Goal: Task Accomplishment & Management: Complete application form

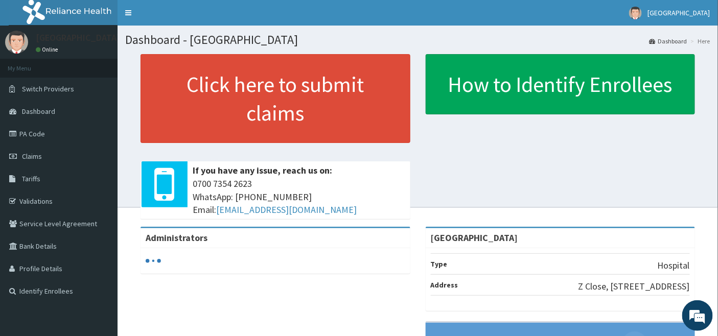
click at [30, 130] on link "PA Code" at bounding box center [59, 134] width 118 height 22
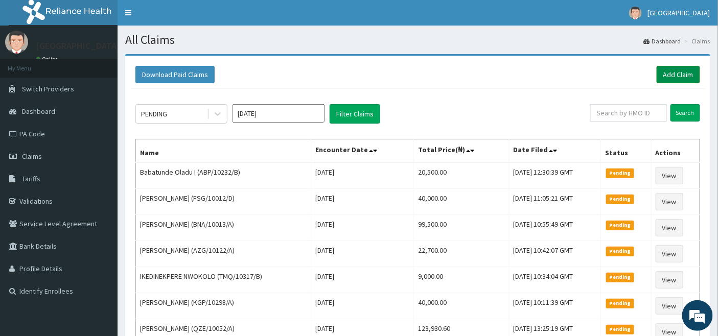
click at [685, 74] on link "Add Claim" at bounding box center [678, 74] width 43 height 17
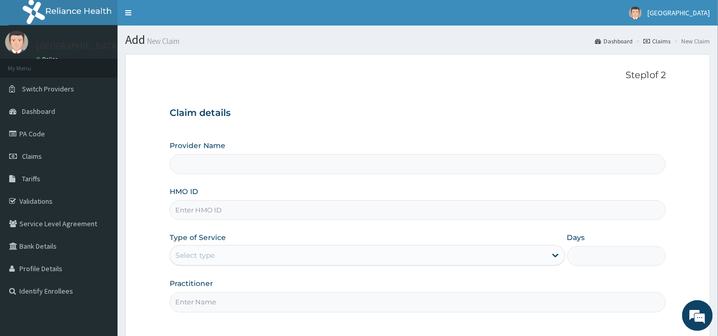
type input "[GEOGRAPHIC_DATA]"
click at [227, 207] on input "HMO ID" at bounding box center [418, 210] width 497 height 20
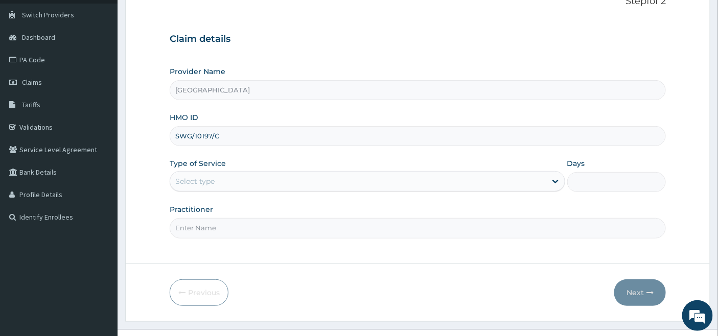
scroll to position [94, 0]
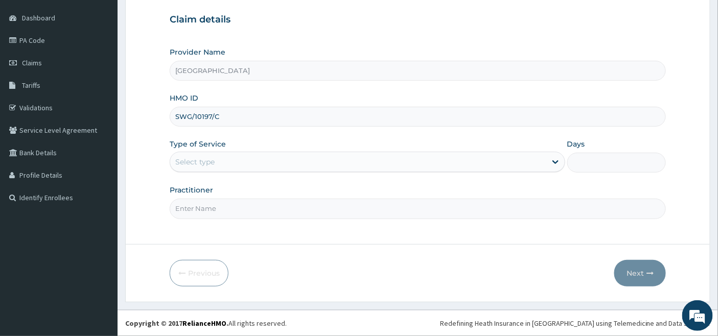
type input "SWG/10197/C"
click at [210, 157] on div "Select type" at bounding box center [194, 162] width 39 height 10
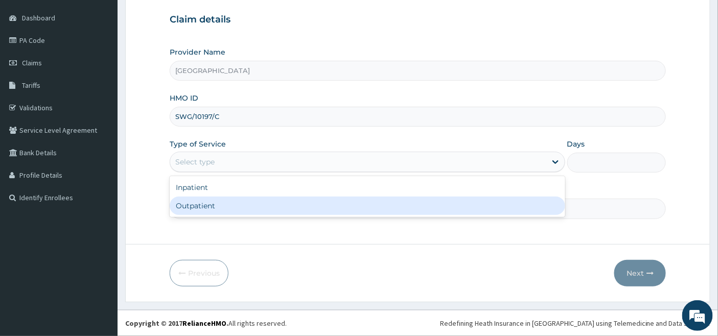
click at [197, 206] on div "Outpatient" at bounding box center [368, 206] width 396 height 18
type input "1"
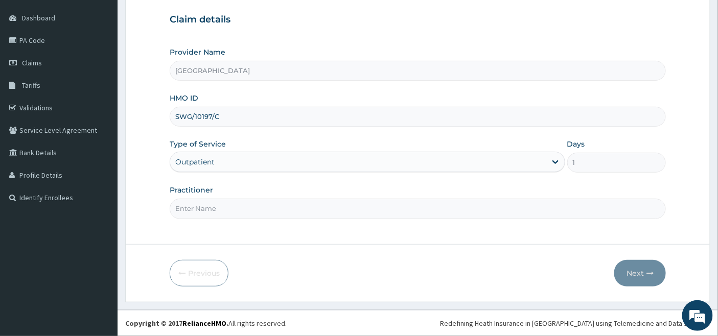
click at [197, 206] on input "Practitioner" at bounding box center [418, 209] width 497 height 20
type input "DR OKOH"
click at [636, 271] on button "Next" at bounding box center [640, 273] width 52 height 27
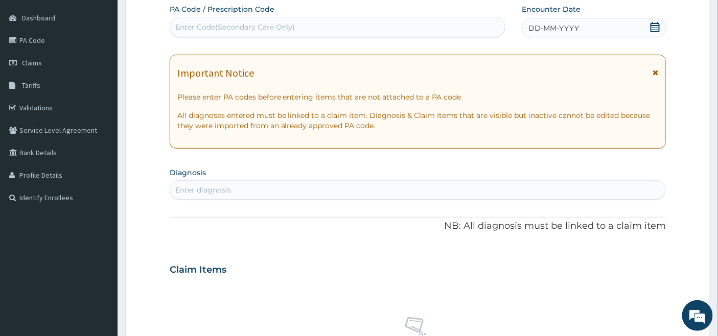
click at [655, 27] on icon at bounding box center [655, 27] width 10 height 10
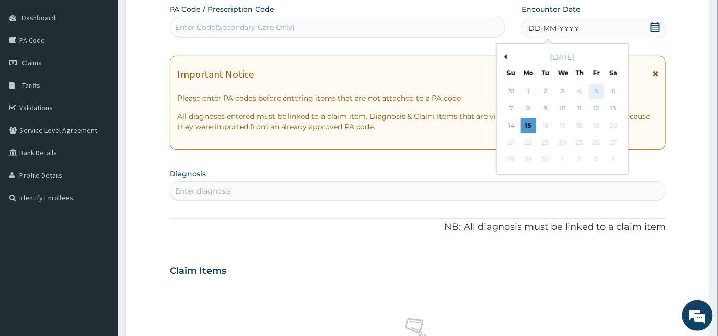
click at [599, 89] on div "5" at bounding box center [596, 91] width 15 height 15
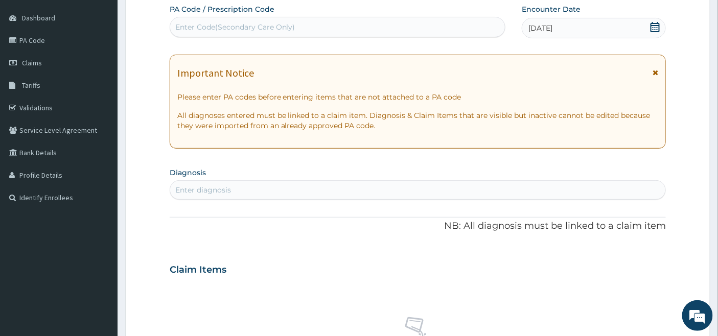
click at [199, 189] on div "Enter diagnosis" at bounding box center [203, 190] width 56 height 10
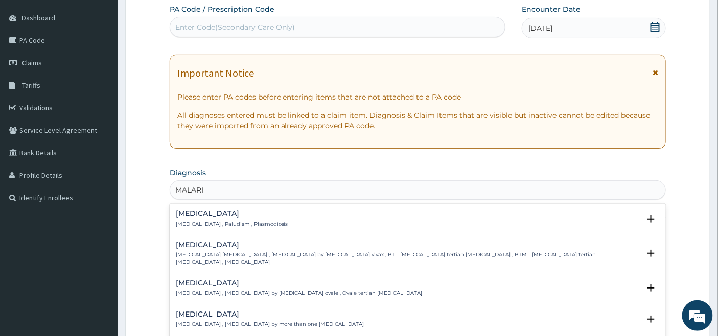
type input "MALARIA"
click at [190, 217] on h4 "Malaria" at bounding box center [232, 214] width 112 height 8
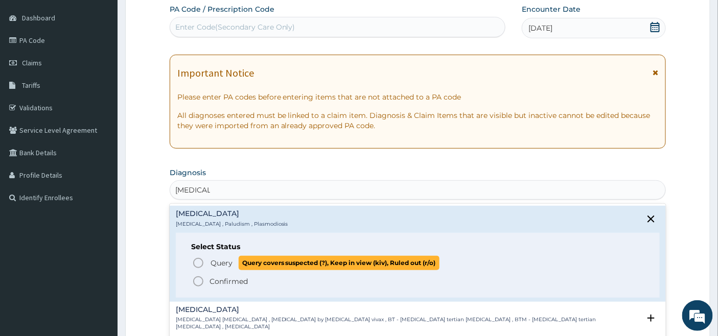
click at [200, 259] on circle "status option query" at bounding box center [198, 263] width 9 height 9
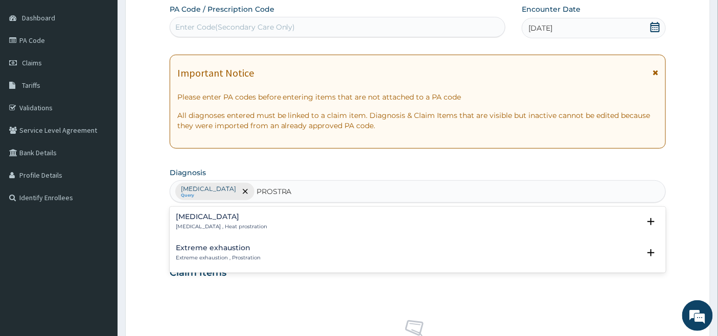
click at [204, 220] on h4 "Heat exhaustion" at bounding box center [221, 217] width 91 height 8
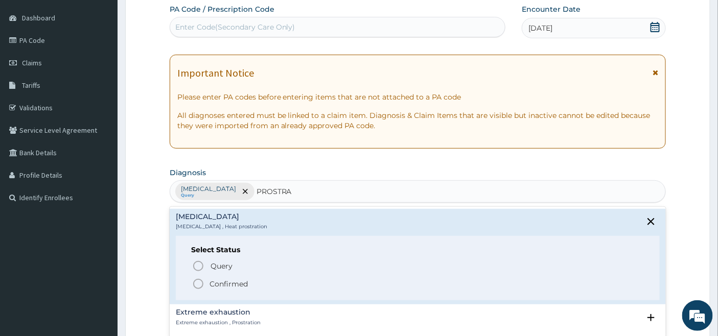
type input "PROSTRA"
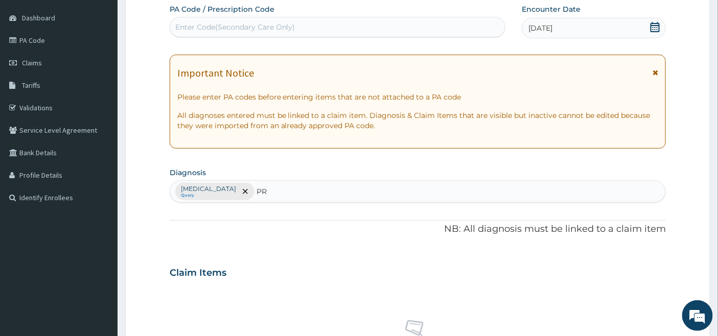
type input "P"
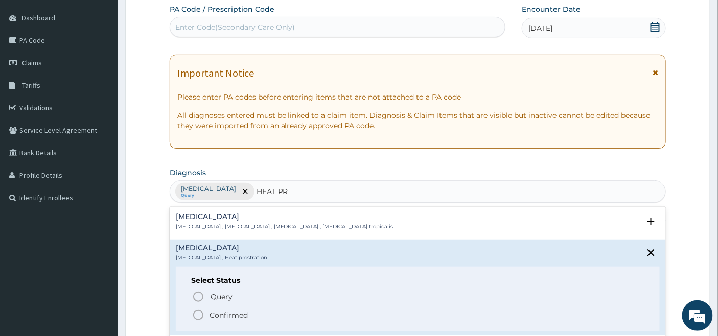
type input "HEAT PRO"
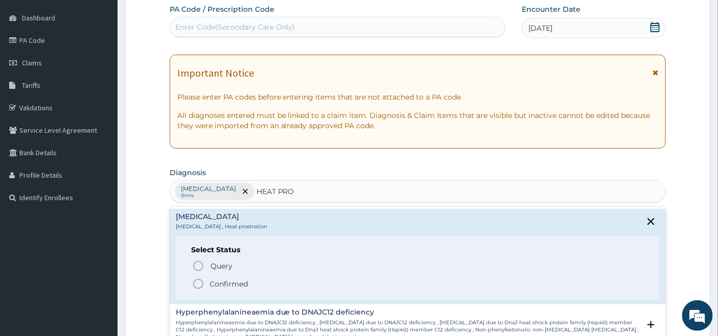
click at [223, 218] on h4 "Heat exhaustion" at bounding box center [221, 217] width 91 height 8
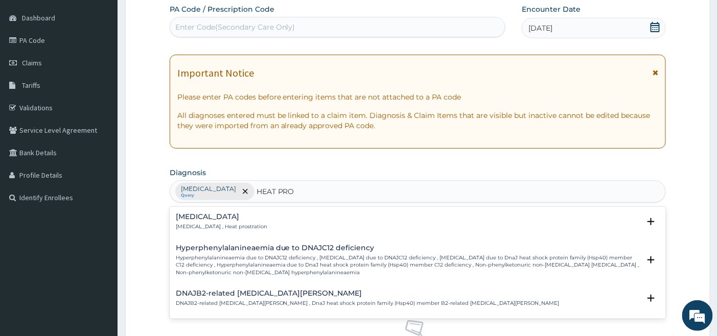
click at [222, 222] on div "Heat exhaustion Heat exhaustion , Heat prostration" at bounding box center [221, 222] width 91 height 18
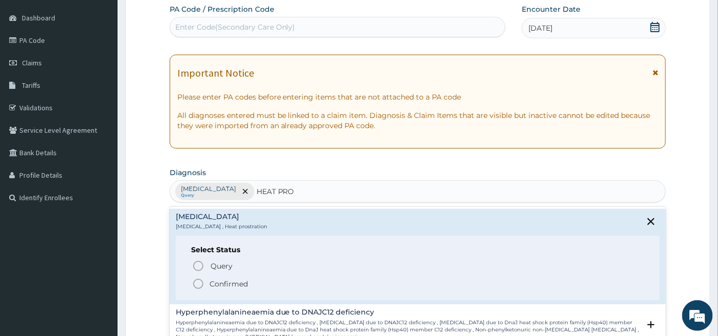
click at [201, 284] on icon "status option filled" at bounding box center [198, 284] width 12 height 12
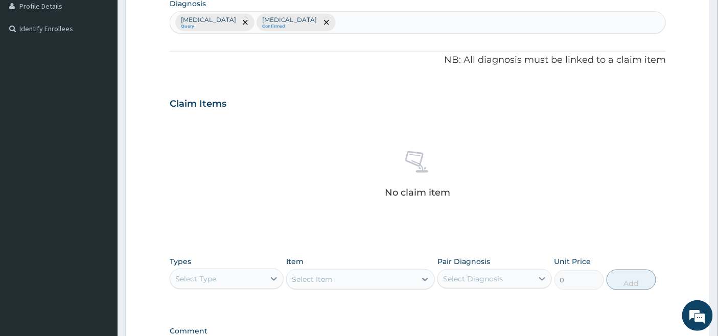
scroll to position [377, 0]
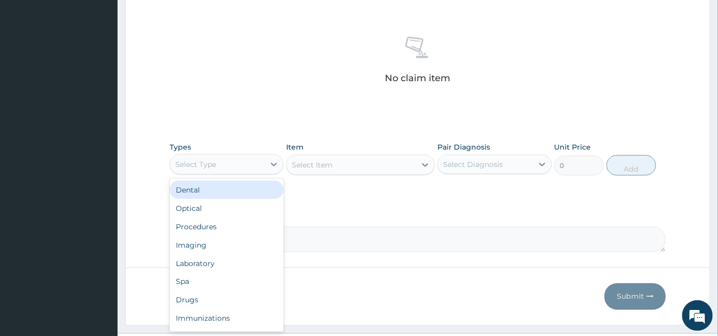
click at [259, 157] on div "Select Type" at bounding box center [217, 164] width 95 height 16
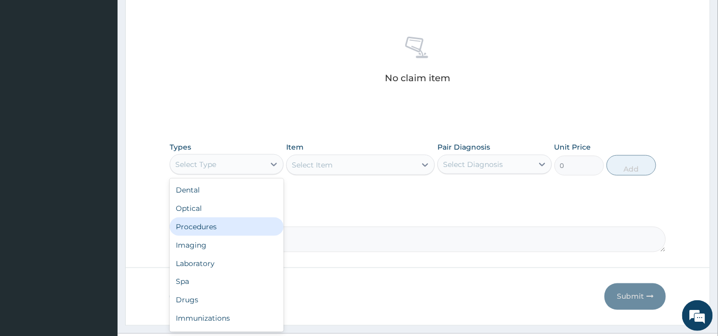
click at [213, 227] on div "Procedures" at bounding box center [227, 227] width 114 height 18
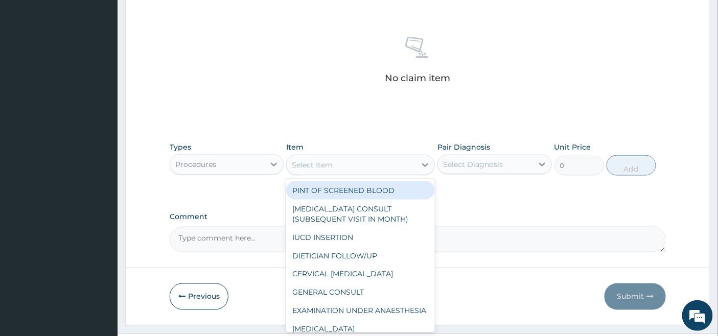
click at [406, 164] on div "Select Item" at bounding box center [351, 165] width 129 height 16
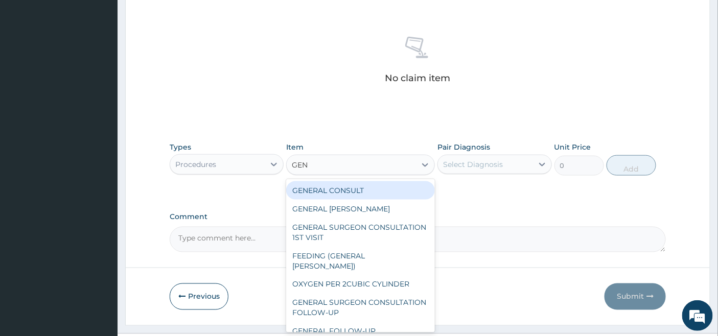
type input "GENE"
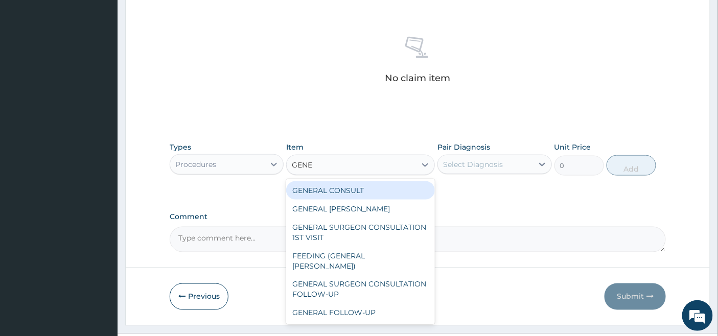
click at [331, 188] on div "GENERAL CONSULT" at bounding box center [360, 190] width 149 height 18
type input "5000"
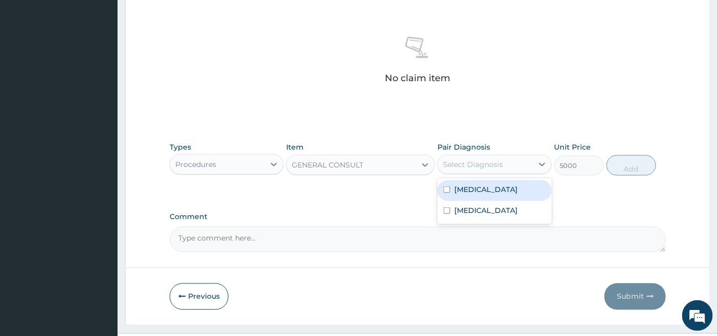
click at [499, 167] on div "Select Diagnosis" at bounding box center [473, 164] width 60 height 10
click at [474, 186] on label "[MEDICAL_DATA]" at bounding box center [485, 189] width 63 height 10
checkbox input "true"
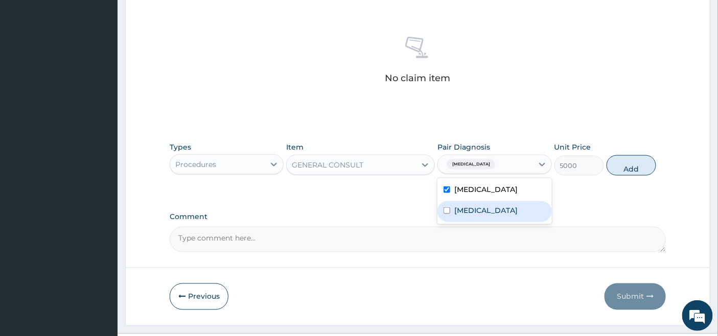
click at [462, 212] on label "Heat exhaustion" at bounding box center [485, 210] width 63 height 10
checkbox input "true"
click at [637, 167] on button "Add" at bounding box center [632, 165] width 50 height 20
type input "0"
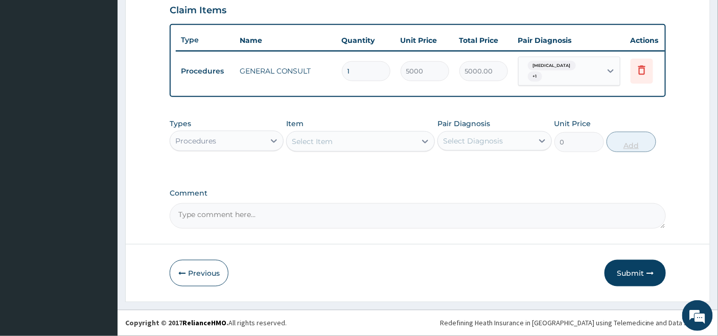
scroll to position [359, 0]
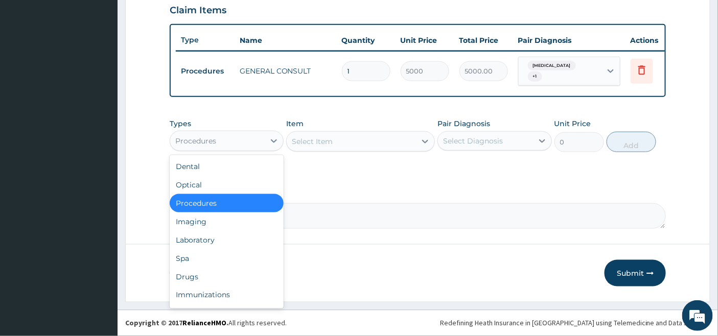
click at [252, 141] on div "Procedures" at bounding box center [217, 141] width 95 height 16
click at [190, 239] on div "Laboratory" at bounding box center [227, 240] width 114 height 18
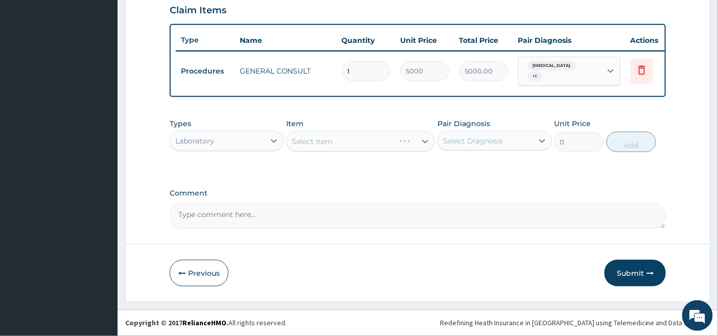
click at [356, 135] on div "Select Item" at bounding box center [360, 141] width 149 height 20
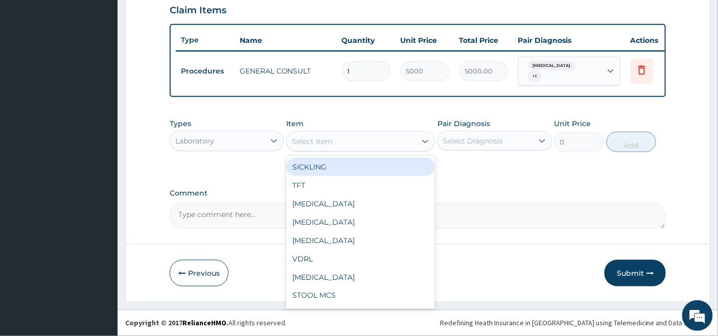
click at [402, 145] on div "Select Item" at bounding box center [351, 141] width 129 height 16
type input "MA"
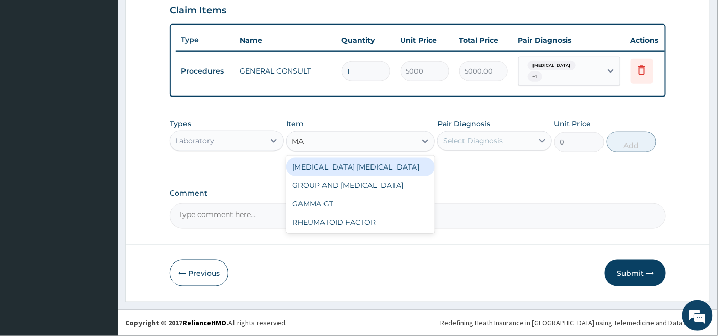
click at [401, 175] on div "[MEDICAL_DATA] [MEDICAL_DATA]" at bounding box center [360, 167] width 149 height 18
type input "2000"
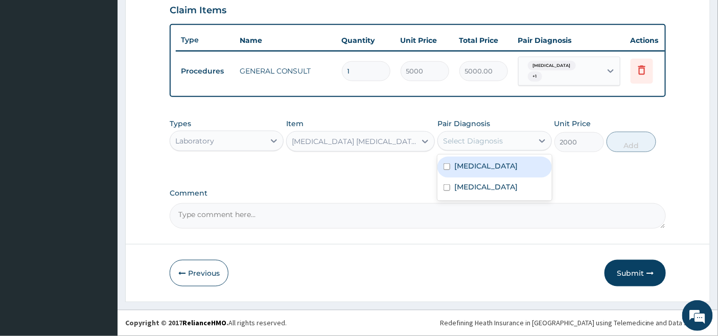
click at [482, 144] on div "Select Diagnosis" at bounding box center [473, 141] width 60 height 10
click at [476, 167] on label "[MEDICAL_DATA]" at bounding box center [485, 166] width 63 height 10
checkbox input "true"
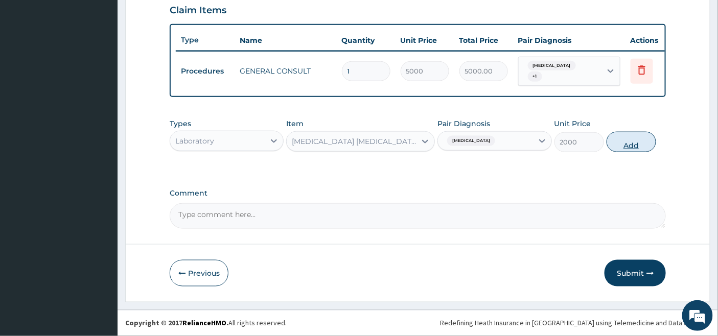
click at [632, 144] on button "Add" at bounding box center [632, 142] width 50 height 20
type input "0"
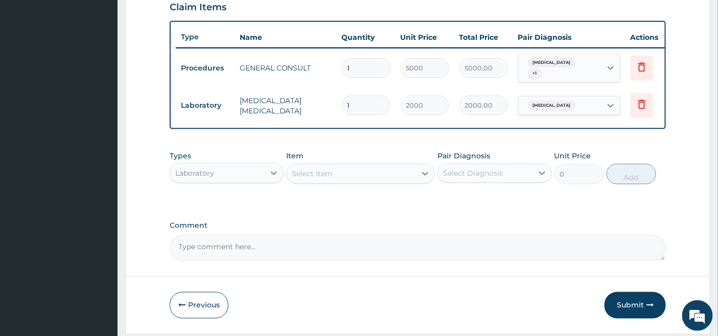
drag, startPoint x: 321, startPoint y: 175, endPoint x: 327, endPoint y: 179, distance: 7.1
click at [326, 175] on div "Select Item" at bounding box center [312, 174] width 41 height 10
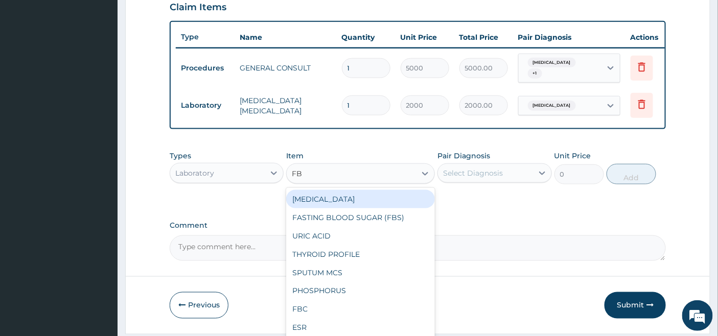
type input "FBC"
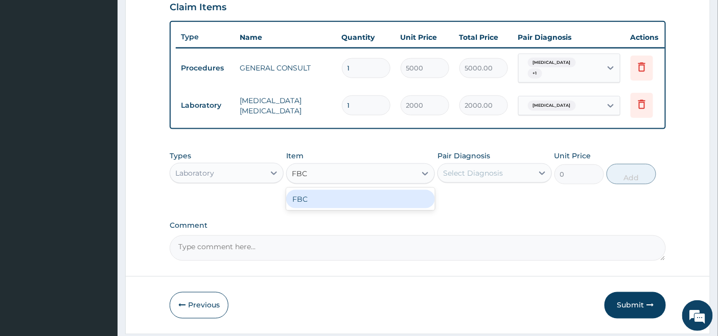
click at [355, 205] on div "FBC" at bounding box center [360, 199] width 149 height 18
type input "4500"
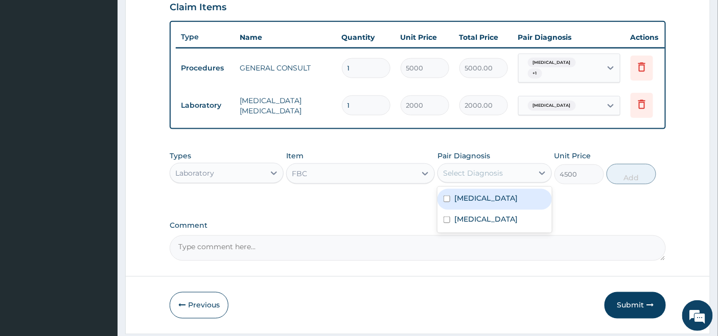
click at [497, 175] on div "Select Diagnosis" at bounding box center [473, 173] width 60 height 10
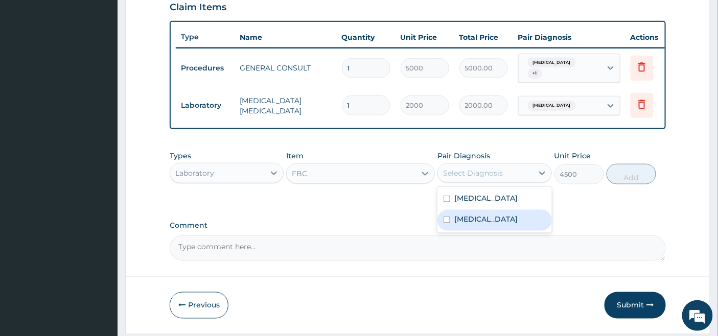
click at [457, 219] on label "Heat exhaustion" at bounding box center [485, 219] width 63 height 10
checkbox input "true"
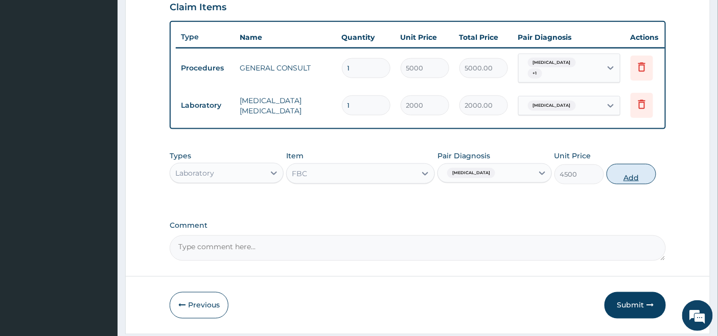
click at [636, 180] on button "Add" at bounding box center [632, 174] width 50 height 20
type input "0"
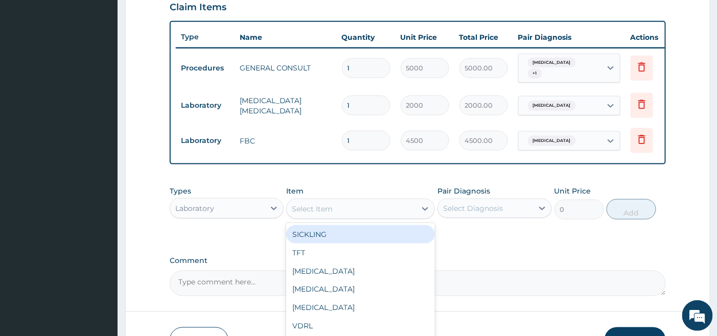
click at [310, 214] on div "Select Item" at bounding box center [312, 209] width 41 height 10
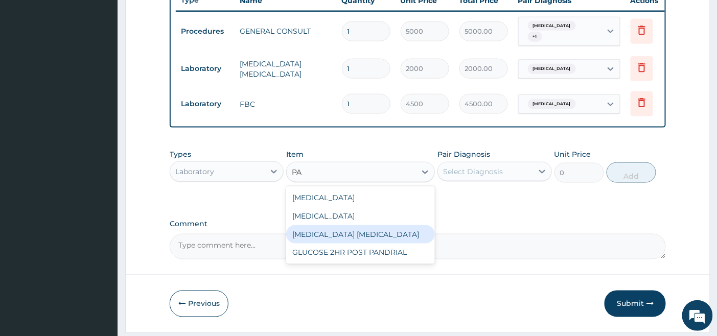
scroll to position [416, 0]
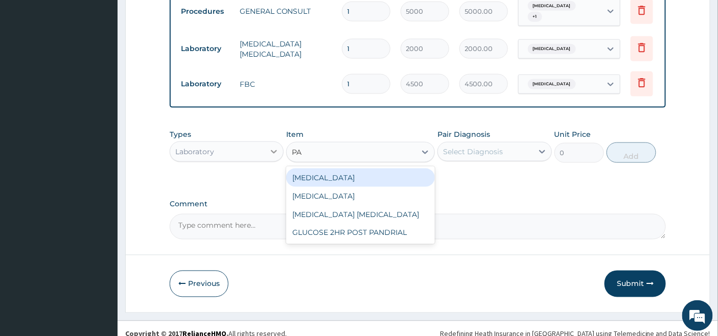
type input "PA"
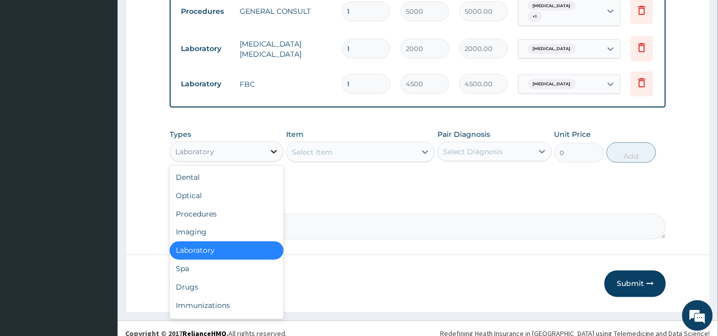
click at [274, 150] on icon at bounding box center [274, 152] width 10 height 10
click at [188, 291] on div "Drugs" at bounding box center [227, 288] width 114 height 18
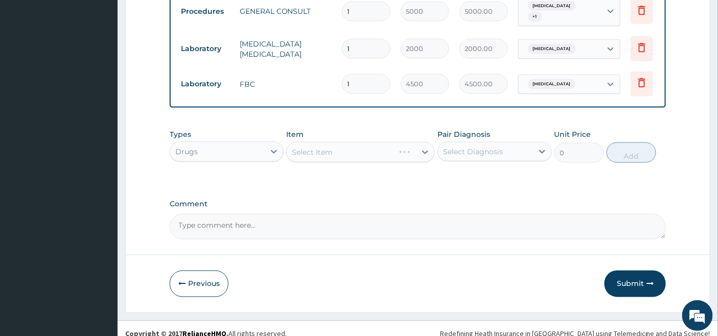
click at [403, 157] on div "Select Item" at bounding box center [360, 152] width 149 height 20
click at [386, 161] on div "Select Item" at bounding box center [360, 152] width 149 height 20
click at [391, 152] on div "Select Item" at bounding box center [360, 152] width 149 height 20
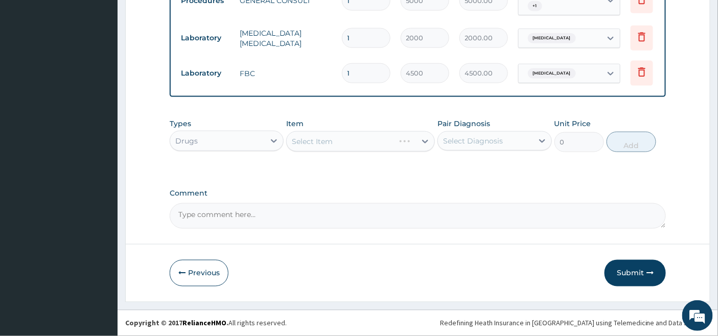
scroll to position [430, 0]
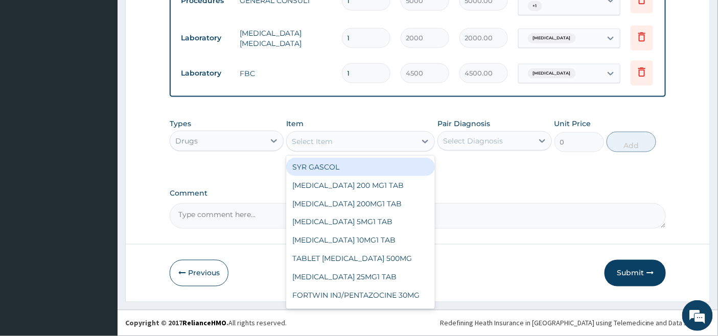
click at [399, 144] on div "Select Item" at bounding box center [351, 141] width 129 height 16
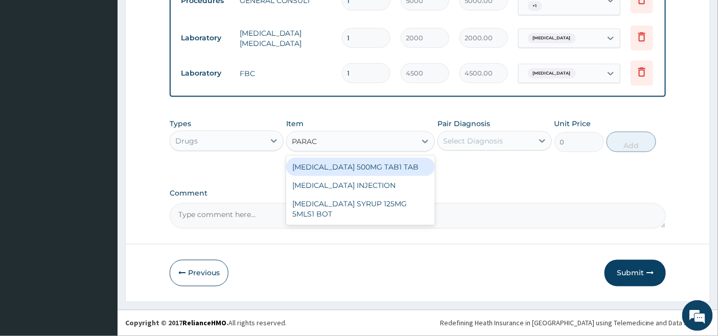
type input "PARACE"
click at [354, 165] on div "[MEDICAL_DATA] 500MG TAB1 TAB" at bounding box center [360, 167] width 149 height 18
type input "50"
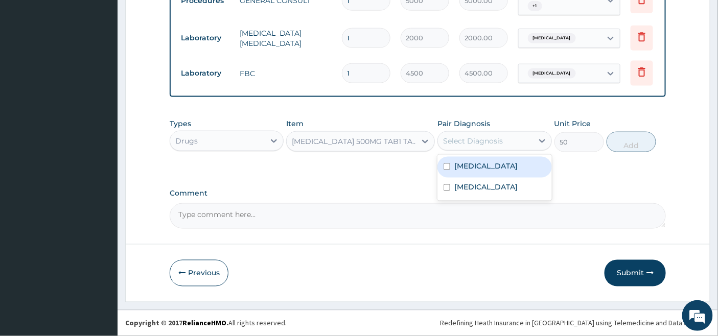
click at [471, 141] on div "Select Diagnosis" at bounding box center [473, 141] width 60 height 10
click at [459, 168] on label "[MEDICAL_DATA]" at bounding box center [485, 166] width 63 height 10
checkbox input "true"
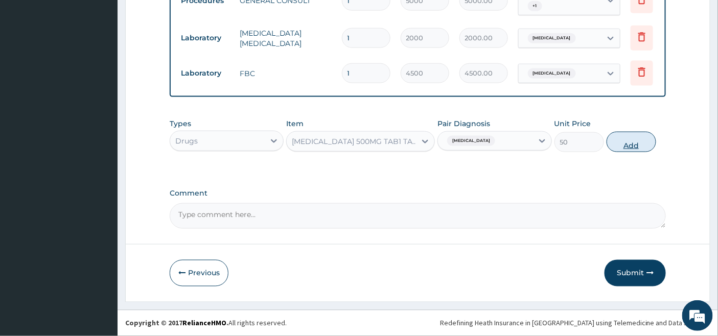
click at [637, 147] on button "Add" at bounding box center [632, 142] width 50 height 20
type input "0"
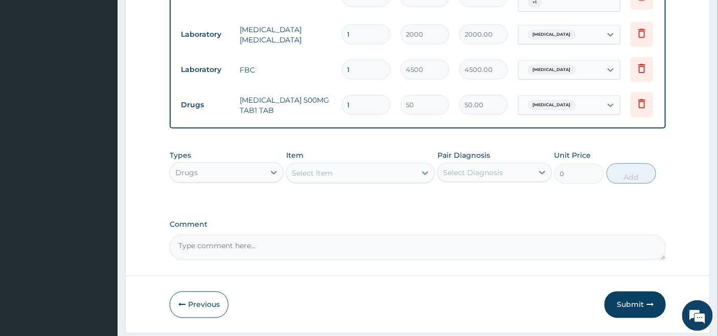
type input "0.00"
type input "1"
type input "50.00"
type input "18"
type input "900.00"
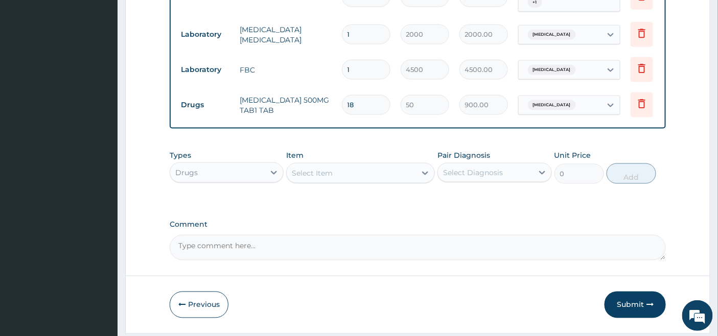
type input "18"
click at [341, 184] on div "Item Select Item" at bounding box center [360, 167] width 149 height 34
click at [349, 177] on div "Select Item" at bounding box center [351, 173] width 129 height 16
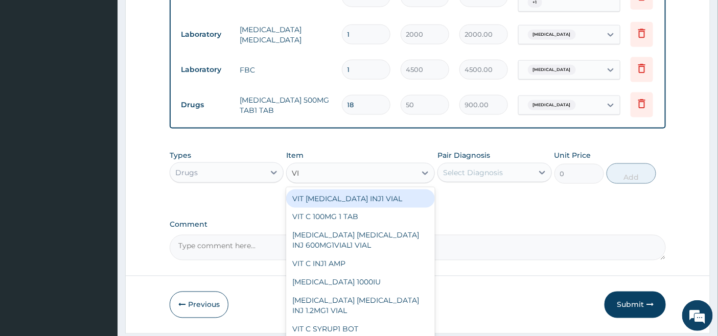
type input "VIT"
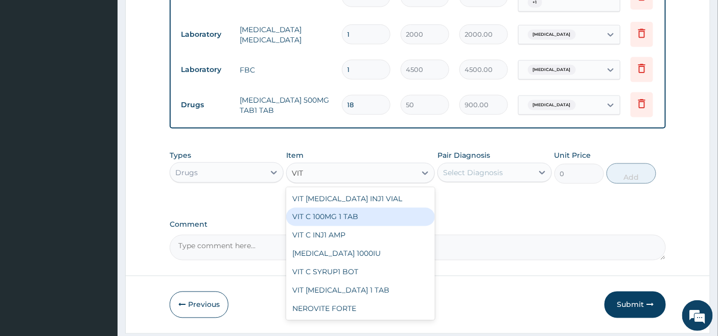
click at [395, 222] on div "VIT C 100MG 1 TAB" at bounding box center [360, 217] width 149 height 18
type input "50"
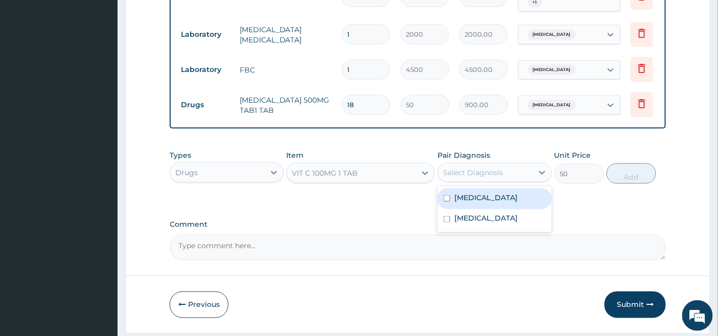
click at [472, 176] on div "Select Diagnosis" at bounding box center [473, 173] width 60 height 10
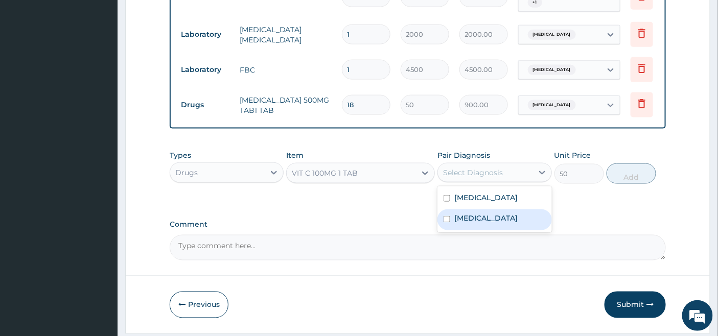
click at [479, 224] on label "Heat exhaustion" at bounding box center [485, 219] width 63 height 10
checkbox input "true"
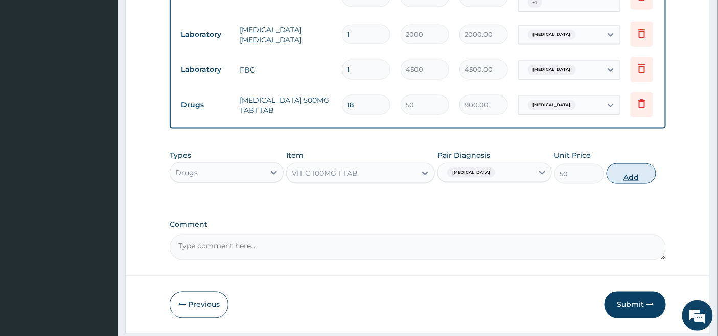
click at [632, 181] on button "Add" at bounding box center [632, 174] width 50 height 20
type input "0"
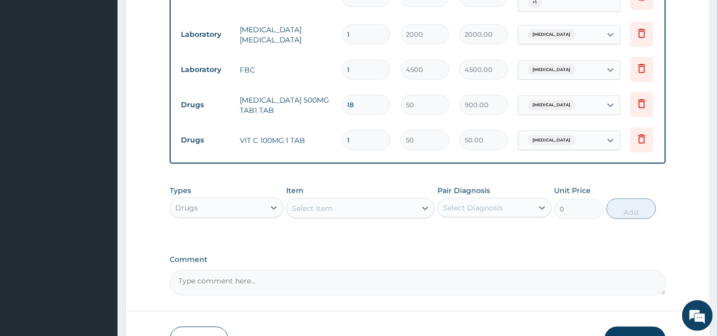
type input "0.00"
type input "4"
type input "200.00"
type input "42"
type input "2100.00"
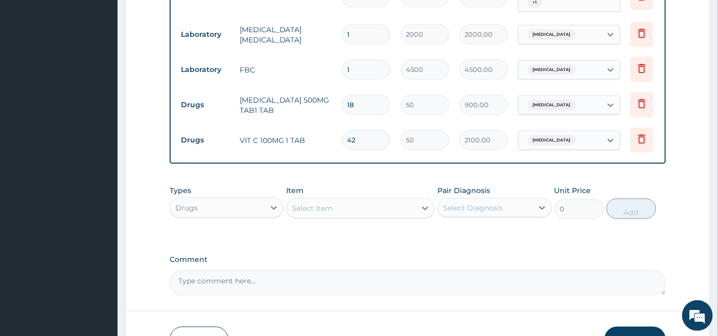
scroll to position [501, 0]
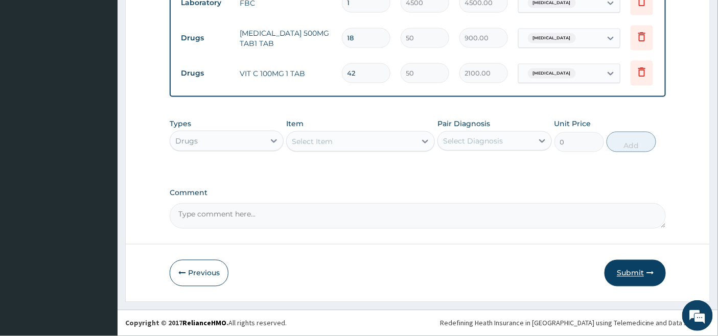
type input "42"
click at [628, 267] on button "Submit" at bounding box center [635, 273] width 61 height 27
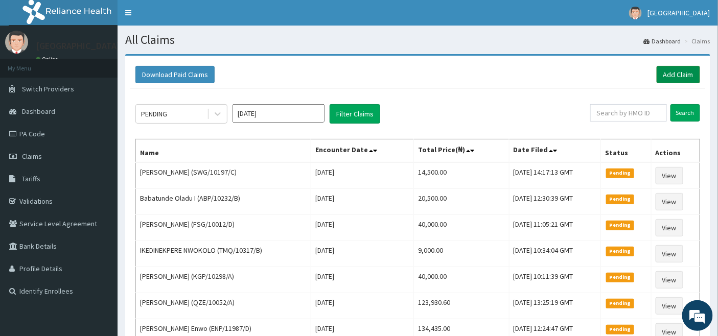
click at [667, 75] on link "Add Claim" at bounding box center [678, 74] width 43 height 17
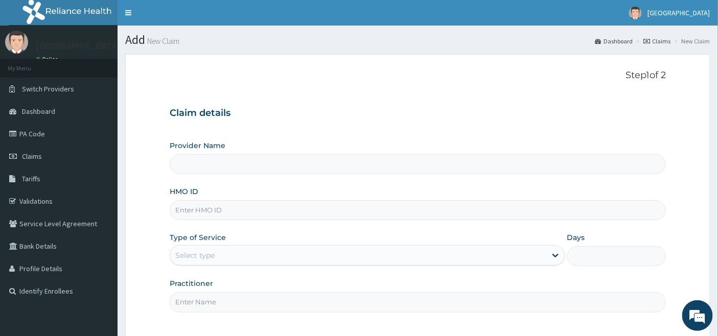
type input "[GEOGRAPHIC_DATA]"
click at [281, 202] on input "HMO ID" at bounding box center [418, 210] width 497 height 20
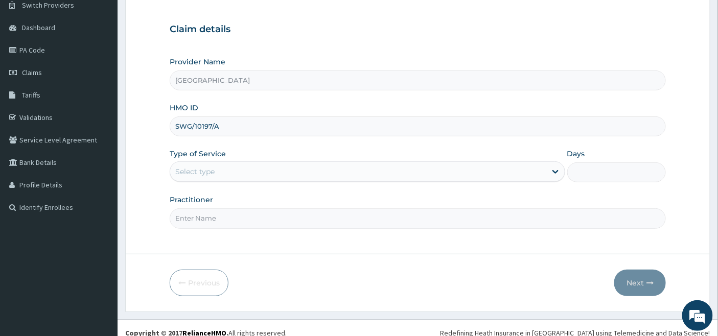
scroll to position [94, 0]
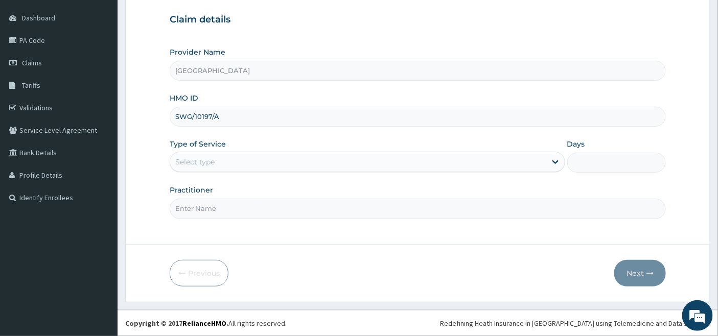
type input "SWG/10197/A"
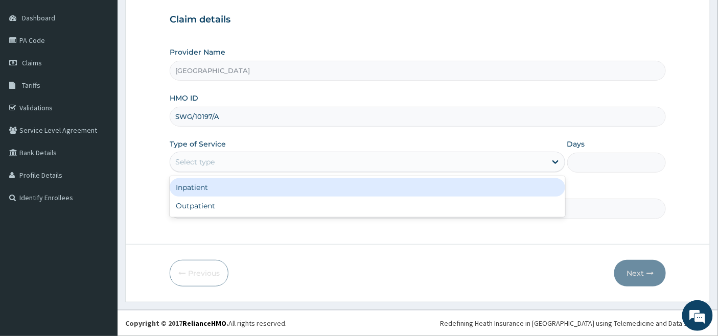
click at [229, 158] on div "Select type" at bounding box center [358, 162] width 376 height 16
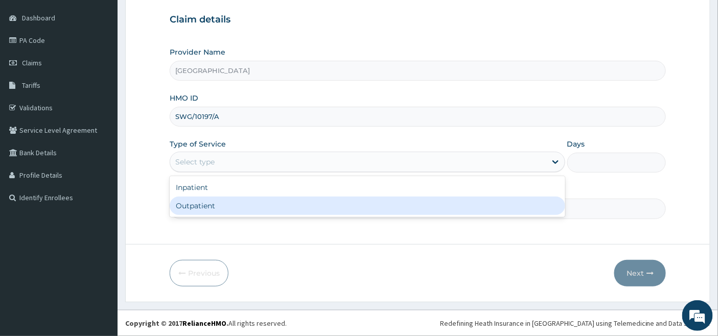
click at [215, 206] on div "Outpatient" at bounding box center [368, 206] width 396 height 18
type input "1"
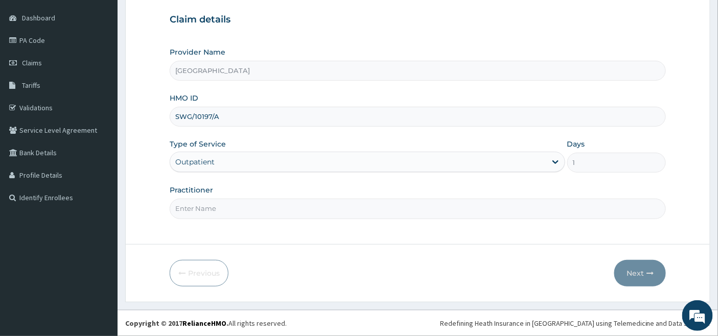
click at [215, 206] on input "Practitioner" at bounding box center [418, 209] width 497 height 20
type input "[PERSON_NAME]"
click at [637, 272] on button "Next" at bounding box center [640, 273] width 52 height 27
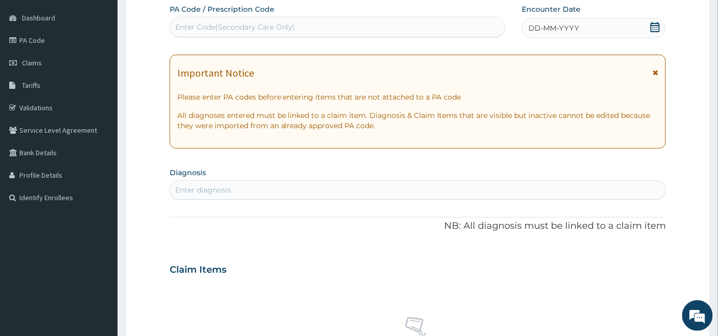
click at [656, 19] on div "DD-MM-YYYY" at bounding box center [594, 28] width 144 height 20
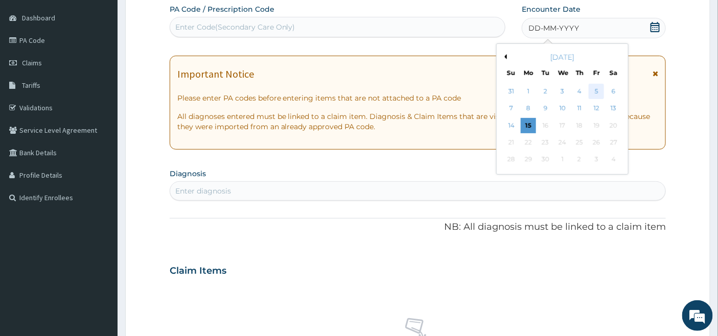
click at [596, 88] on div "5" at bounding box center [596, 91] width 15 height 15
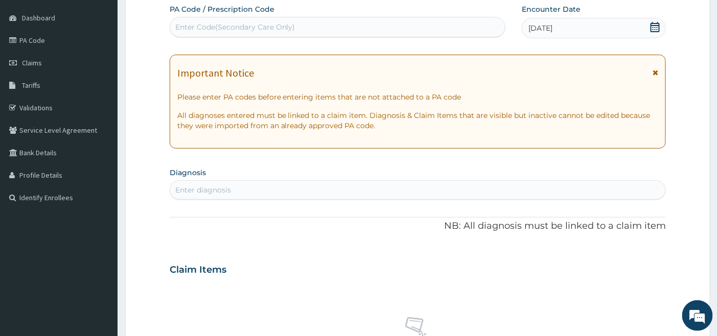
click at [220, 187] on div "Enter diagnosis" at bounding box center [203, 190] width 56 height 10
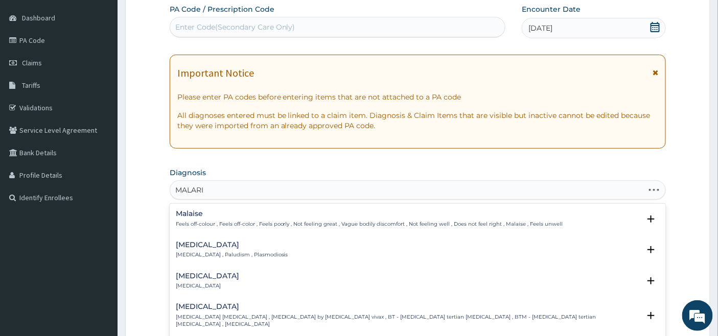
type input "MALARIA"
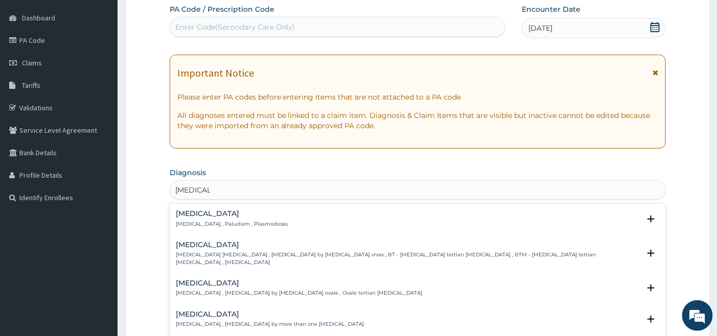
click at [192, 215] on h4 "Malaria" at bounding box center [232, 214] width 112 height 8
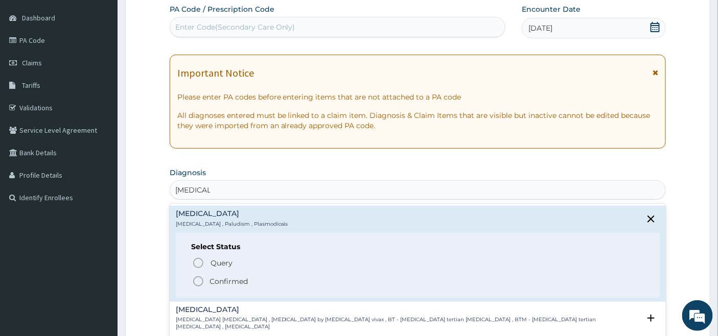
click at [199, 282] on icon "status option filled" at bounding box center [198, 281] width 12 height 12
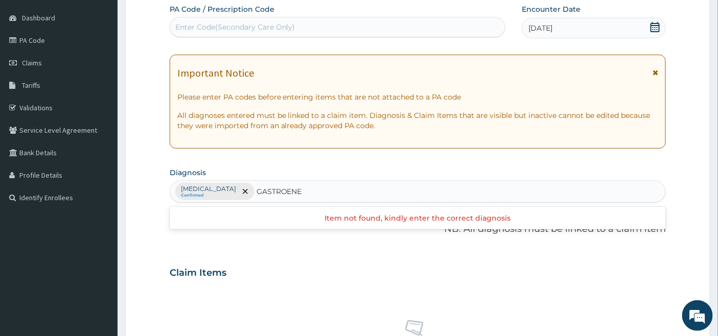
type input "GASTROEN"
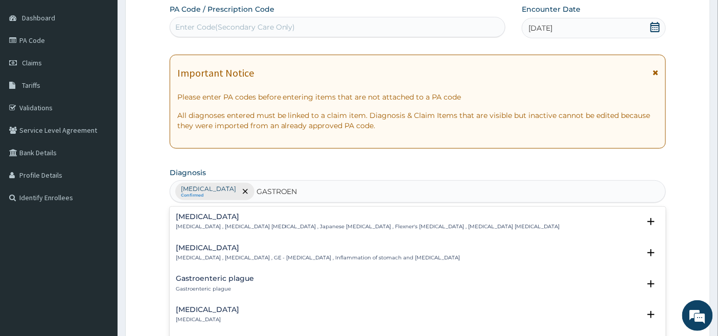
click at [197, 248] on h4 "Gastroenteritis" at bounding box center [318, 248] width 285 height 8
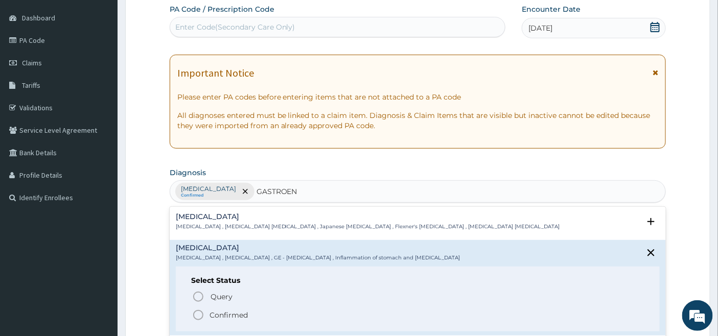
click at [196, 314] on icon "status option filled" at bounding box center [198, 315] width 12 height 12
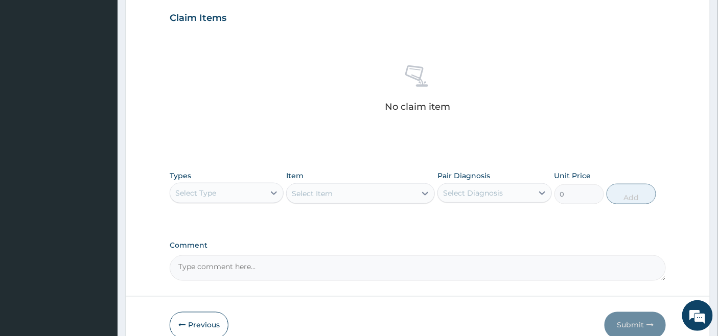
scroll to position [377, 0]
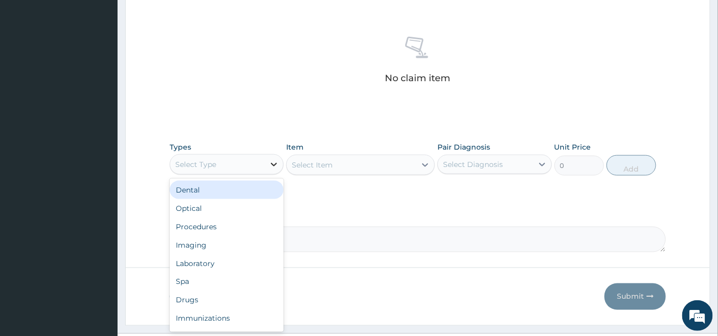
click at [273, 164] on icon at bounding box center [274, 165] width 6 height 4
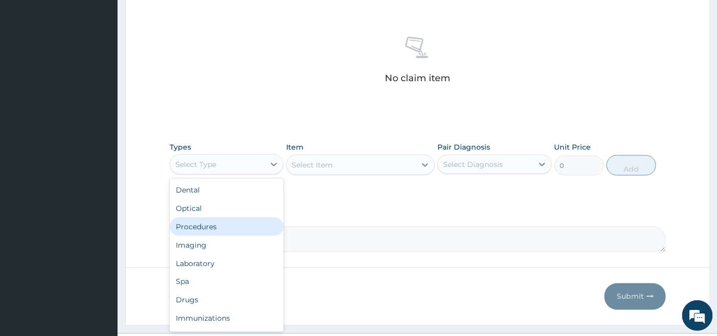
click at [223, 226] on div "Procedures" at bounding box center [227, 227] width 114 height 18
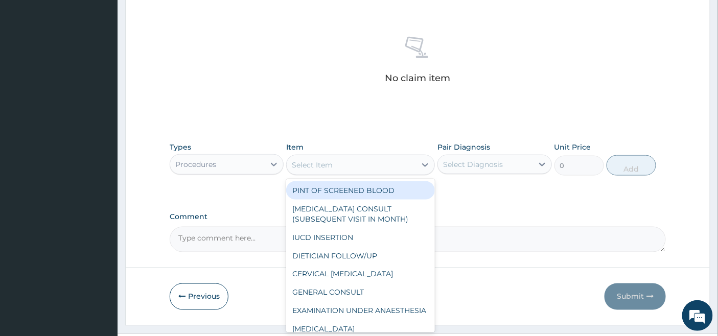
click at [386, 164] on div "Select Item" at bounding box center [351, 165] width 129 height 16
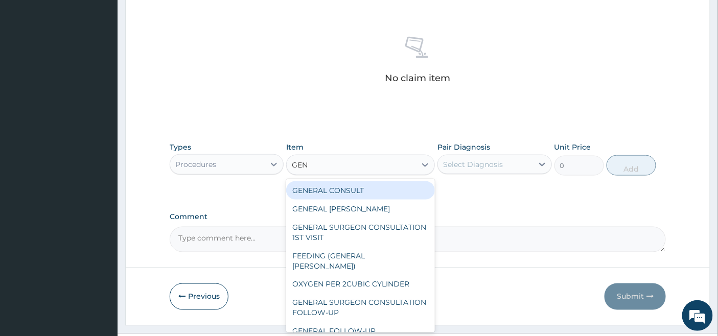
type input "GENE"
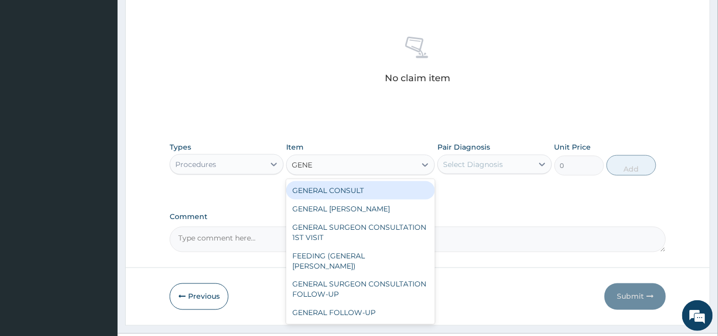
click at [383, 187] on div "GENERAL CONSULT" at bounding box center [360, 190] width 149 height 18
type input "5000"
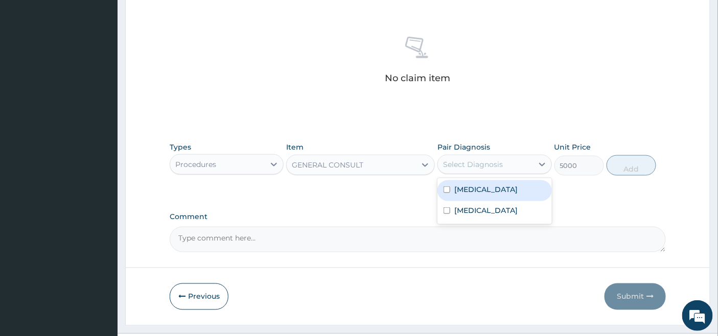
click at [491, 160] on div "Select Diagnosis" at bounding box center [473, 164] width 60 height 10
click at [464, 191] on label "[MEDICAL_DATA]" at bounding box center [485, 189] width 63 height 10
checkbox input "true"
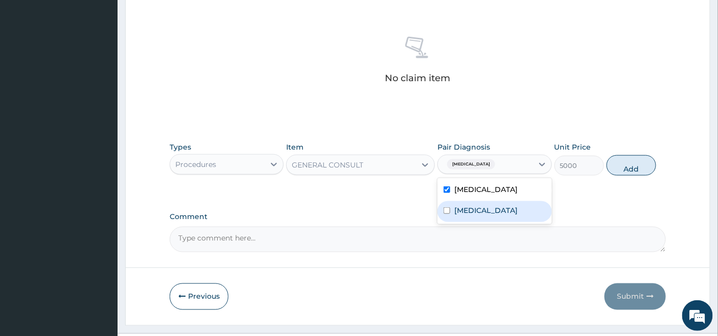
click at [457, 204] on div "Gastroenteritis" at bounding box center [494, 211] width 114 height 21
checkbox input "true"
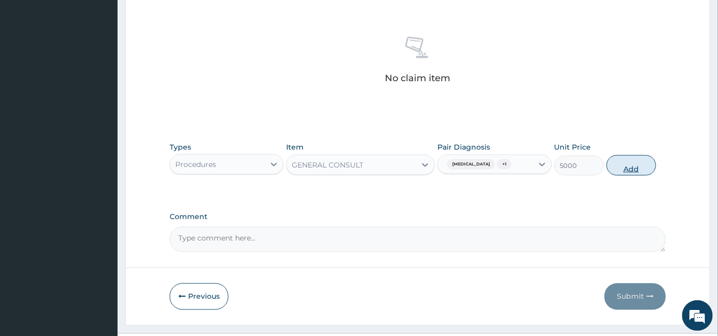
drag, startPoint x: 635, startPoint y: 166, endPoint x: 606, endPoint y: 168, distance: 29.2
click at [635, 166] on button "Add" at bounding box center [632, 165] width 50 height 20
type input "0"
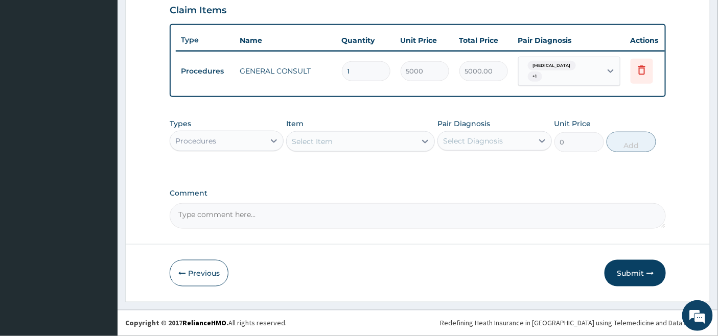
scroll to position [359, 0]
click at [272, 134] on div at bounding box center [274, 141] width 18 height 18
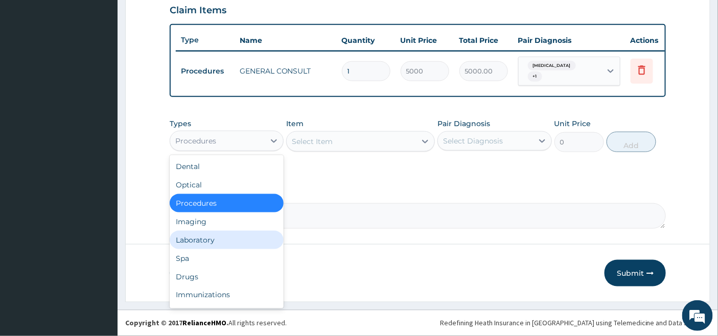
click at [201, 244] on div "Laboratory" at bounding box center [227, 240] width 114 height 18
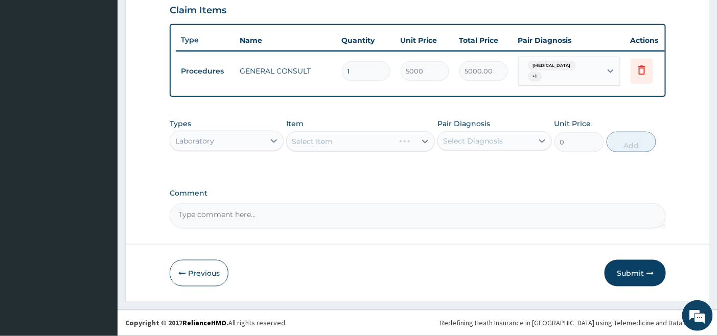
click at [395, 139] on div "Select Item" at bounding box center [360, 141] width 149 height 20
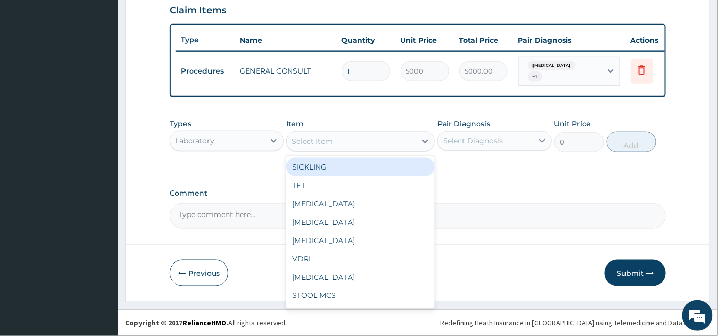
click at [392, 140] on div "Select Item" at bounding box center [351, 141] width 129 height 16
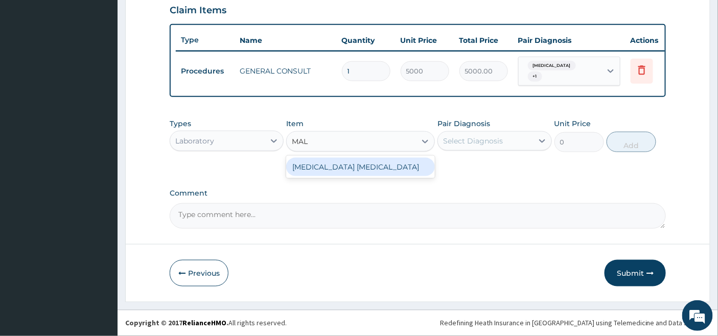
type input "MALA"
click at [385, 167] on div "MALARIA PARASITE" at bounding box center [360, 167] width 149 height 18
type input "2000"
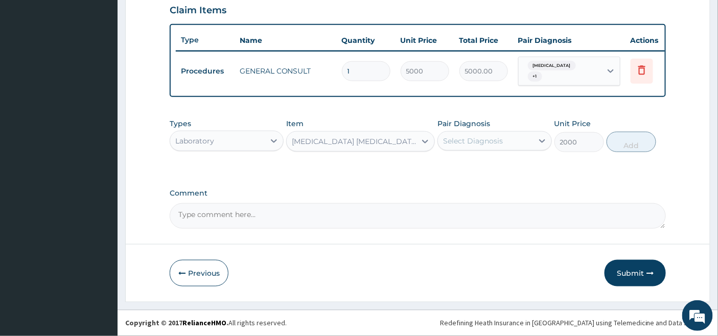
click at [491, 138] on div "Select Diagnosis" at bounding box center [473, 141] width 60 height 10
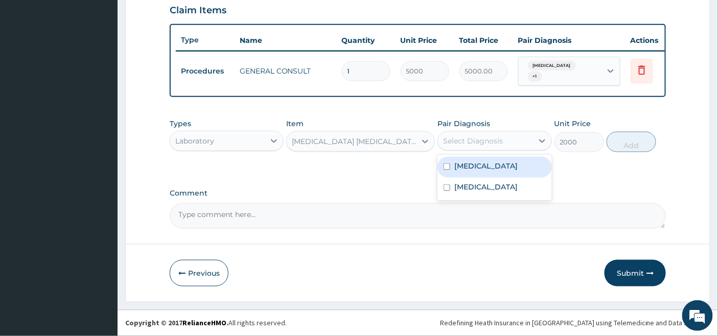
click at [477, 169] on label "[MEDICAL_DATA]" at bounding box center [485, 166] width 63 height 10
checkbox input "true"
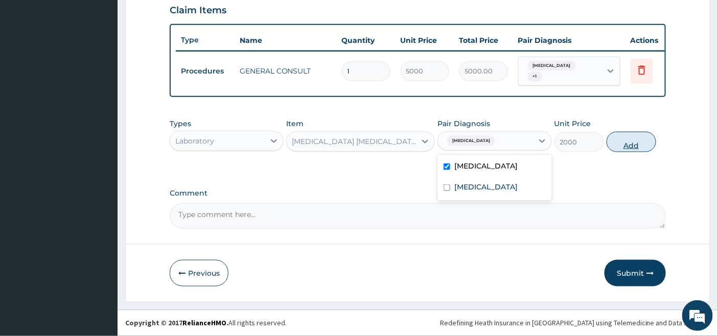
click at [641, 145] on button "Add" at bounding box center [632, 142] width 50 height 20
type input "0"
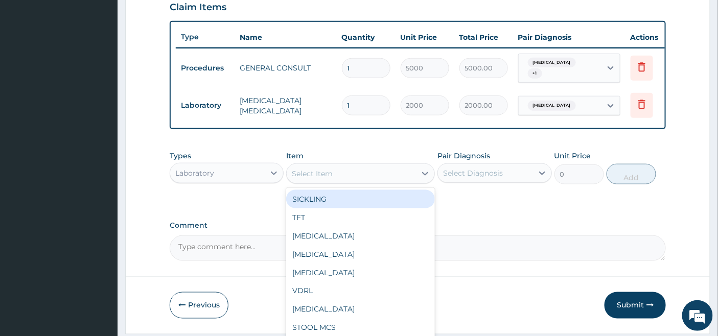
click at [359, 179] on div "Select Item" at bounding box center [351, 174] width 129 height 16
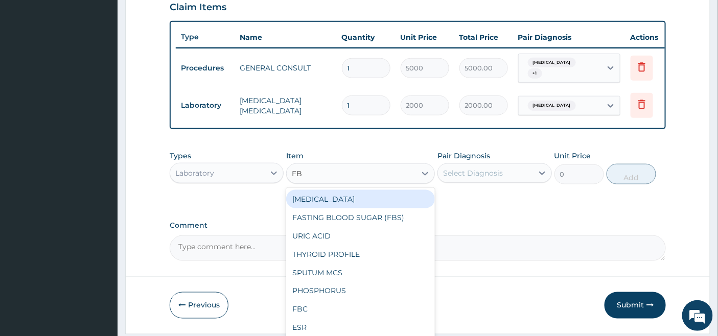
type input "FBC"
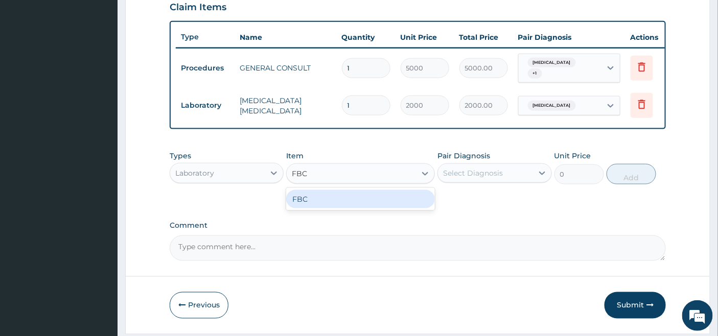
click at [366, 206] on div "FBC" at bounding box center [360, 199] width 149 height 18
type input "4500"
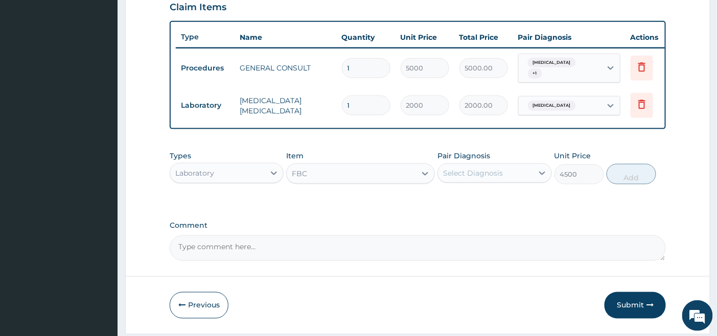
click at [482, 172] on div "Select Diagnosis" at bounding box center [473, 173] width 60 height 10
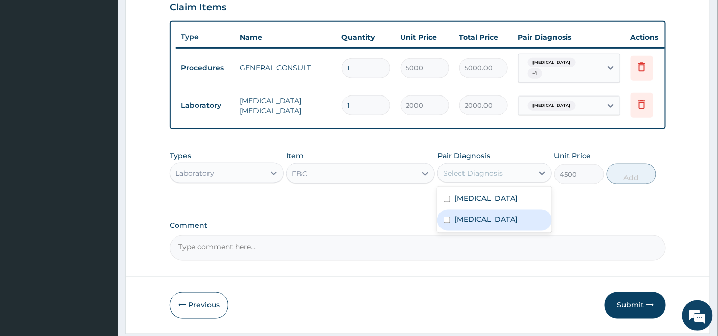
click at [478, 224] on label "Gastroenteritis" at bounding box center [485, 219] width 63 height 10
checkbox input "true"
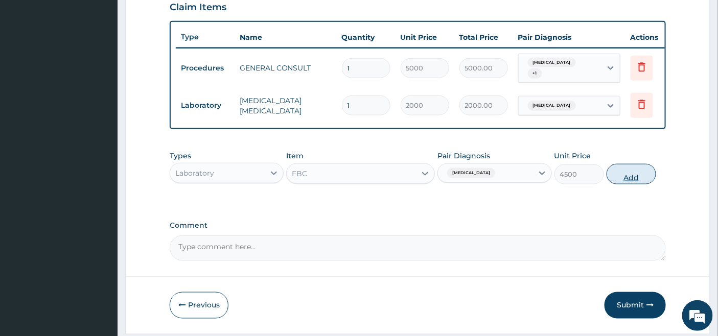
click at [636, 175] on button "Add" at bounding box center [632, 174] width 50 height 20
type input "0"
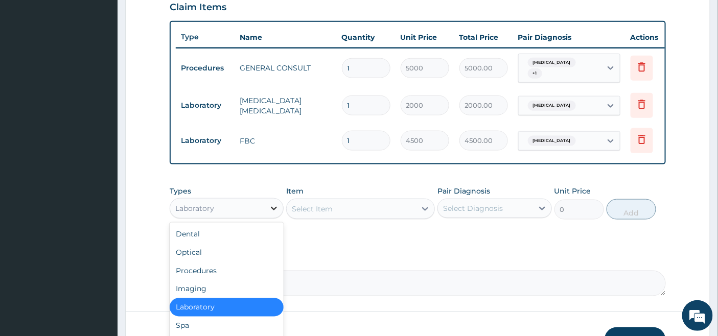
click at [267, 210] on div at bounding box center [274, 208] width 18 height 18
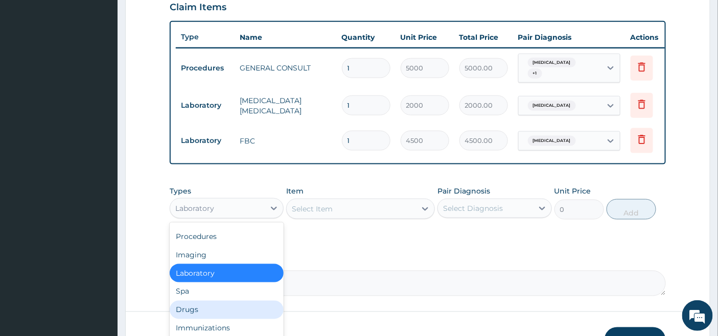
click at [193, 315] on div "Drugs" at bounding box center [227, 310] width 114 height 18
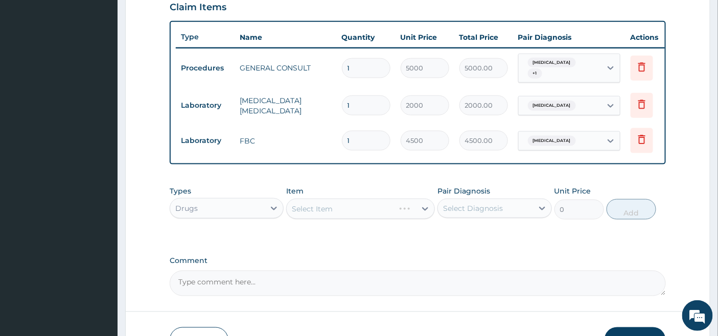
click at [387, 213] on div "Select Item" at bounding box center [360, 209] width 149 height 20
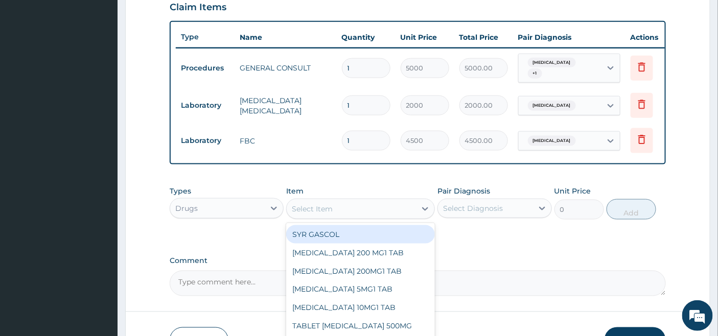
click at [398, 213] on div "Select Item" at bounding box center [351, 209] width 129 height 16
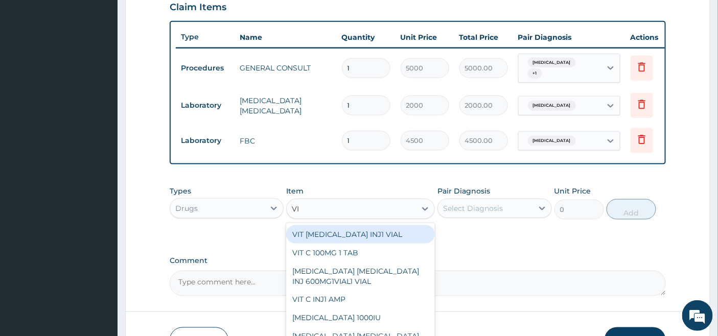
type input "VIT"
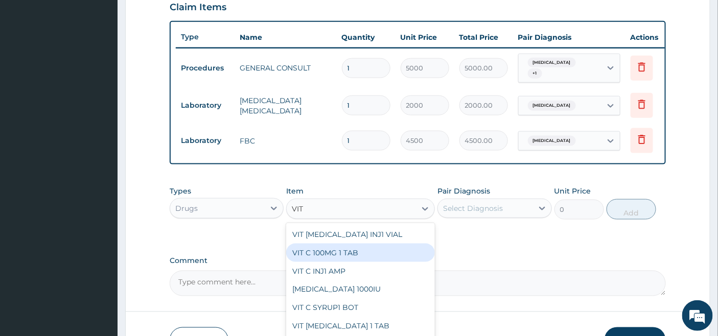
click at [379, 256] on div "VIT C 100MG 1 TAB" at bounding box center [360, 253] width 149 height 18
type input "50"
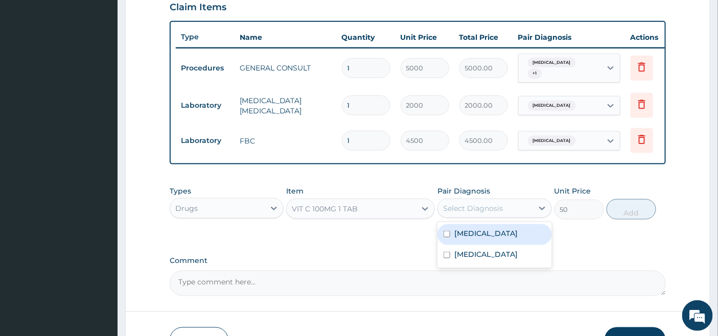
click at [508, 207] on div "Select Diagnosis" at bounding box center [485, 208] width 95 height 16
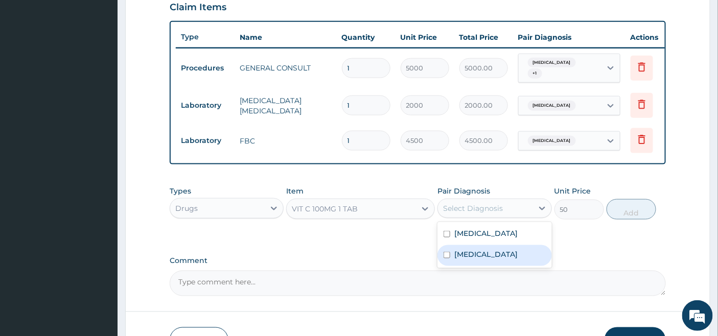
click at [514, 251] on div "Gastroenteritis" at bounding box center [494, 255] width 114 height 21
checkbox input "true"
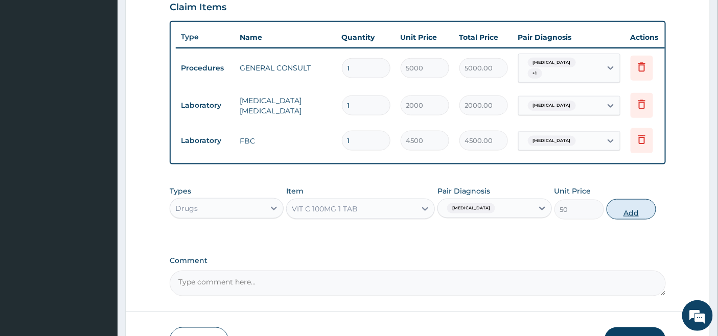
click at [632, 214] on button "Add" at bounding box center [632, 209] width 50 height 20
type input "0"
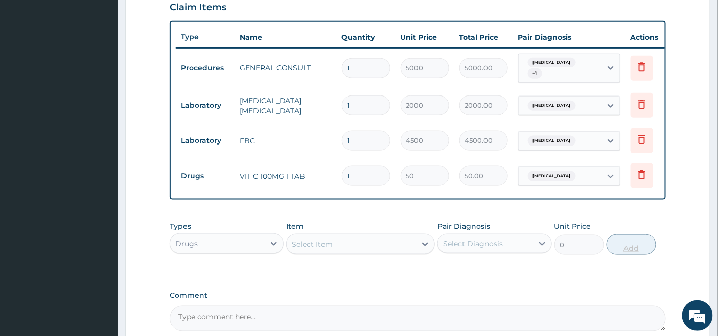
type input "0.00"
type input "4"
type input "200.00"
type input "42"
type input "2100.00"
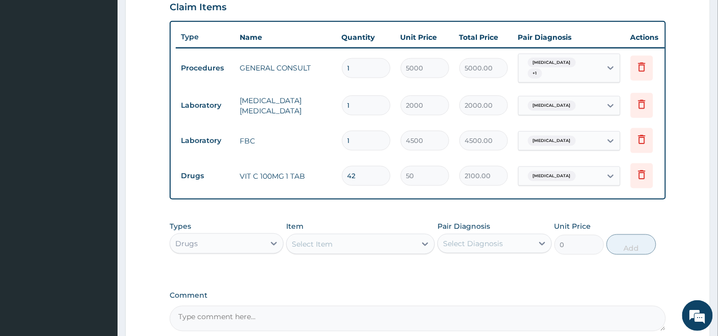
type input "42"
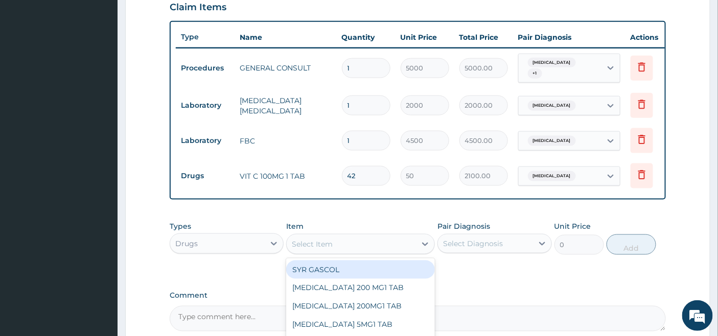
click at [317, 249] on div "Select Item" at bounding box center [312, 244] width 41 height 10
type input "ART"
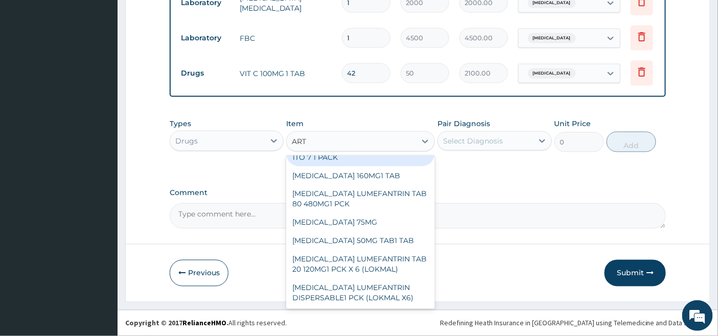
scroll to position [227, 0]
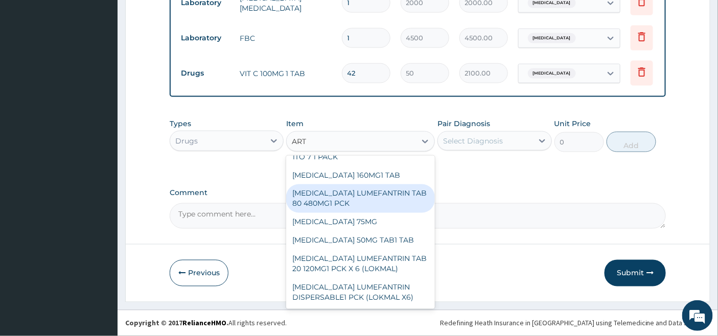
click at [361, 188] on div "ARTEMETHER LUMEFANTRIN TAB 80 480MG1 PCK" at bounding box center [360, 198] width 149 height 29
type input "2500"
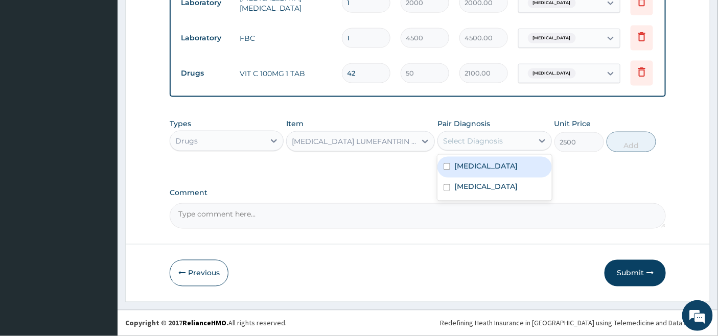
click at [466, 144] on div "Select Diagnosis" at bounding box center [473, 141] width 60 height 10
click at [455, 170] on label "Malaria" at bounding box center [485, 166] width 63 height 10
checkbox input "true"
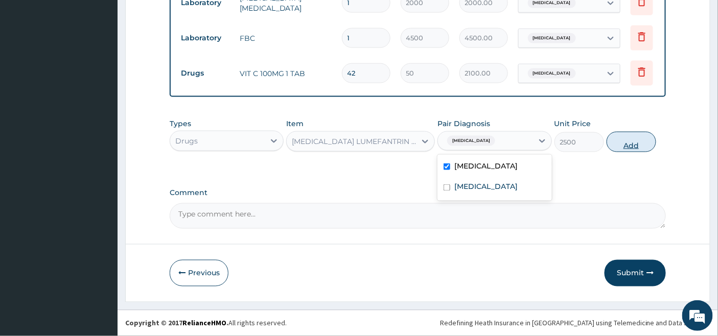
click at [636, 143] on button "Add" at bounding box center [632, 142] width 50 height 20
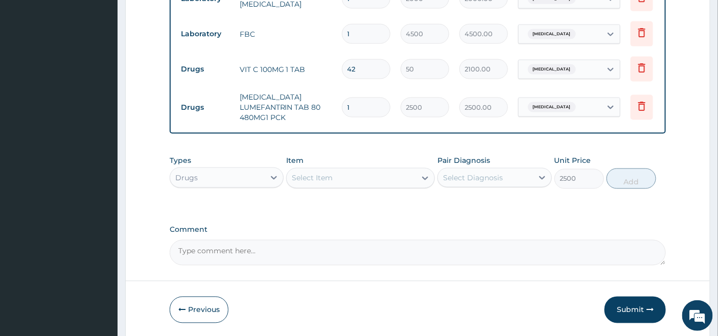
type input "0"
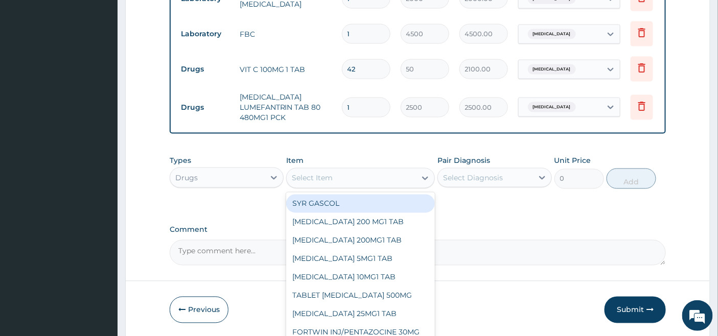
click at [355, 176] on div "Select Item" at bounding box center [351, 178] width 129 height 16
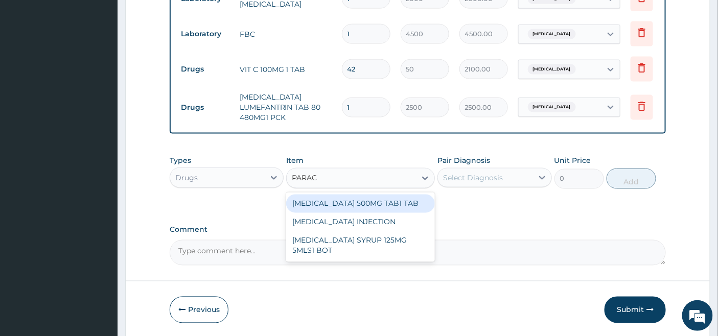
type input "PARACE"
click at [352, 206] on div "PARACETAMOL 500MG TAB1 TAB" at bounding box center [360, 204] width 149 height 18
type input "50"
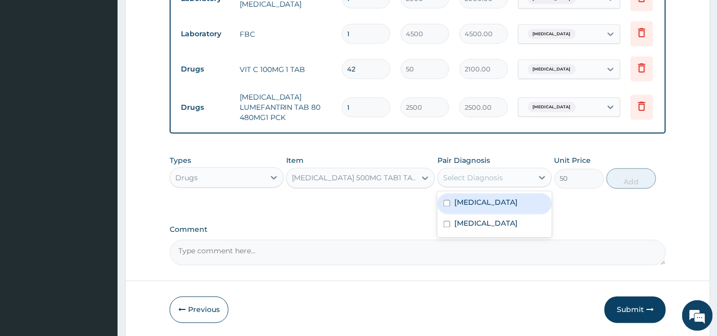
click at [477, 182] on div "Select Diagnosis" at bounding box center [473, 178] width 60 height 10
click at [474, 206] on label "Malaria" at bounding box center [485, 203] width 63 height 10
checkbox input "true"
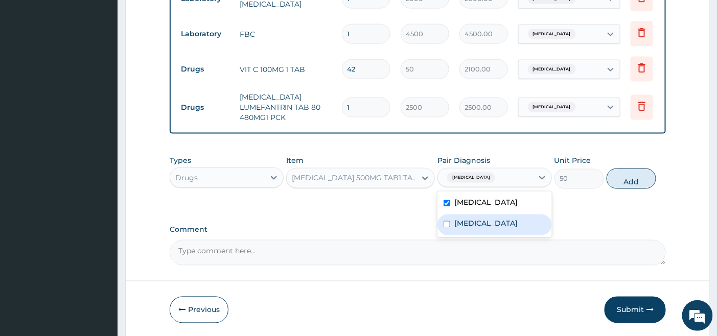
click at [473, 229] on label "Gastroenteritis" at bounding box center [485, 224] width 63 height 10
checkbox input "true"
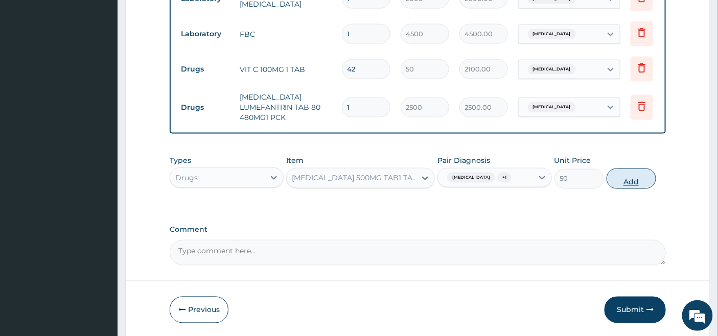
click at [630, 182] on button "Add" at bounding box center [632, 179] width 50 height 20
type input "0"
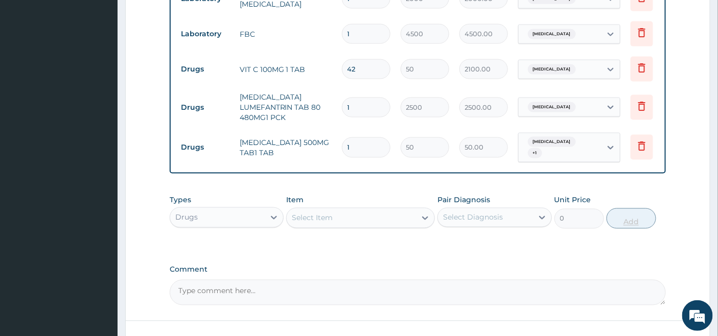
type input "18"
type input "900.00"
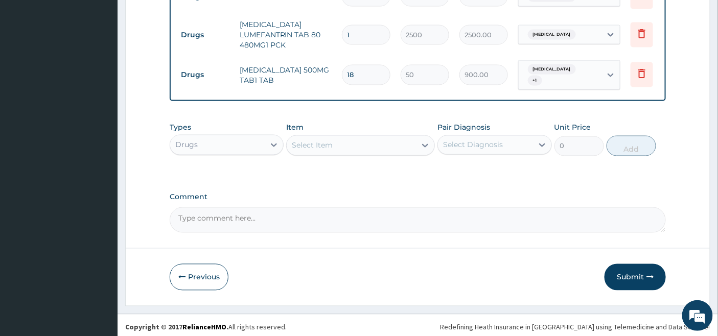
scroll to position [542, 0]
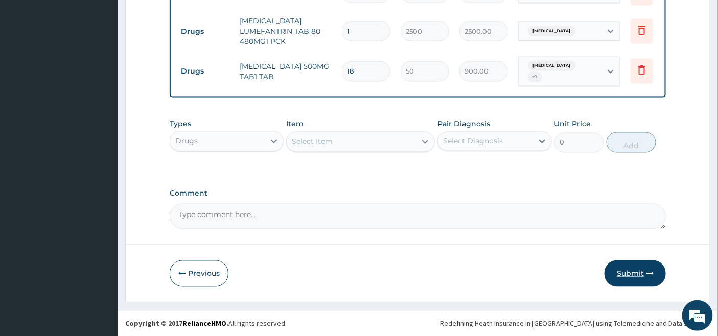
type input "18"
click at [631, 279] on button "Submit" at bounding box center [635, 274] width 61 height 27
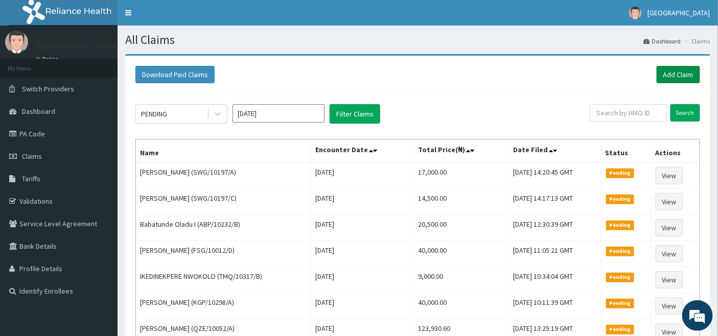
click at [682, 69] on link "Add Claim" at bounding box center [678, 74] width 43 height 17
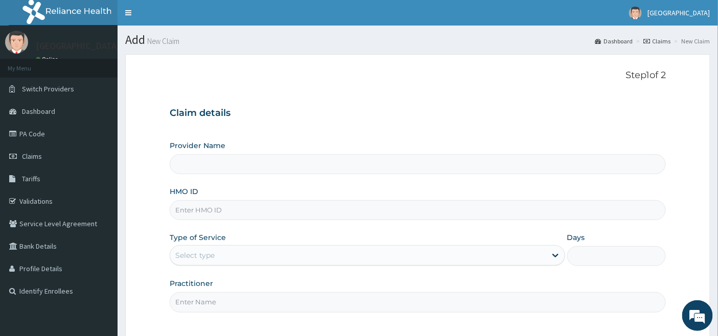
type input "[GEOGRAPHIC_DATA]"
click at [215, 210] on input "HMO ID" at bounding box center [418, 210] width 497 height 20
type input "SWG/10197/B"
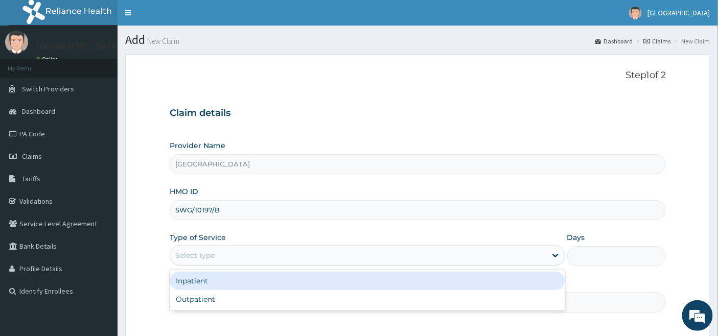
click at [219, 251] on div "Select type" at bounding box center [358, 255] width 376 height 16
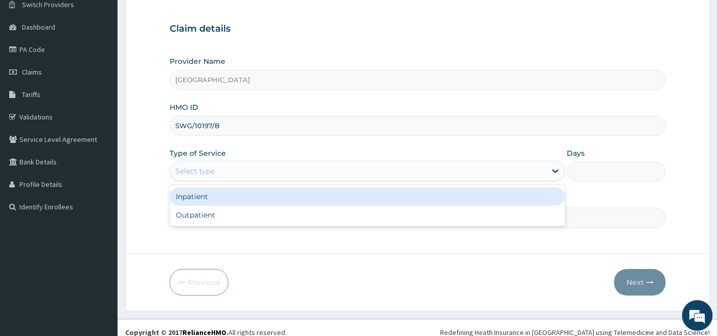
scroll to position [94, 0]
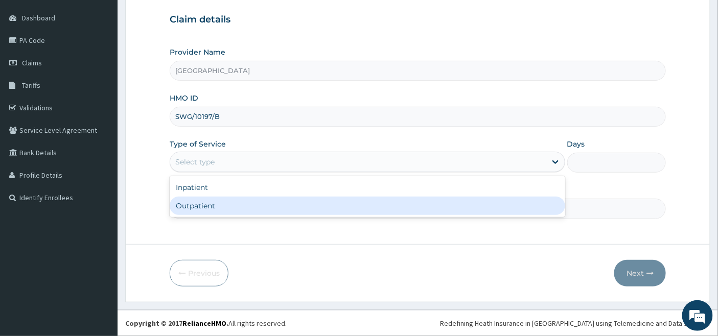
click at [248, 203] on div "Outpatient" at bounding box center [368, 206] width 396 height 18
type input "1"
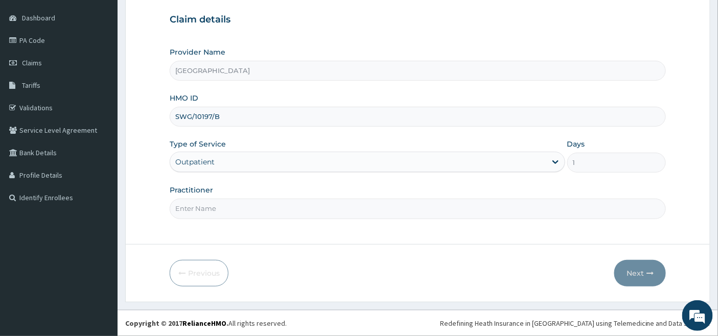
click at [234, 205] on input "Practitioner" at bounding box center [418, 209] width 497 height 20
type input "[PERSON_NAME]"
click at [637, 271] on button "Next" at bounding box center [640, 273] width 52 height 27
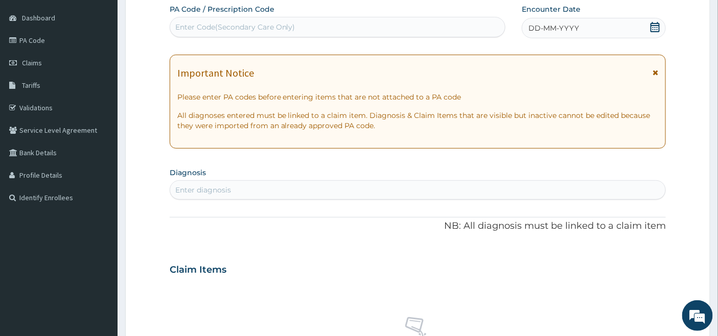
click at [274, 20] on div "Enter Code(Secondary Care Only)" at bounding box center [337, 27] width 335 height 16
paste input "PA/32FF21"
type input "PA/32FF21"
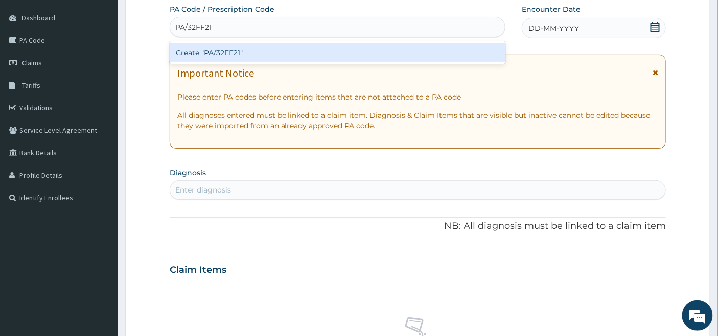
click at [251, 54] on div "Create "PA/32FF21"" at bounding box center [338, 52] width 336 height 18
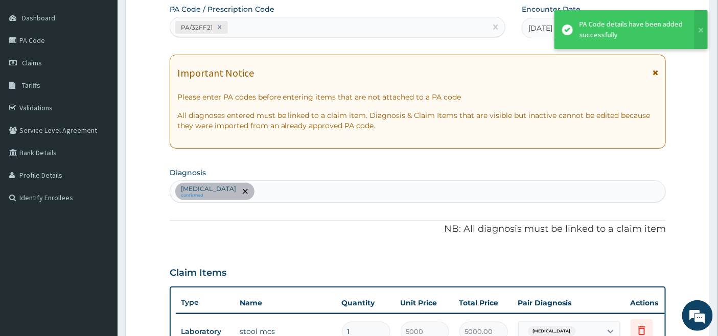
scroll to position [98, 0]
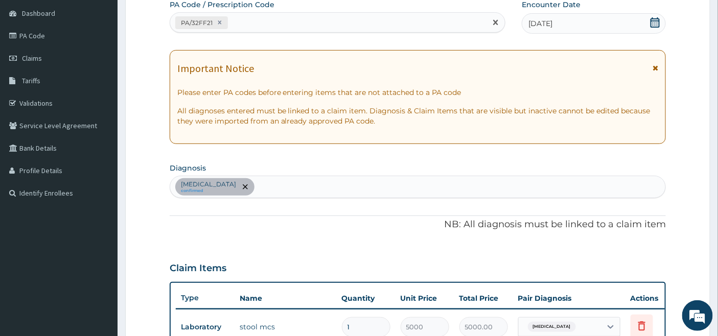
click at [260, 23] on div "PA/32FF21" at bounding box center [328, 22] width 317 height 17
paste input "PA/5CB7E8"
type input "PA/5CB7E8"
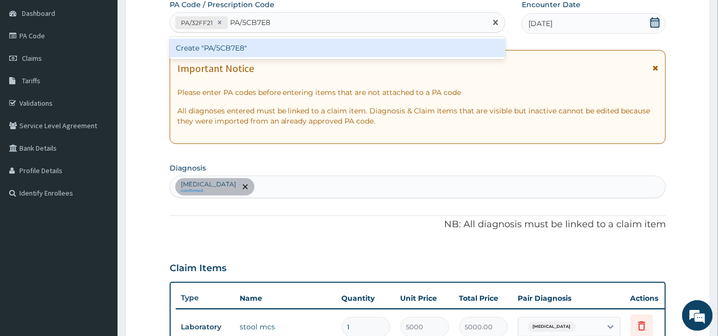
click at [287, 51] on div "Create "PA/5CB7E8"" at bounding box center [338, 48] width 336 height 18
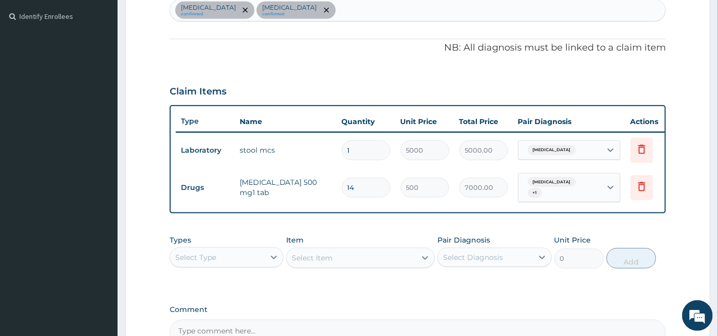
scroll to position [292, 0]
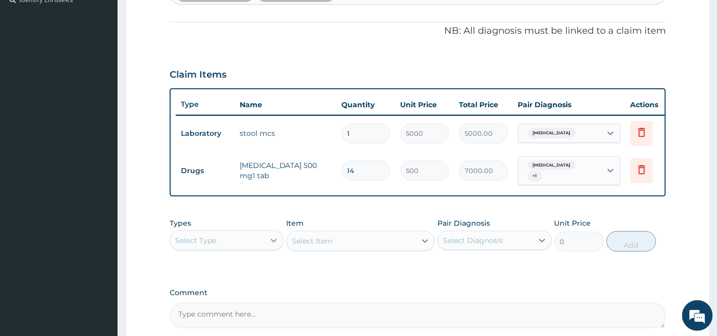
click at [271, 246] on icon at bounding box center [274, 241] width 10 height 10
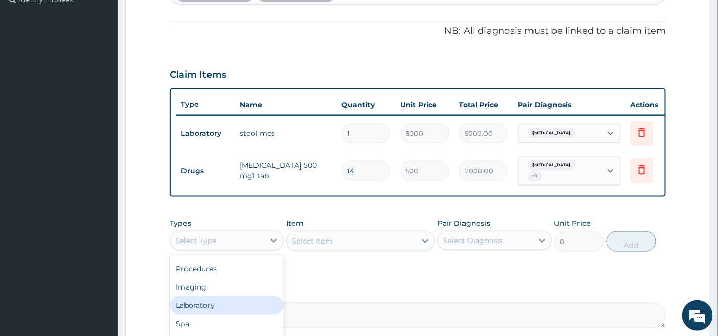
click at [216, 306] on div "Laboratory" at bounding box center [227, 305] width 114 height 18
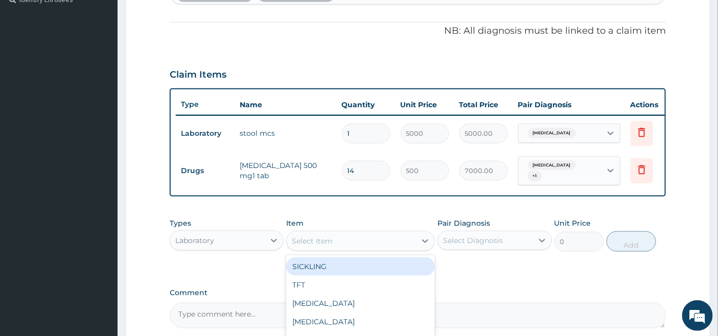
click at [371, 244] on div "Select Item" at bounding box center [351, 241] width 129 height 16
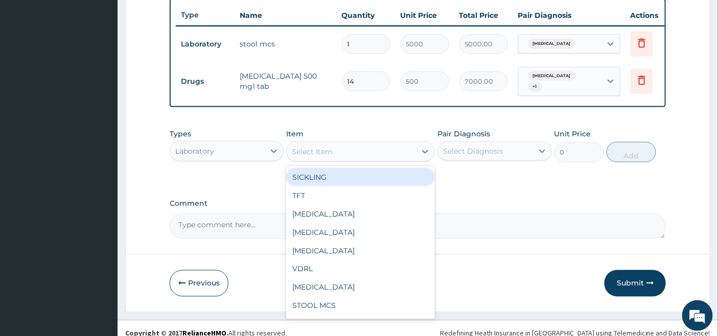
scroll to position [395, 0]
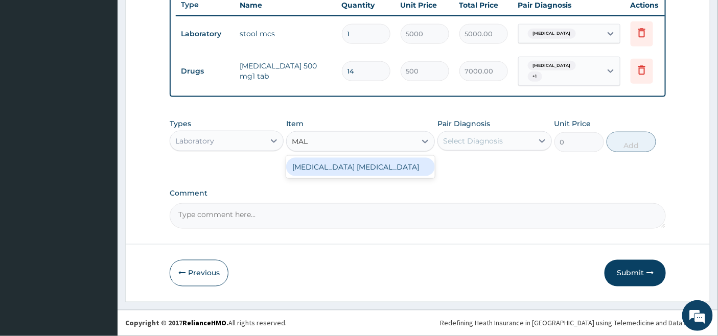
type input "MALA"
click at [353, 175] on div "[MEDICAL_DATA] [MEDICAL_DATA]" at bounding box center [360, 167] width 149 height 18
type input "2000"
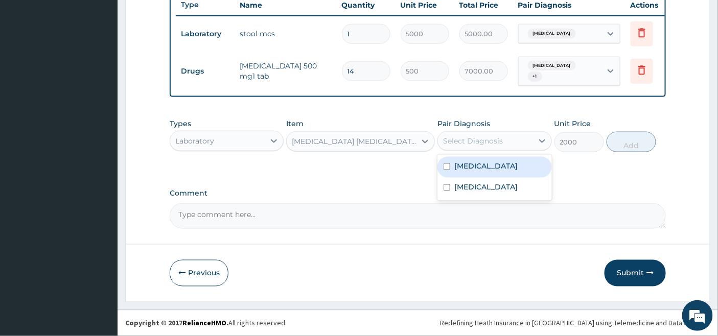
click at [477, 142] on div "Select Diagnosis" at bounding box center [473, 141] width 60 height 10
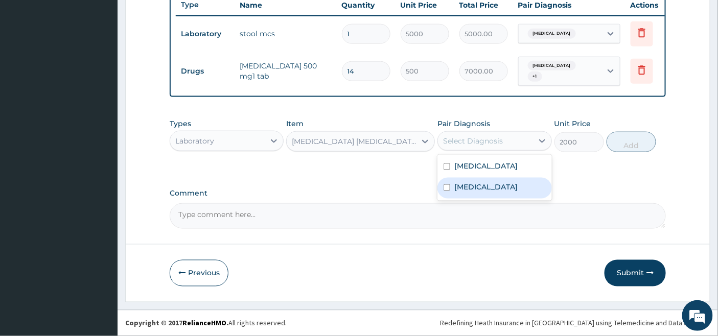
click at [458, 185] on label "[MEDICAL_DATA]" at bounding box center [485, 187] width 63 height 10
checkbox input "true"
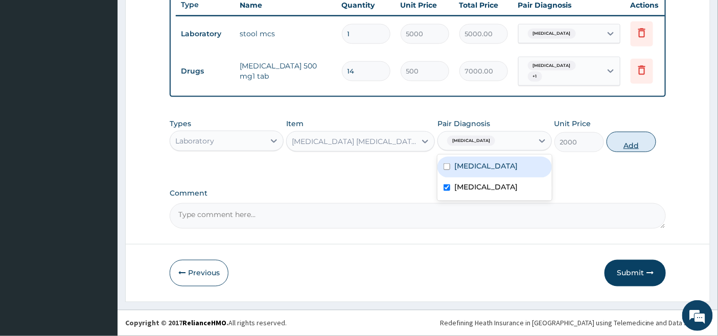
click at [641, 141] on button "Add" at bounding box center [632, 142] width 50 height 20
type input "0"
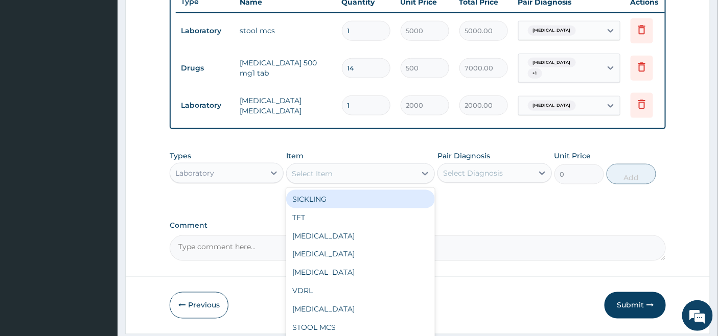
click at [335, 172] on div "Select Item" at bounding box center [351, 174] width 129 height 16
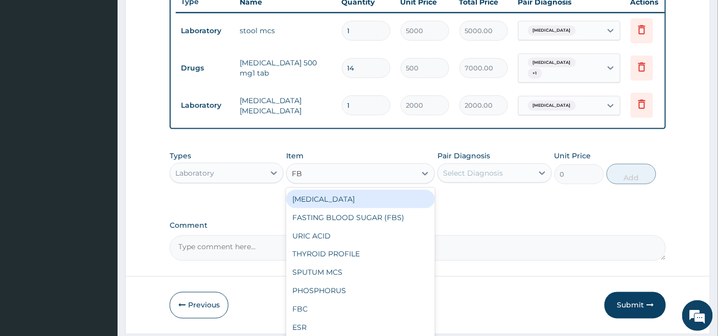
type input "FBC"
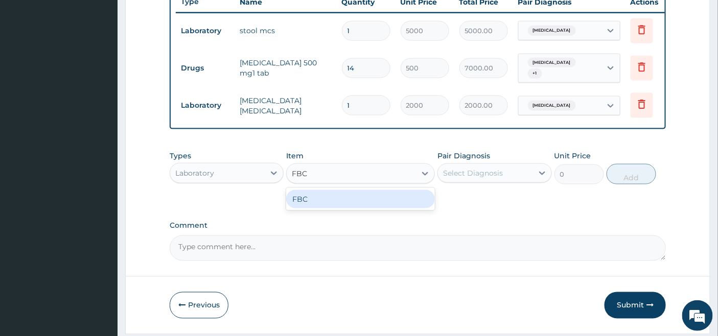
click at [341, 202] on div "FBC" at bounding box center [360, 199] width 149 height 18
type input "4500"
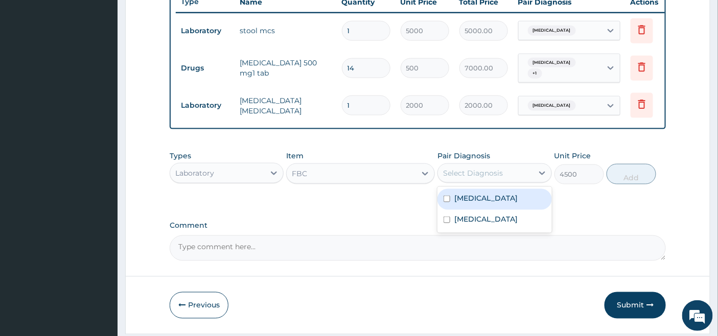
click at [462, 169] on div "Select Diagnosis" at bounding box center [485, 173] width 95 height 16
click at [456, 203] on label "[MEDICAL_DATA]" at bounding box center [485, 198] width 63 height 10
checkbox input "true"
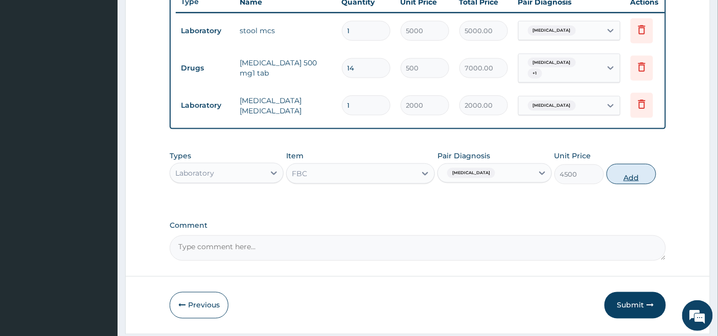
click at [625, 180] on button "Add" at bounding box center [632, 174] width 50 height 20
type input "0"
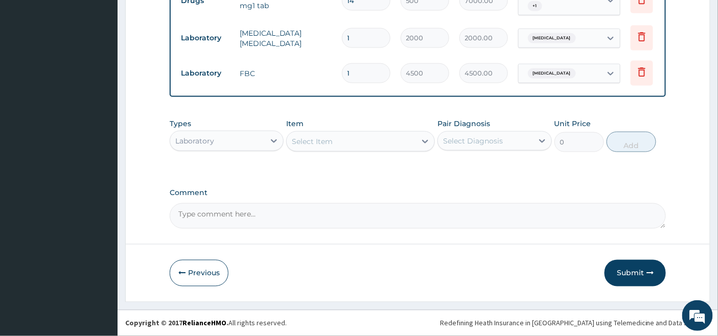
scroll to position [466, 0]
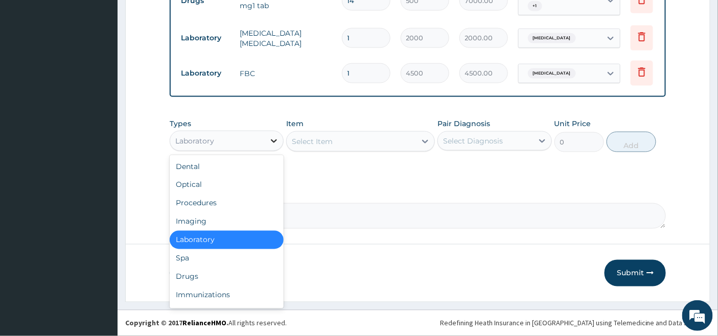
click at [267, 136] on div at bounding box center [274, 141] width 18 height 18
click at [212, 198] on div "Procedures" at bounding box center [227, 203] width 114 height 18
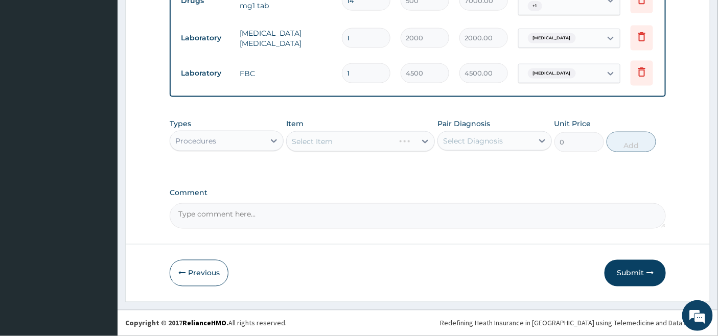
click at [366, 126] on div "Item Select Item" at bounding box center [360, 136] width 149 height 34
click at [363, 133] on div "Select Item" at bounding box center [360, 141] width 149 height 20
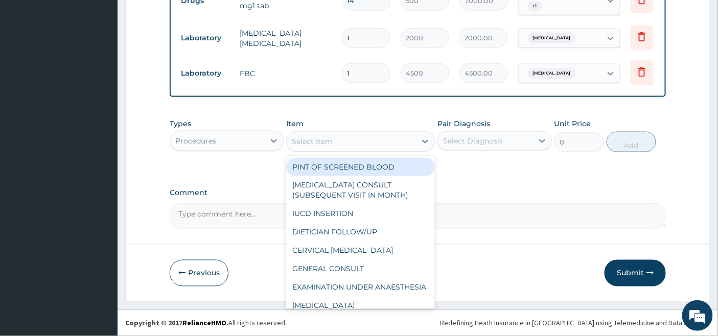
click at [375, 142] on div "Select Item" at bounding box center [351, 141] width 129 height 16
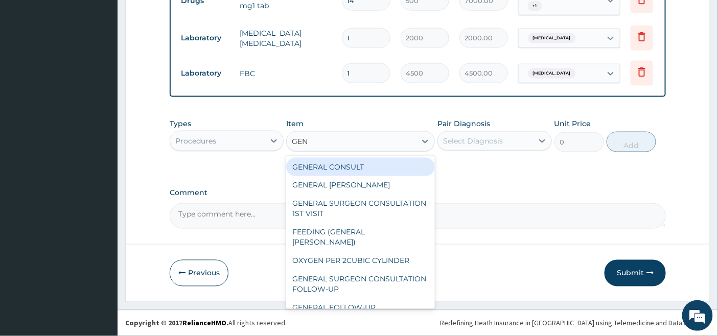
type input "GENE"
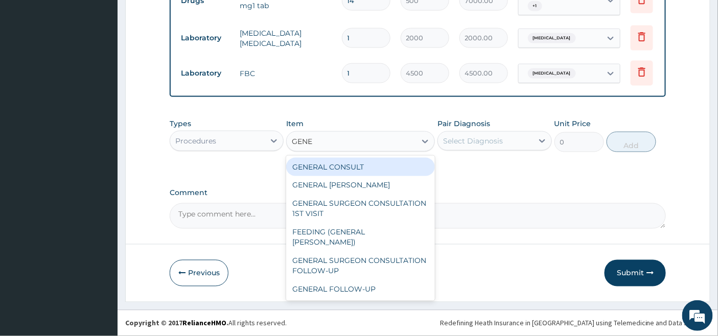
click at [387, 166] on div "GENERAL CONSULT" at bounding box center [360, 167] width 149 height 18
type input "5000"
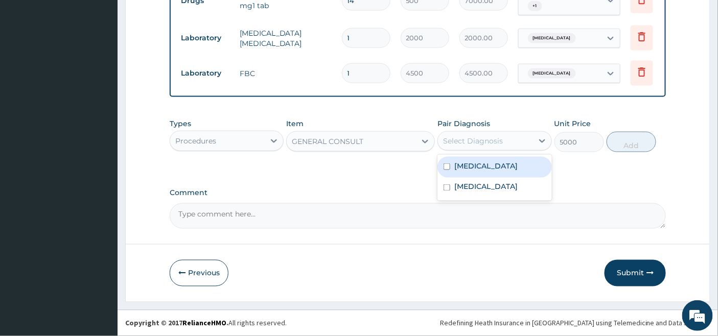
click at [470, 138] on div "Select Diagnosis" at bounding box center [473, 141] width 60 height 10
click at [460, 164] on label "[MEDICAL_DATA]" at bounding box center [485, 166] width 63 height 10
checkbox input "true"
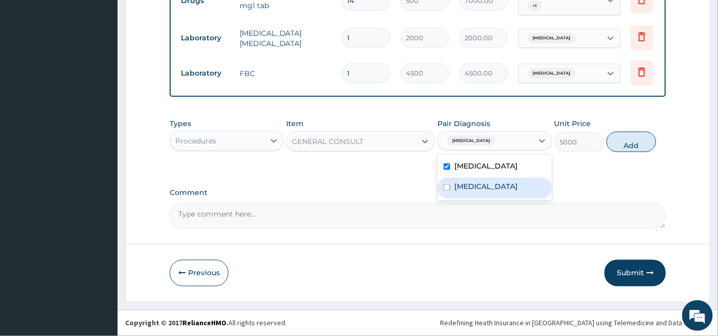
drag, startPoint x: 450, startPoint y: 192, endPoint x: 454, endPoint y: 187, distance: 6.7
click at [451, 191] on div "[MEDICAL_DATA]" at bounding box center [494, 188] width 114 height 21
checkbox input "true"
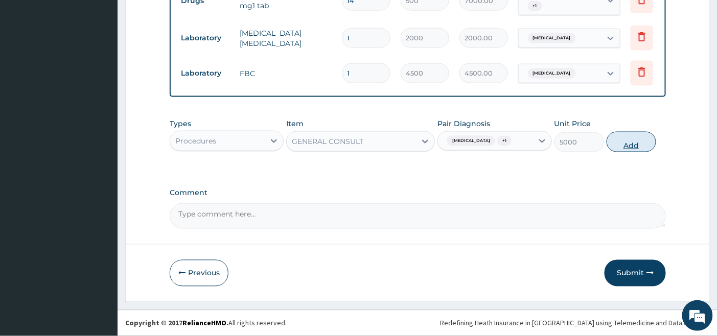
click at [640, 142] on button "Add" at bounding box center [632, 142] width 50 height 20
type input "0"
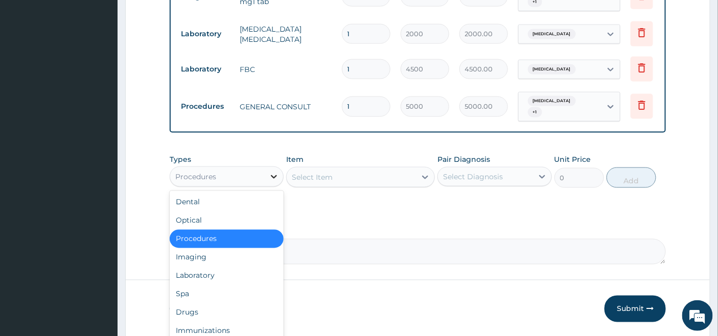
click at [272, 174] on icon at bounding box center [274, 177] width 10 height 10
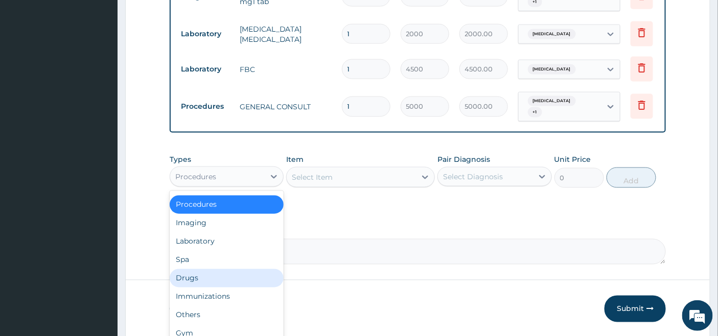
click at [189, 277] on div "Drugs" at bounding box center [227, 278] width 114 height 18
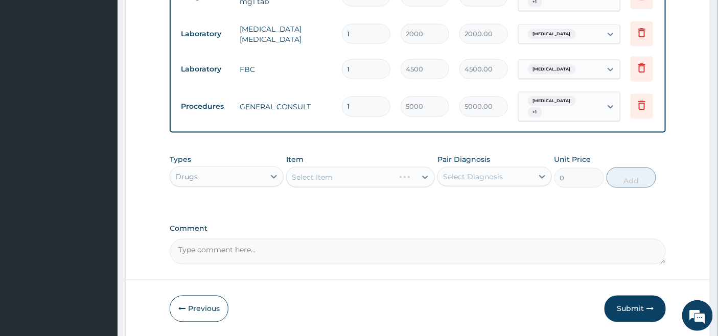
click at [345, 176] on div "Select Item" at bounding box center [360, 177] width 149 height 20
click at [382, 176] on div "Select Item" at bounding box center [360, 177] width 149 height 20
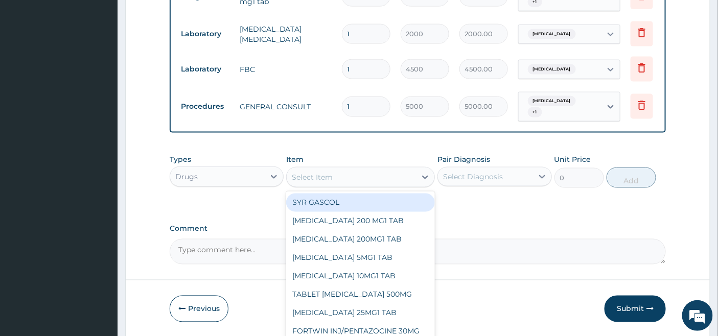
click at [384, 174] on div "Select Item" at bounding box center [351, 177] width 129 height 16
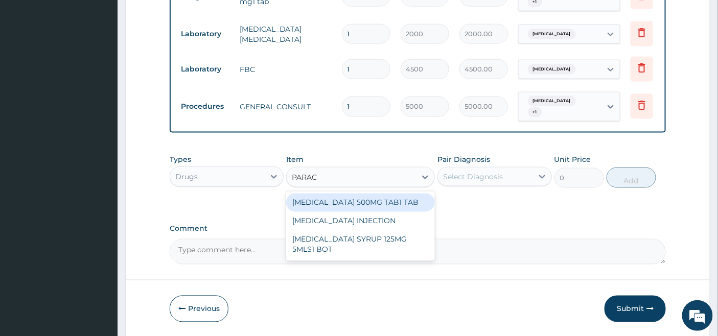
type input "PARACE"
click at [389, 203] on div "[MEDICAL_DATA] 500MG TAB1 TAB" at bounding box center [360, 203] width 149 height 18
type input "50"
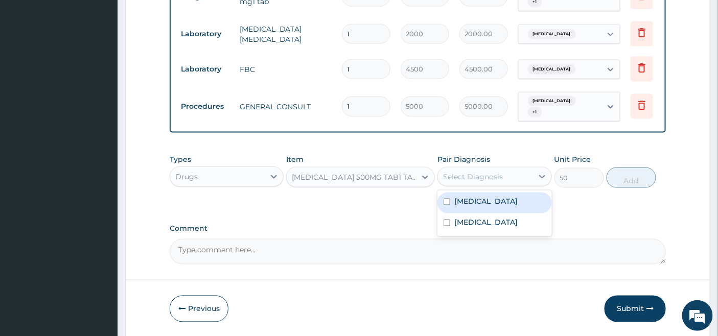
click at [482, 172] on div "Select Diagnosis" at bounding box center [473, 177] width 60 height 10
click at [482, 200] on label "[MEDICAL_DATA]" at bounding box center [485, 202] width 63 height 10
checkbox input "true"
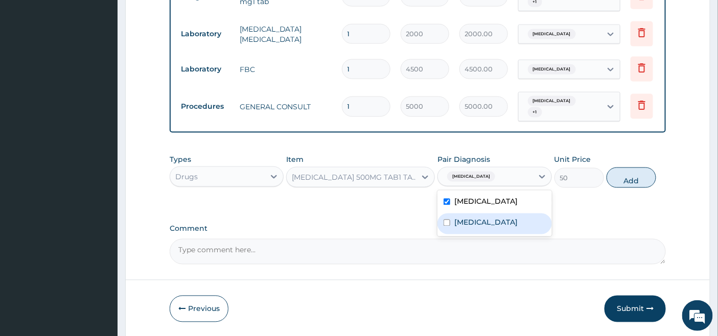
click at [459, 222] on label "[MEDICAL_DATA]" at bounding box center [485, 223] width 63 height 10
checkbox input "true"
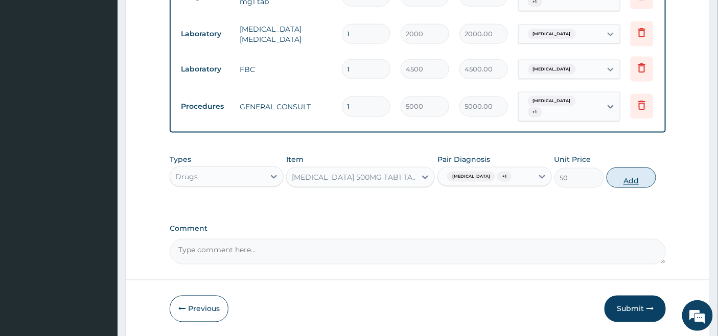
click at [632, 179] on button "Add" at bounding box center [632, 178] width 50 height 20
type input "0"
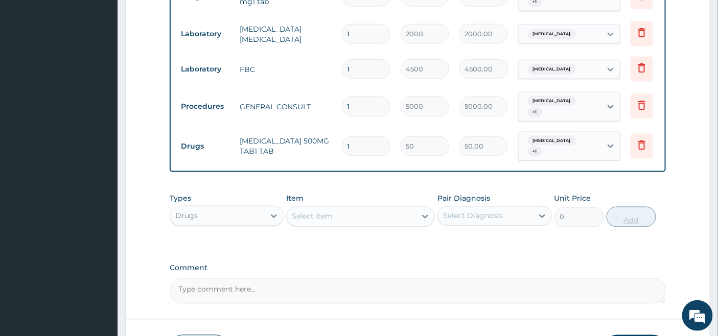
type input "18"
type input "900.00"
type input "18"
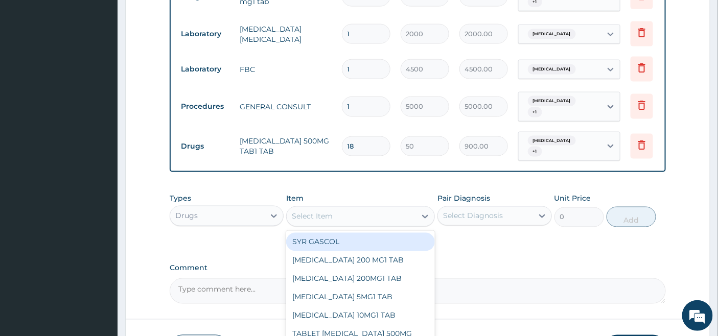
click at [309, 212] on div "Select Item" at bounding box center [312, 217] width 41 height 10
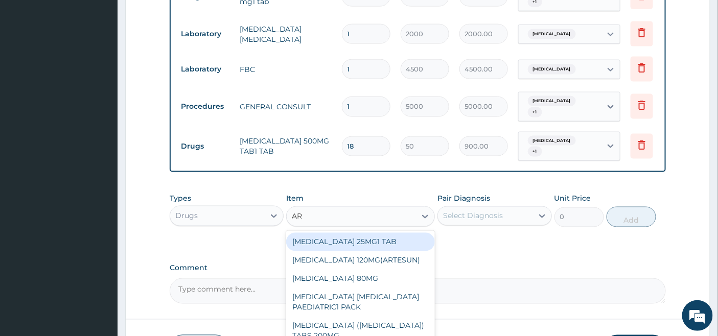
type input "ART"
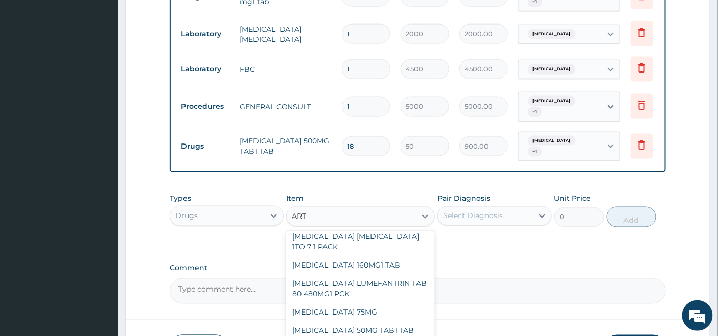
scroll to position [227, 0]
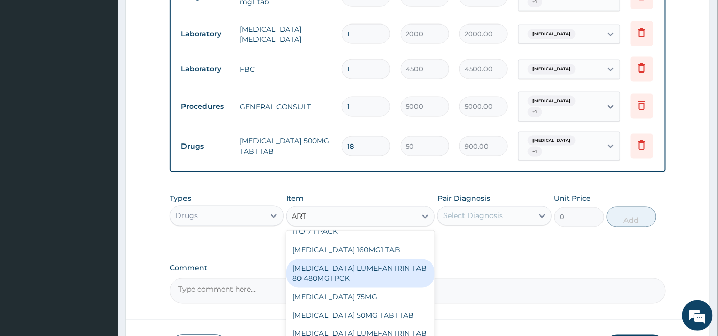
click at [363, 270] on div "[MEDICAL_DATA] LUMEFANTRIN TAB 80 480MG1 PCK" at bounding box center [360, 274] width 149 height 29
type input "2500"
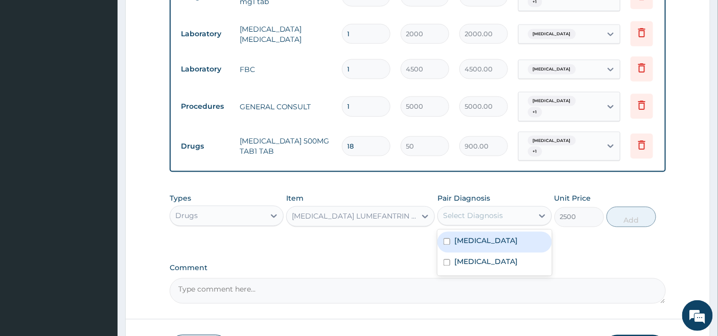
click at [497, 215] on div "Select Diagnosis" at bounding box center [473, 216] width 60 height 10
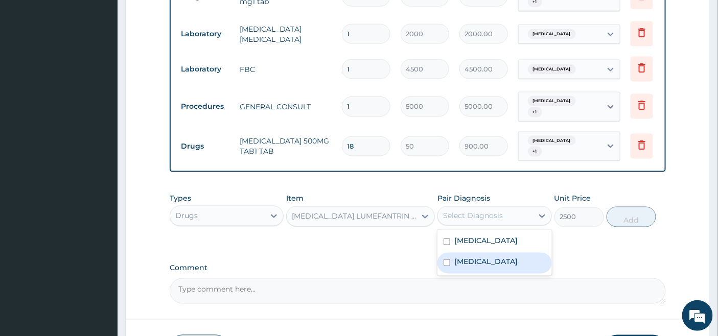
click at [471, 257] on label "[MEDICAL_DATA]" at bounding box center [485, 262] width 63 height 10
checkbox input "true"
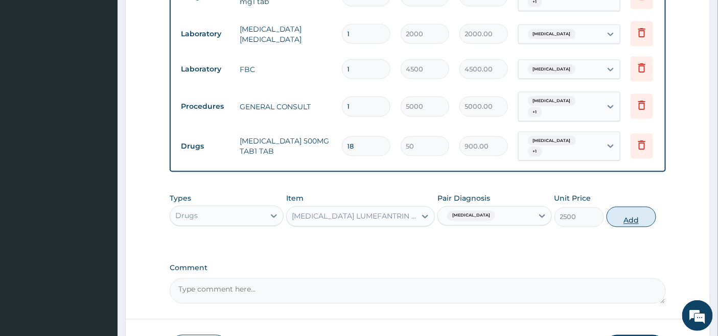
click at [639, 213] on button "Add" at bounding box center [632, 217] width 50 height 20
type input "0"
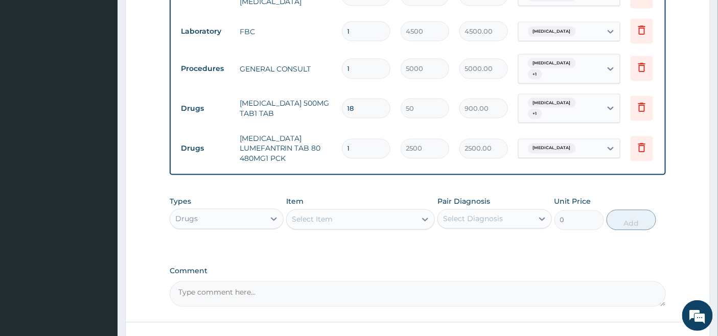
scroll to position [578, 0]
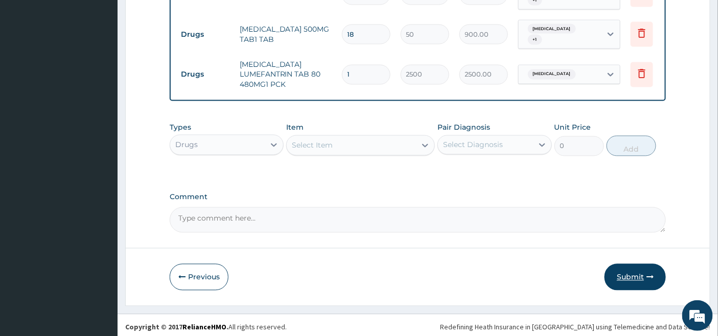
click at [628, 269] on button "Submit" at bounding box center [635, 277] width 61 height 27
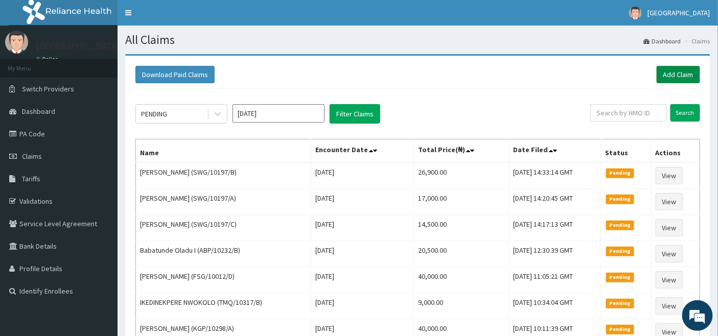
click at [679, 70] on link "Add Claim" at bounding box center [678, 74] width 43 height 17
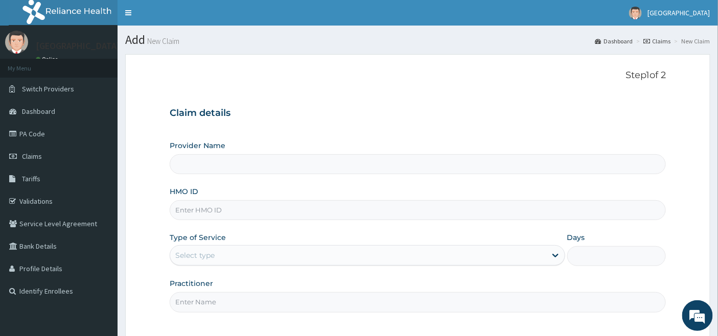
type input "[GEOGRAPHIC_DATA]"
click at [200, 199] on div "HMO ID" at bounding box center [418, 204] width 497 height 34
click at [216, 209] on input "HMO ID" at bounding box center [418, 210] width 497 height 20
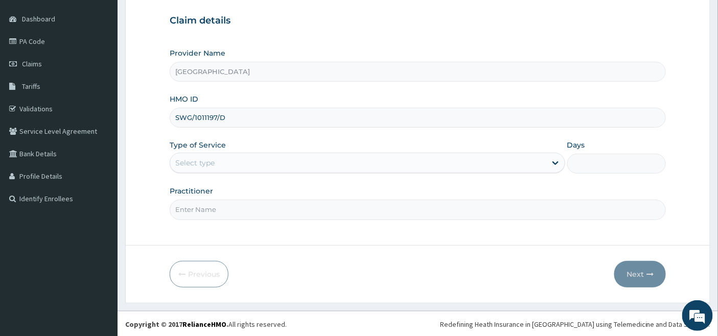
scroll to position [94, 0]
type input "SWG/1011197/D"
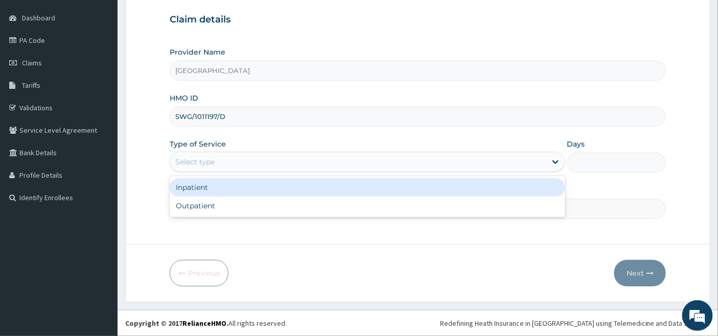
click at [238, 159] on div "Select type" at bounding box center [358, 162] width 376 height 16
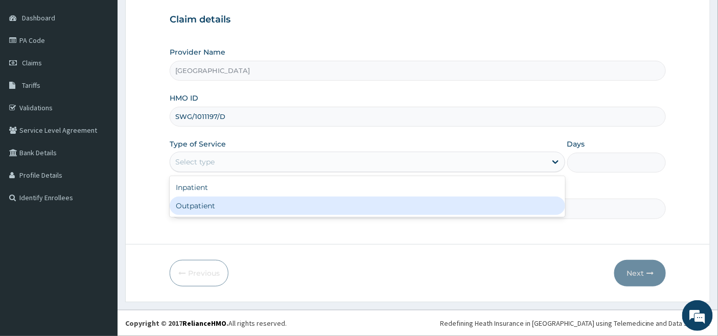
click at [210, 206] on div "Outpatient" at bounding box center [368, 206] width 396 height 18
type input "1"
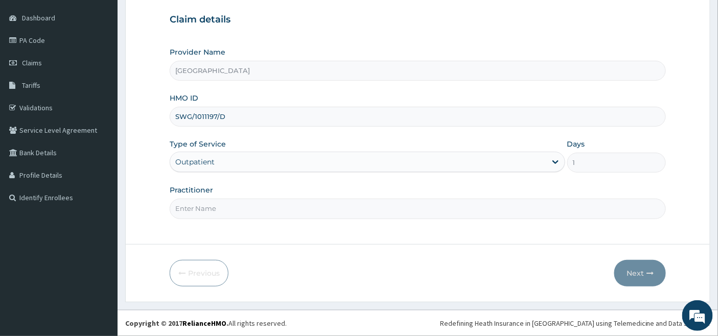
click at [210, 206] on input "Practitioner" at bounding box center [418, 209] width 497 height 20
type input "[PERSON_NAME]"
click at [635, 272] on button "Next" at bounding box center [640, 273] width 52 height 27
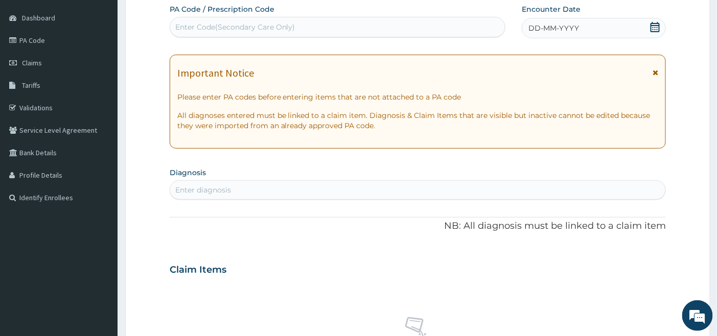
click at [655, 26] on icon at bounding box center [655, 27] width 9 height 10
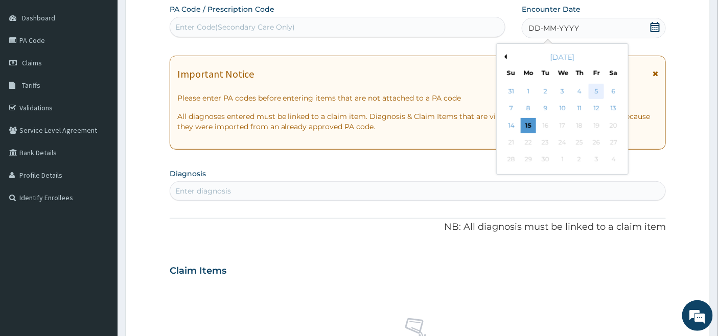
click at [595, 88] on div "5" at bounding box center [596, 91] width 15 height 15
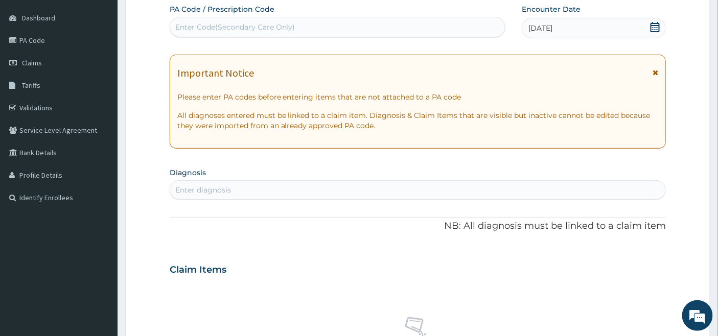
click at [196, 182] on div "Enter diagnosis" at bounding box center [418, 190] width 496 height 16
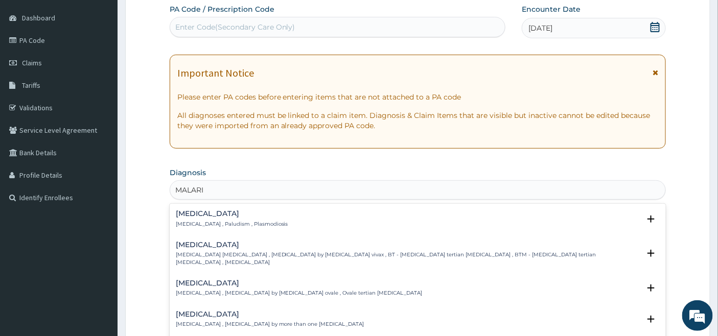
type input "MALARIA"
click at [191, 218] on div "Malaria Malaria , Paludism , Plasmodiosis" at bounding box center [232, 219] width 112 height 18
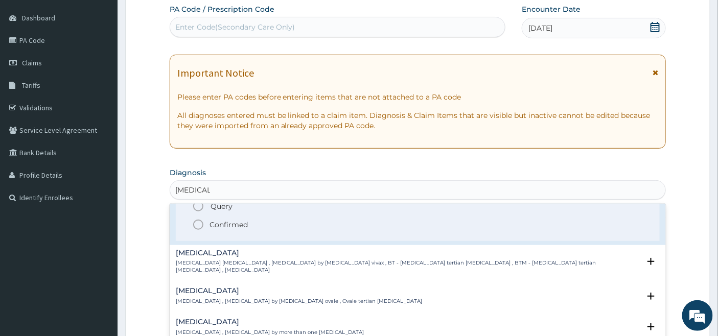
scroll to position [0, 0]
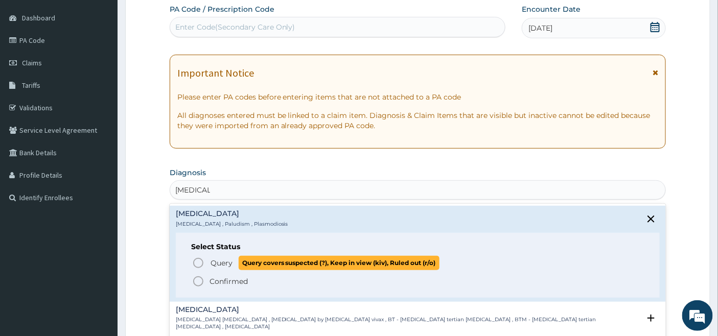
click at [198, 260] on icon "status option query" at bounding box center [198, 263] width 12 height 12
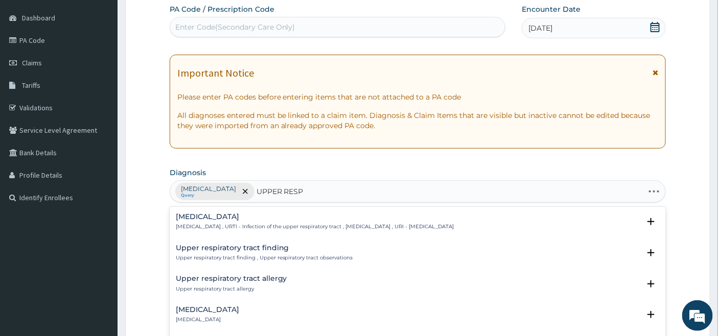
type input "UPPER RESPI"
click at [252, 219] on h4 "Upper respiratory infection" at bounding box center [315, 217] width 279 height 8
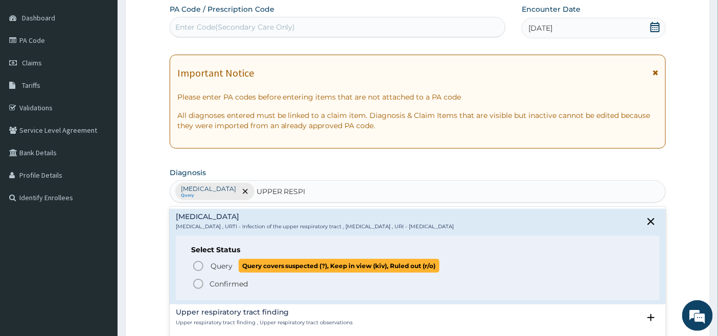
click at [200, 265] on icon "status option query" at bounding box center [198, 266] width 12 height 12
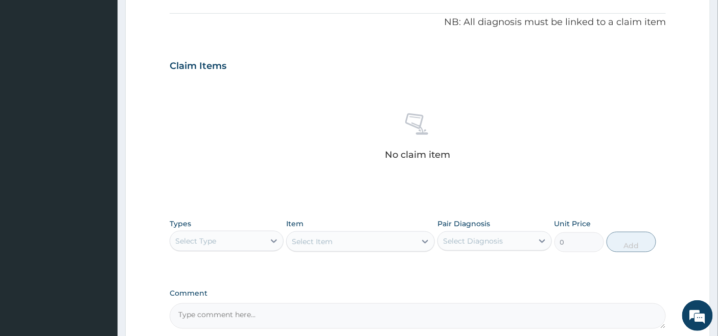
scroll to position [320, 0]
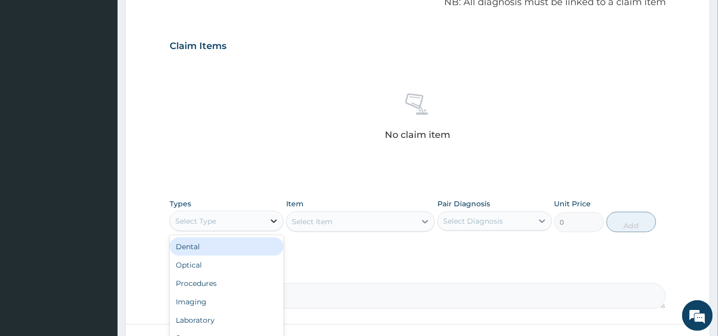
click at [271, 220] on icon at bounding box center [274, 221] width 10 height 10
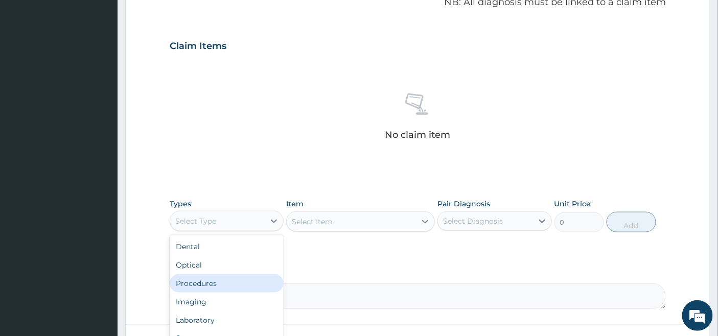
click at [238, 280] on div "Procedures" at bounding box center [227, 283] width 114 height 18
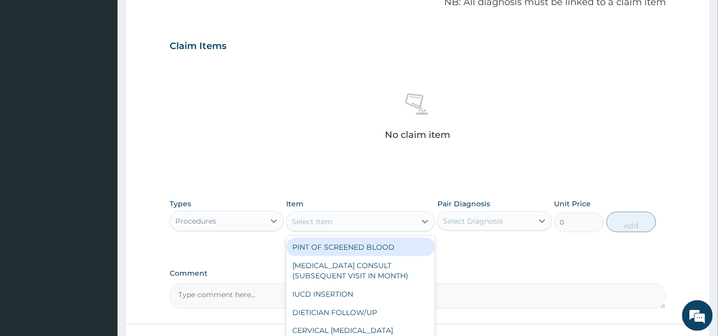
click at [415, 220] on div "Select Item" at bounding box center [351, 222] width 129 height 16
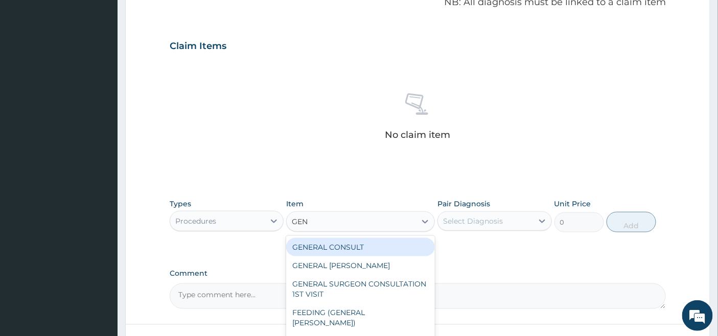
type input "GENE"
click at [409, 248] on div "GENERAL CONSULT" at bounding box center [360, 247] width 149 height 18
type input "5000"
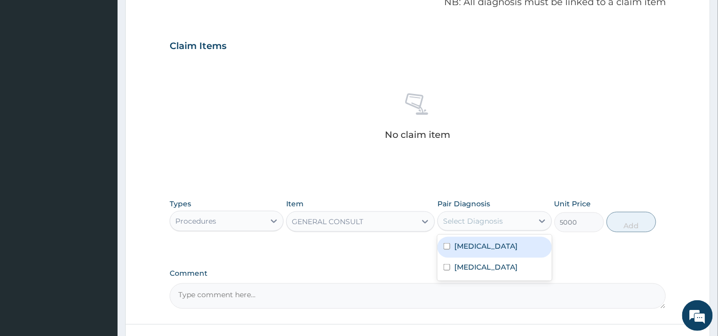
click at [484, 213] on div "Select Diagnosis" at bounding box center [485, 221] width 95 height 16
click at [467, 243] on label "[MEDICAL_DATA]" at bounding box center [485, 246] width 63 height 10
checkbox input "true"
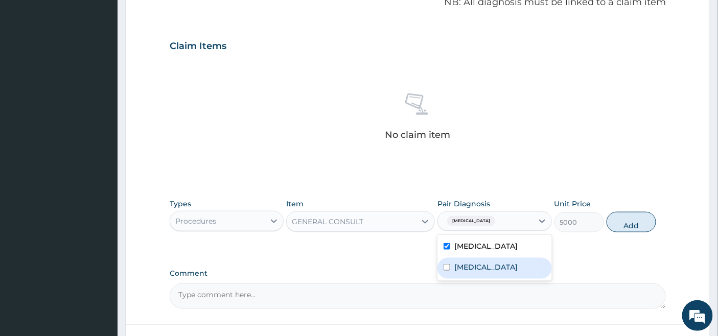
click at [476, 268] on label "[MEDICAL_DATA]" at bounding box center [485, 267] width 63 height 10
checkbox input "true"
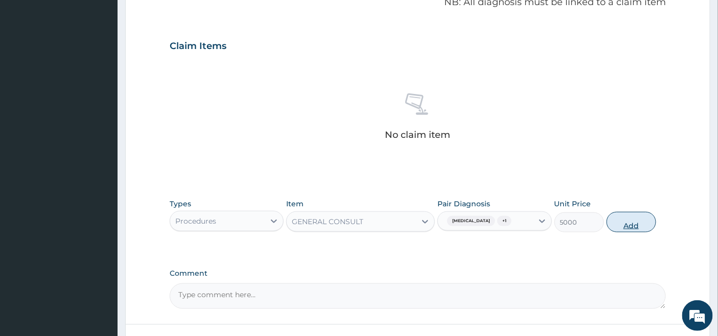
click at [633, 223] on button "Add" at bounding box center [632, 222] width 50 height 20
type input "0"
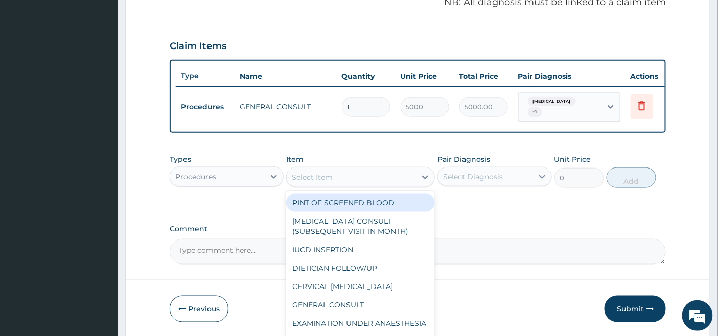
click at [355, 182] on div "Select Item" at bounding box center [351, 177] width 129 height 16
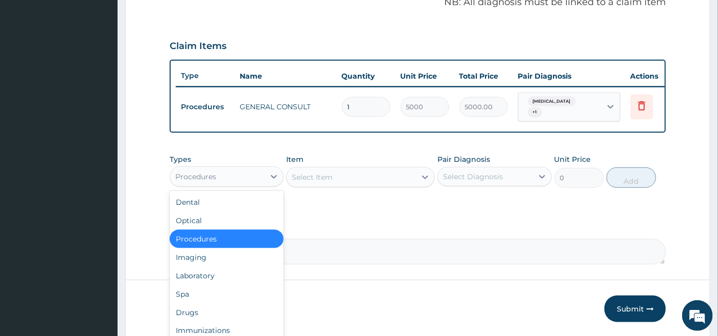
click at [262, 177] on div "Procedures" at bounding box center [217, 177] width 95 height 16
click at [221, 276] on div "Laboratory" at bounding box center [227, 276] width 114 height 18
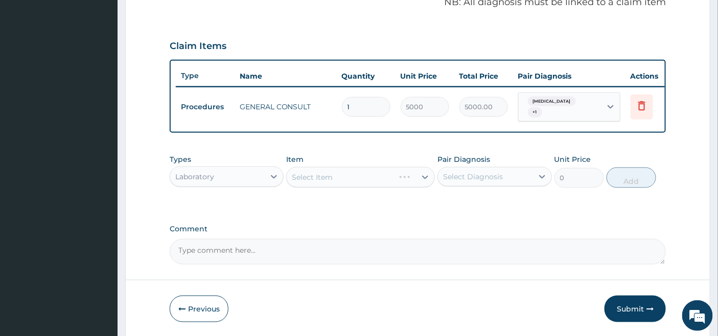
click at [397, 179] on div "Select Item" at bounding box center [360, 177] width 149 height 20
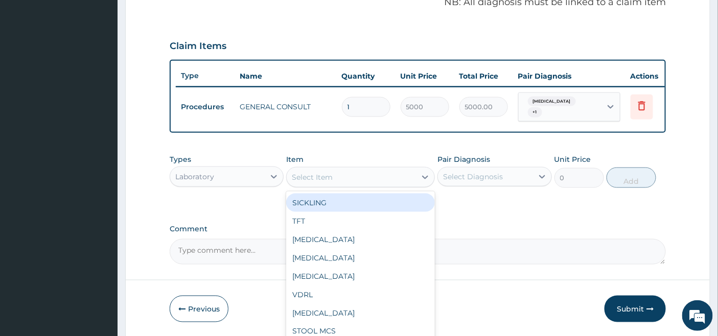
click at [318, 179] on div "Select Item" at bounding box center [312, 177] width 41 height 10
type input "MA"
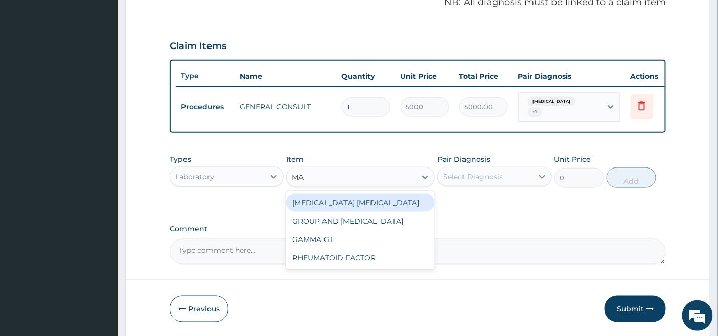
click at [354, 205] on div "MALARIA PARASITE" at bounding box center [360, 203] width 149 height 18
type input "2000"
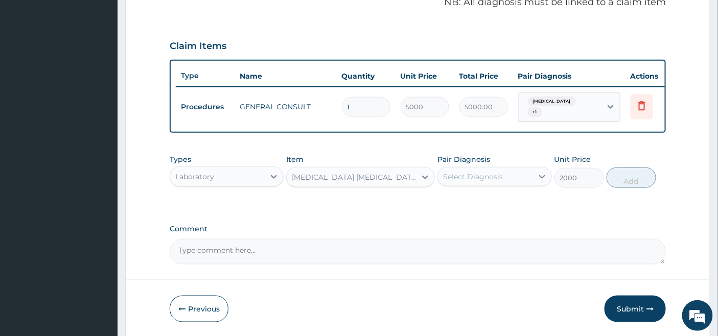
click at [500, 177] on div "Select Diagnosis" at bounding box center [473, 177] width 60 height 10
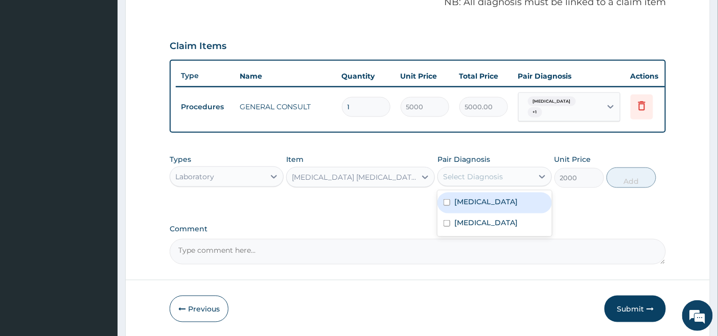
click at [460, 207] on label "Malaria" at bounding box center [485, 202] width 63 height 10
checkbox input "true"
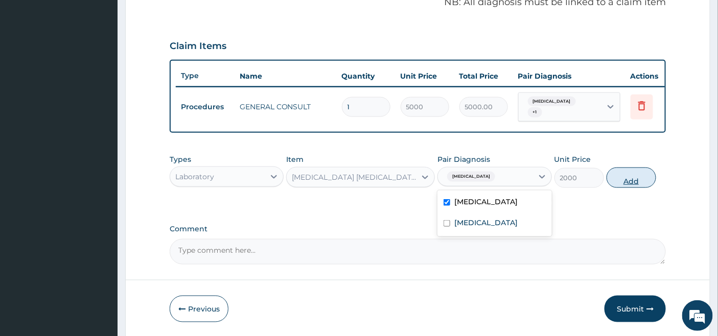
click at [635, 180] on button "Add" at bounding box center [632, 178] width 50 height 20
type input "0"
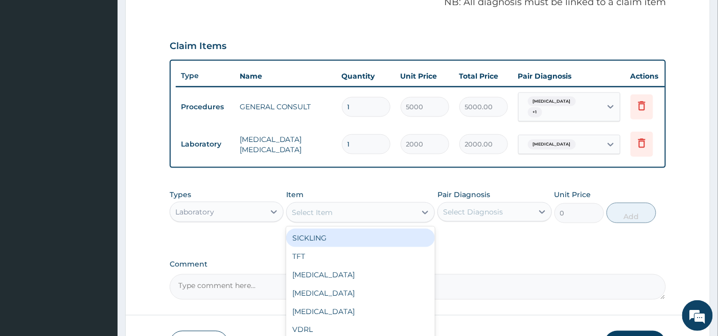
click at [358, 212] on div "Select Item" at bounding box center [351, 212] width 129 height 16
type input "FBC"
click at [365, 244] on div "FBC" at bounding box center [360, 238] width 149 height 18
type input "4500"
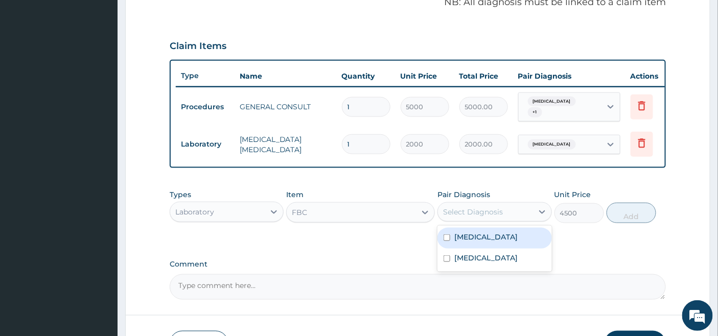
click at [486, 205] on div "Select Diagnosis" at bounding box center [494, 211] width 114 height 19
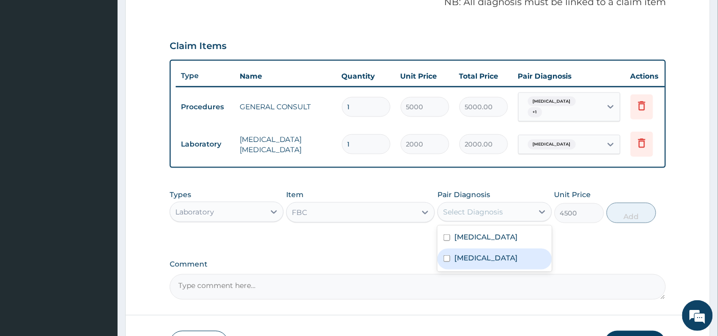
click at [460, 263] on label "Upper respiratory infection" at bounding box center [485, 258] width 63 height 10
checkbox input "true"
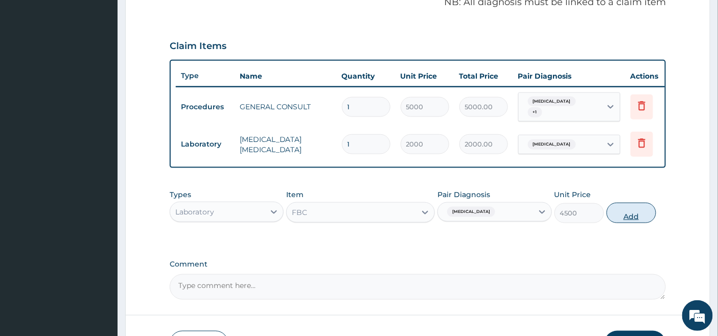
click at [632, 215] on button "Add" at bounding box center [632, 213] width 50 height 20
type input "0"
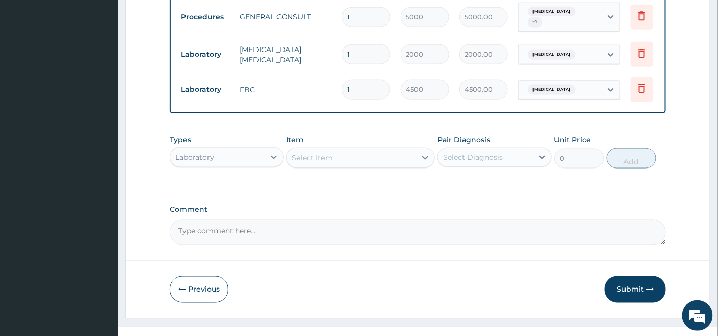
scroll to position [430, 0]
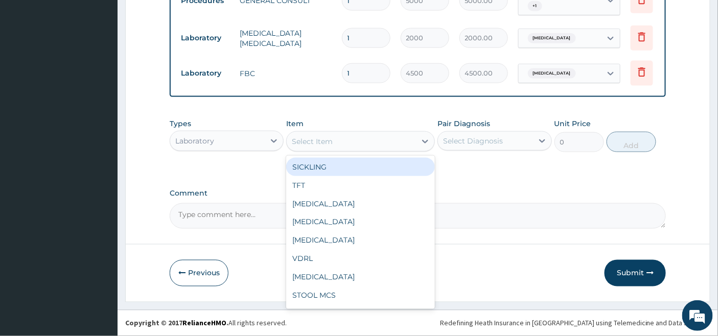
click at [356, 143] on div "Select Item" at bounding box center [351, 141] width 129 height 16
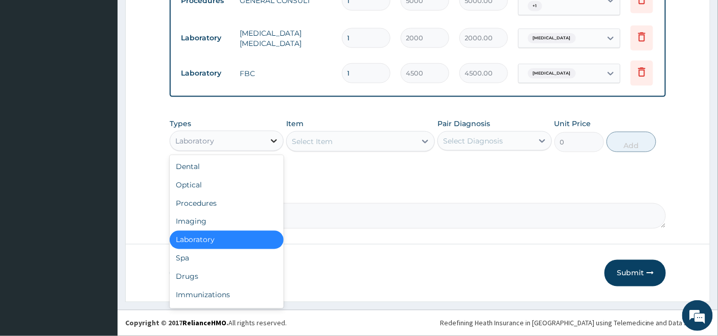
click at [266, 140] on div at bounding box center [274, 141] width 18 height 18
click at [189, 274] on div "Drugs" at bounding box center [227, 277] width 114 height 18
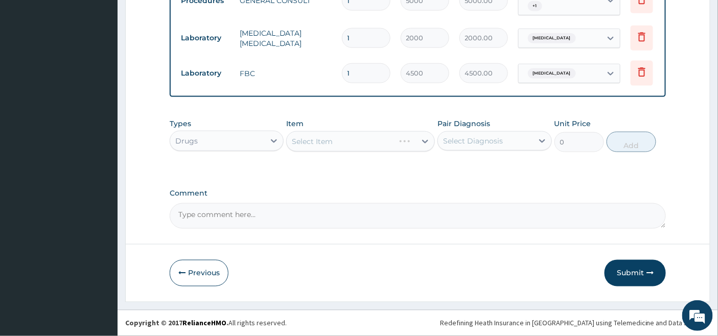
click at [397, 140] on div "Select Item" at bounding box center [360, 141] width 149 height 20
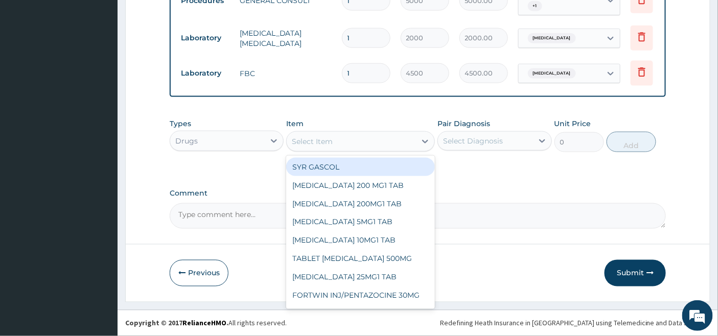
click at [409, 135] on div "Select Item" at bounding box center [351, 141] width 129 height 16
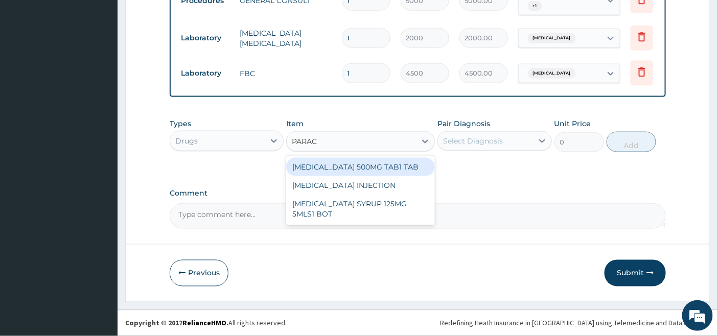
type input "PARACE"
click at [409, 167] on div "PARACETAMOL 500MG TAB1 TAB" at bounding box center [360, 167] width 149 height 18
type input "50"
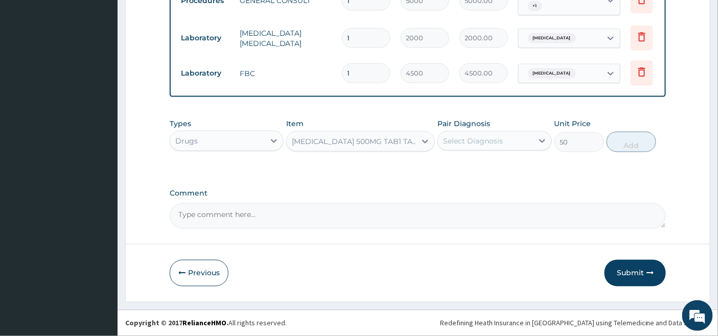
click at [478, 135] on div "Select Diagnosis" at bounding box center [485, 141] width 95 height 16
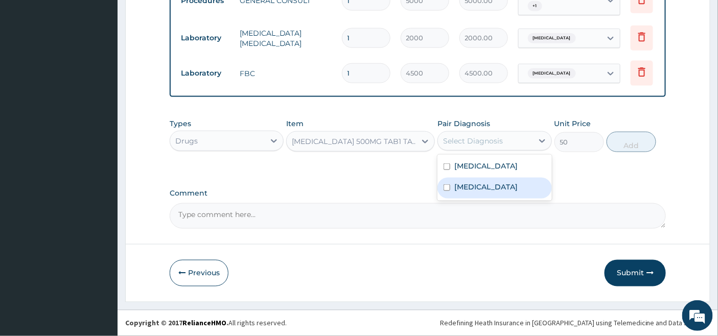
click at [481, 187] on label "Upper respiratory infection" at bounding box center [485, 187] width 63 height 10
checkbox input "true"
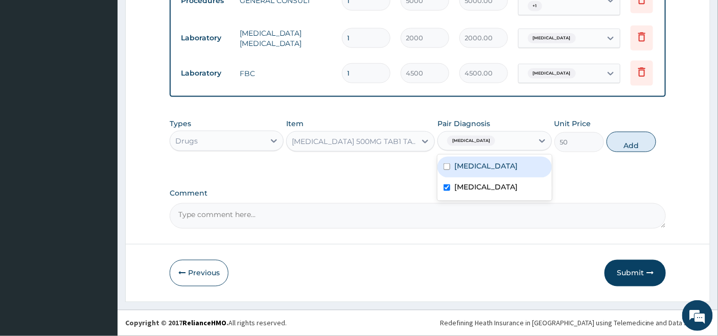
click at [456, 169] on label "Malaria" at bounding box center [485, 166] width 63 height 10
checkbox input "true"
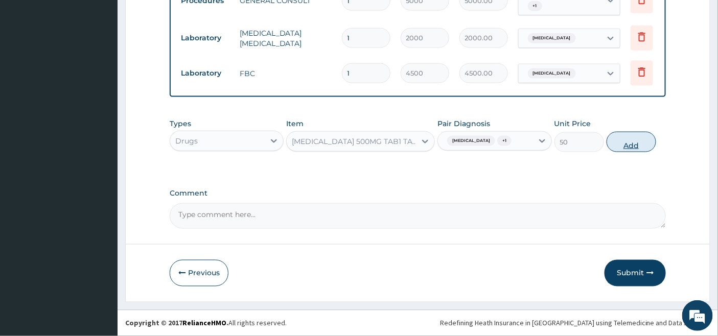
click at [635, 152] on button "Add" at bounding box center [632, 142] width 50 height 20
type input "0"
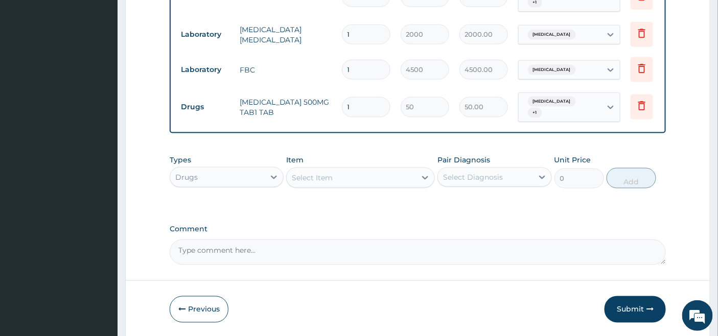
type input "18"
type input "900.00"
type input "18"
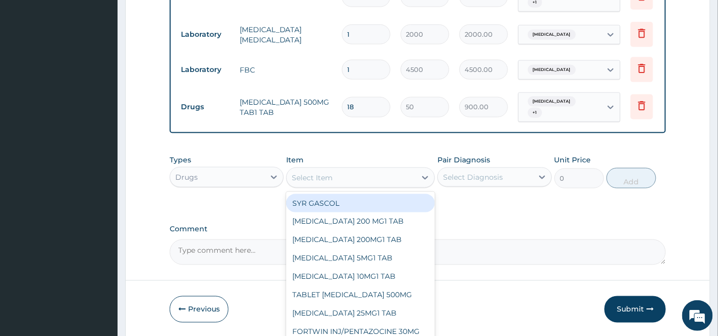
click at [322, 176] on div "Select Item" at bounding box center [312, 178] width 41 height 10
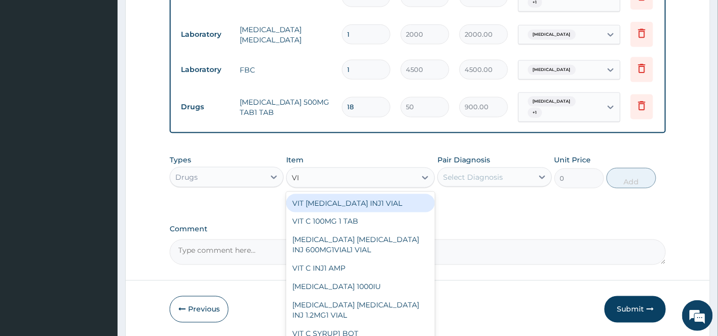
type input "VIT"
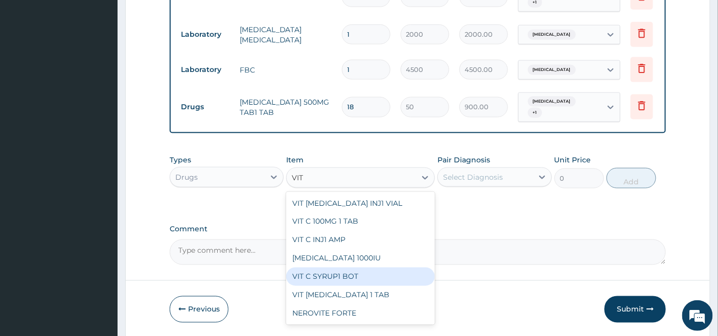
click at [324, 280] on div "VIT C SYRUP1 BOT" at bounding box center [360, 277] width 149 height 18
type input "1000"
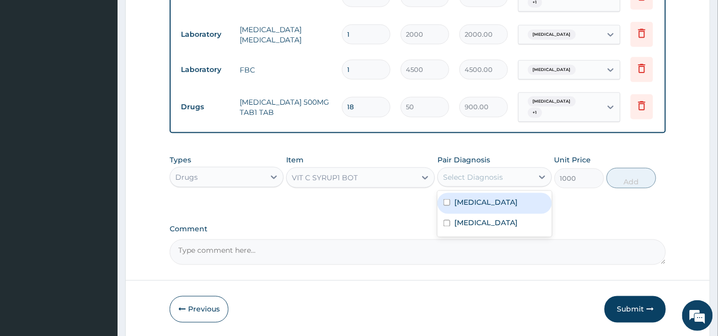
click at [500, 179] on div "Select Diagnosis" at bounding box center [473, 177] width 60 height 10
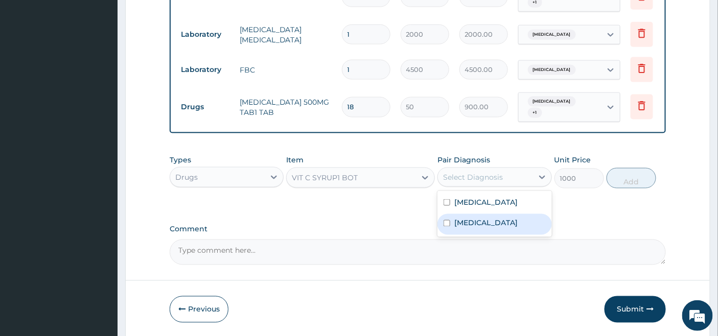
click at [484, 228] on label "Upper respiratory infection" at bounding box center [485, 223] width 63 height 10
checkbox input "true"
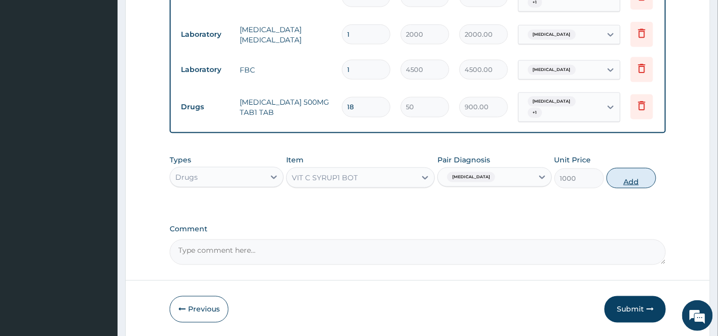
click at [634, 184] on button "Add" at bounding box center [632, 178] width 50 height 20
type input "0"
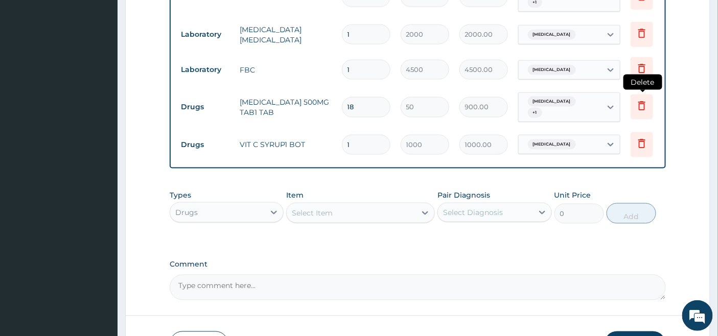
click at [641, 100] on icon at bounding box center [642, 106] width 12 height 12
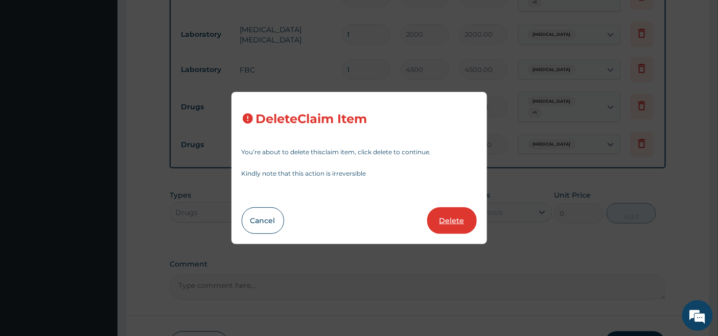
click at [446, 220] on button "Delete" at bounding box center [452, 220] width 50 height 27
type input "1"
type input "1000"
type input "1000.00"
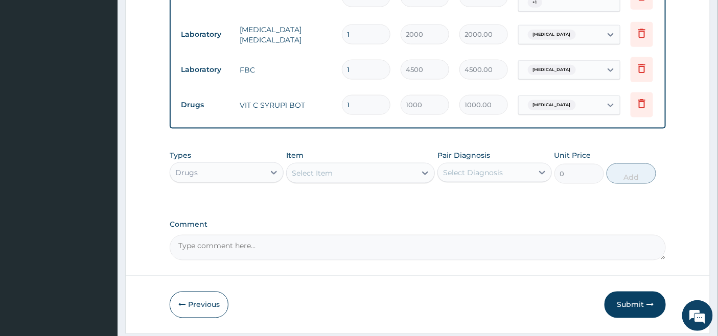
scroll to position [374, 0]
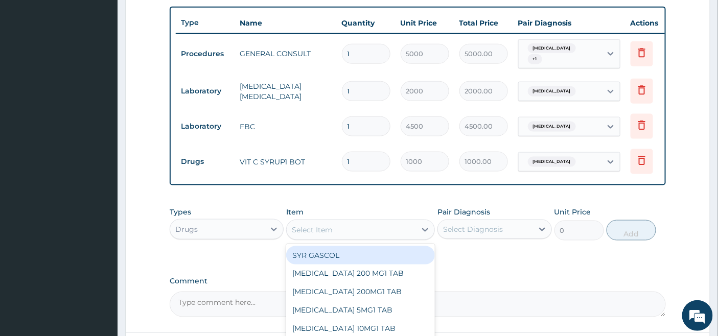
click at [366, 234] on div "Select Item" at bounding box center [351, 230] width 129 height 16
type input "PARA"
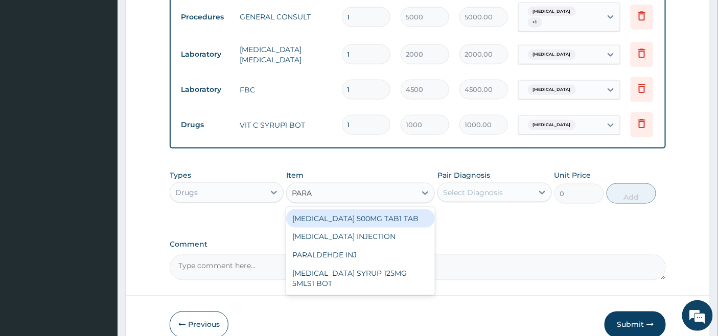
scroll to position [430, 0]
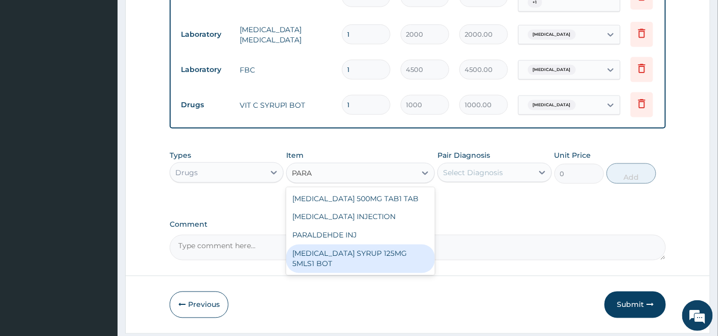
click at [361, 261] on div "PARACETAMOL SYRUP 125MG 5MLS1 BOT" at bounding box center [360, 259] width 149 height 29
type input "1000"
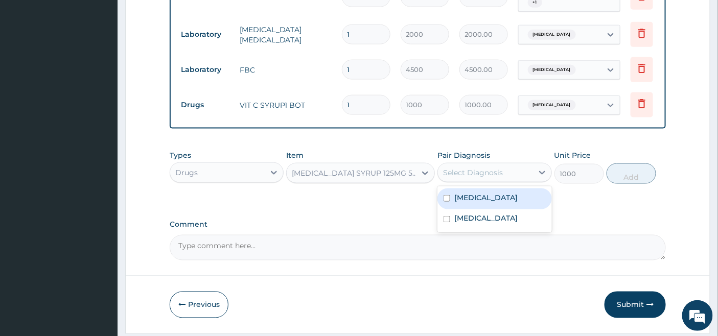
click at [473, 170] on div "Select Diagnosis" at bounding box center [485, 173] width 95 height 16
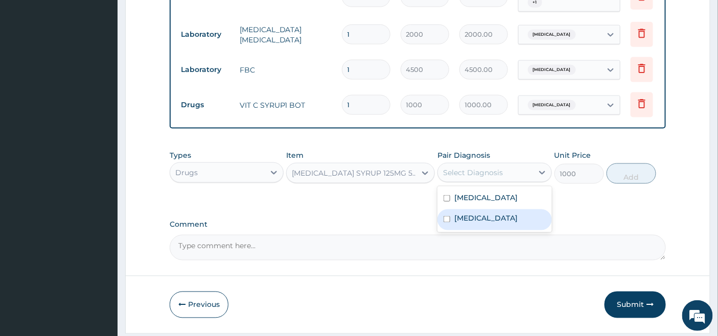
click at [465, 224] on label "Upper respiratory infection" at bounding box center [485, 219] width 63 height 10
checkbox input "true"
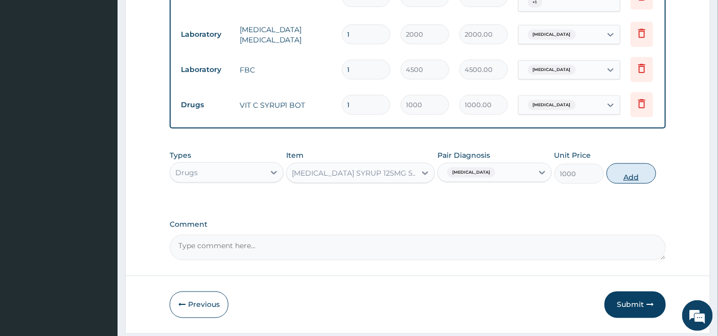
click at [632, 177] on button "Add" at bounding box center [632, 174] width 50 height 20
type input "0"
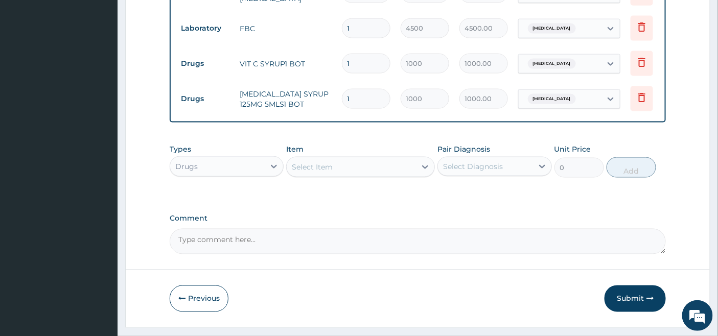
scroll to position [501, 0]
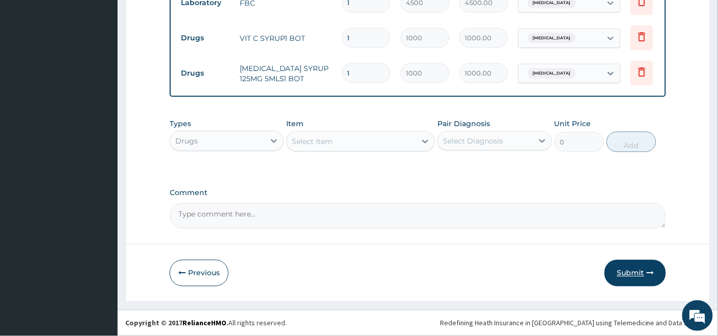
click at [626, 270] on button "Submit" at bounding box center [635, 273] width 61 height 27
click at [634, 272] on button "Submit" at bounding box center [635, 273] width 61 height 27
click at [195, 272] on button "Previous" at bounding box center [199, 273] width 59 height 27
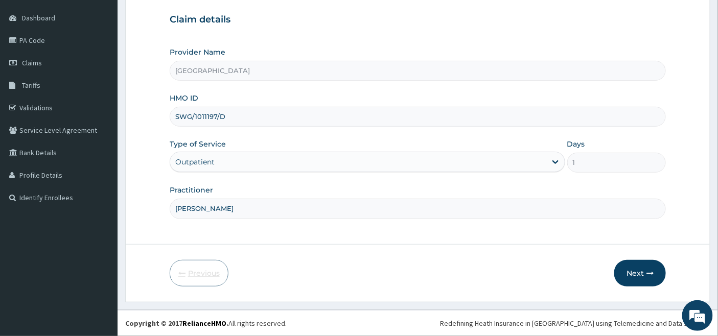
scroll to position [94, 0]
click at [205, 113] on input "SWG/1011197/D" at bounding box center [418, 117] width 497 height 20
type input "SWG/10197/D"
click at [634, 269] on button "Next" at bounding box center [640, 273] width 52 height 27
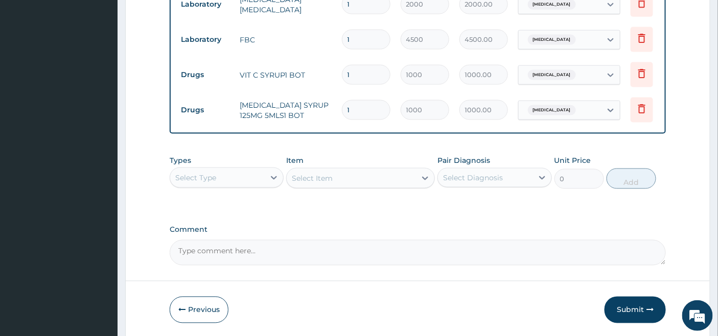
scroll to position [501, 0]
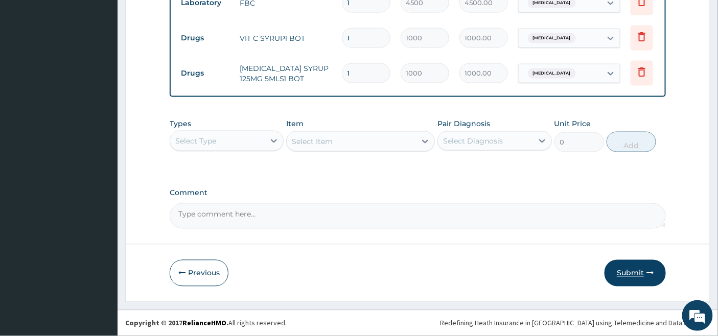
click at [627, 271] on button "Submit" at bounding box center [635, 273] width 61 height 27
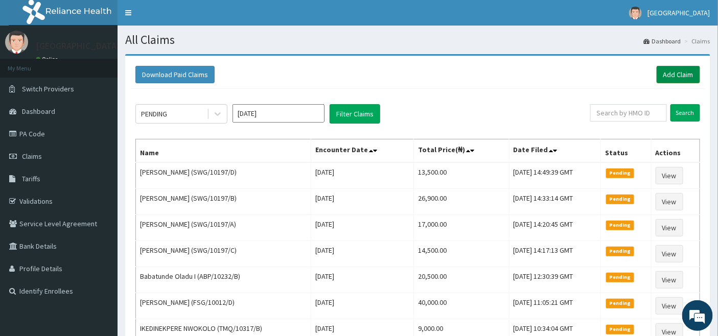
click at [676, 74] on link "Add Claim" at bounding box center [678, 74] width 43 height 17
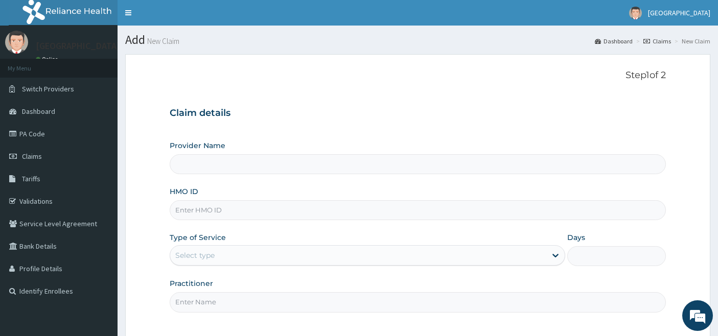
type input "Emel Hospital"
click at [223, 209] on input "HMO ID" at bounding box center [418, 210] width 497 height 20
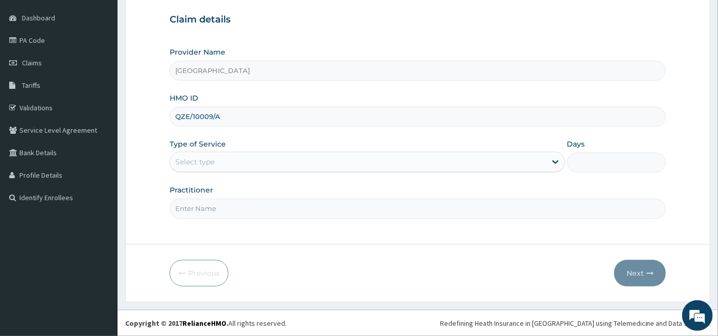
type input "QZE/10009/A"
click at [232, 154] on div "Select type" at bounding box center [358, 162] width 376 height 16
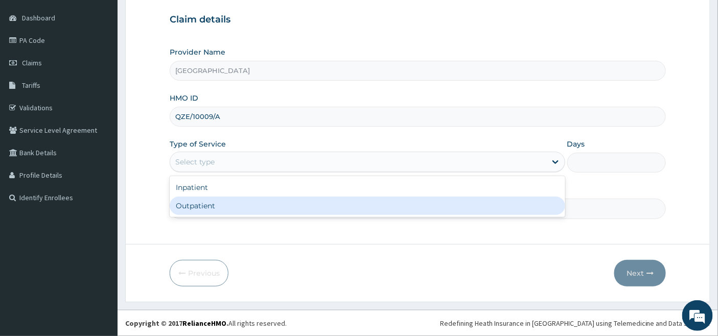
click at [218, 201] on div "Outpatient" at bounding box center [368, 206] width 396 height 18
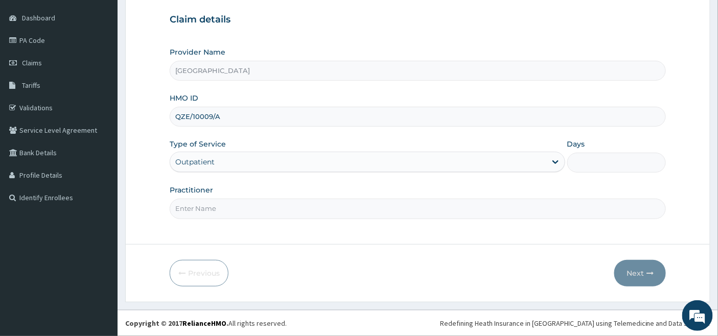
type input "1"
click at [217, 202] on input "Practitioner" at bounding box center [418, 209] width 497 height 20
type input "[PERSON_NAME]"
click at [635, 274] on button "Next" at bounding box center [640, 273] width 52 height 27
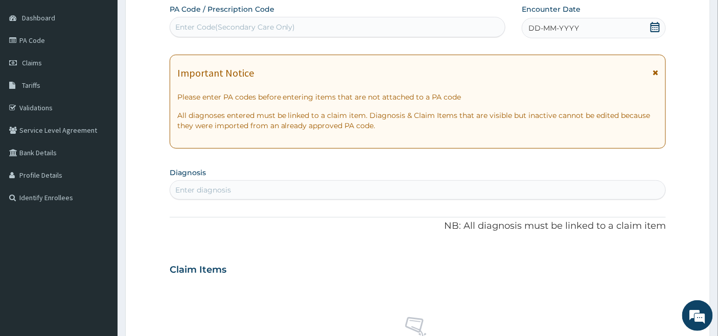
click at [657, 24] on icon at bounding box center [655, 27] width 10 height 10
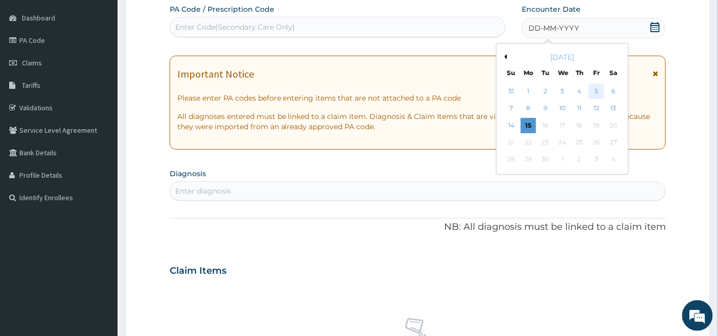
click at [596, 89] on div "5" at bounding box center [596, 91] width 15 height 15
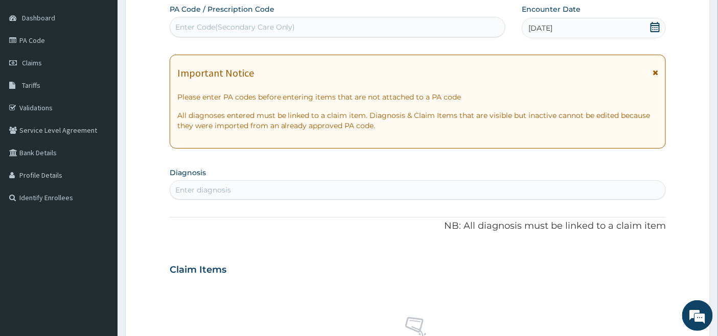
click at [217, 190] on div "Enter diagnosis" at bounding box center [203, 190] width 56 height 10
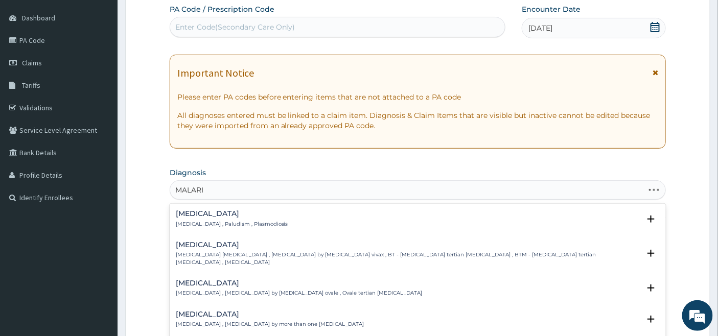
type input "MALARIA"
click at [197, 213] on h4 "Malaria" at bounding box center [232, 214] width 112 height 8
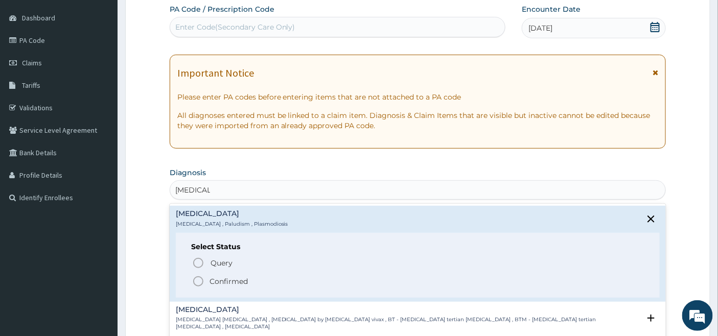
click at [198, 280] on icon "status option filled" at bounding box center [198, 281] width 12 height 12
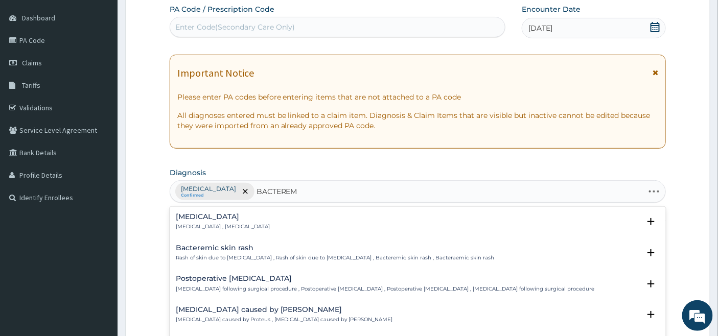
type input "BACTEREMI"
click at [210, 219] on h4 "Bacteremia" at bounding box center [223, 217] width 94 height 8
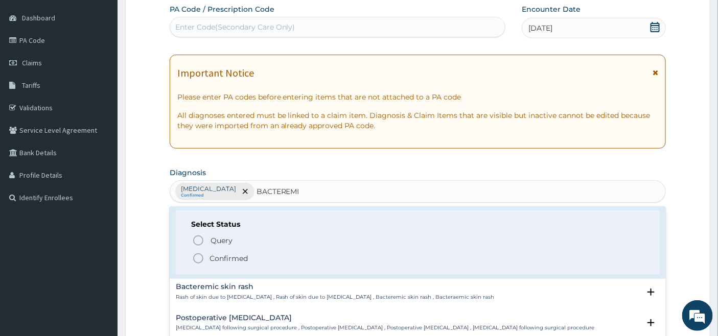
scroll to position [0, 0]
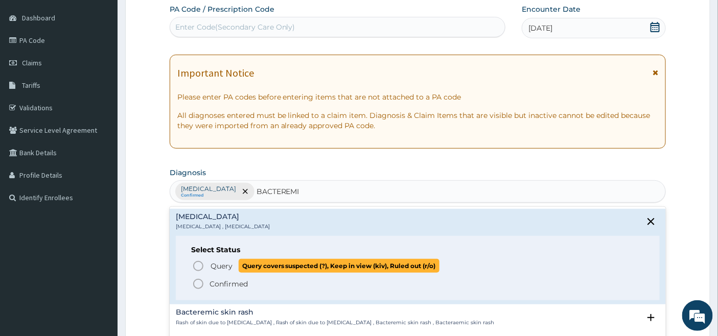
click at [199, 269] on icon "status option query" at bounding box center [198, 266] width 12 height 12
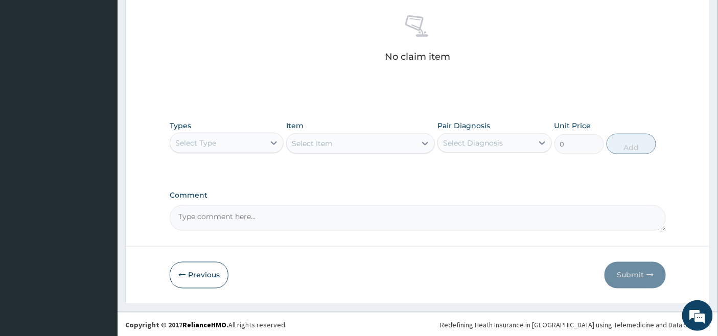
scroll to position [400, 0]
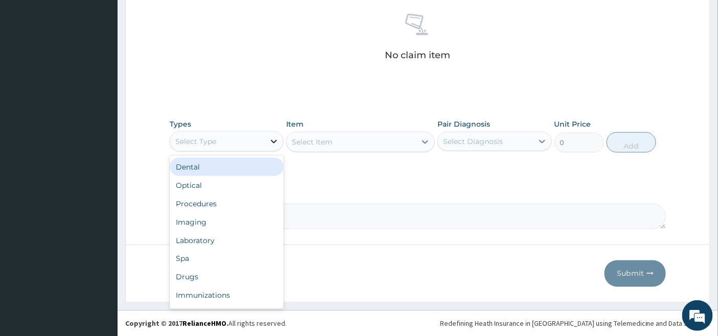
click at [269, 143] on icon at bounding box center [274, 141] width 10 height 10
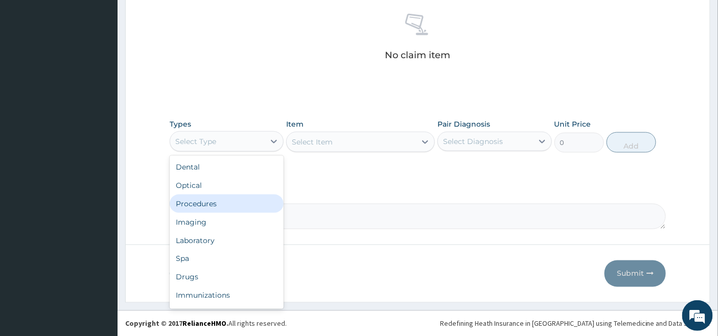
click at [234, 207] on div "Procedures" at bounding box center [227, 204] width 114 height 18
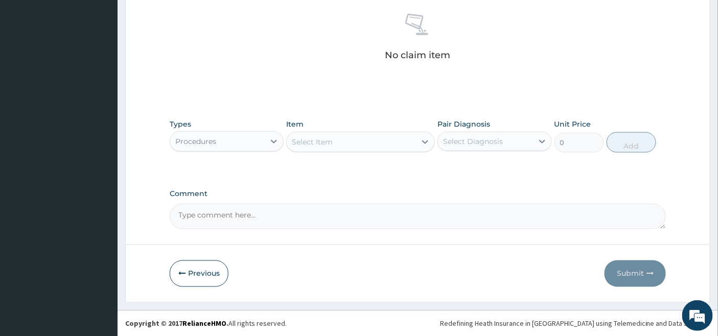
click at [414, 140] on div "Select Item" at bounding box center [351, 142] width 129 height 16
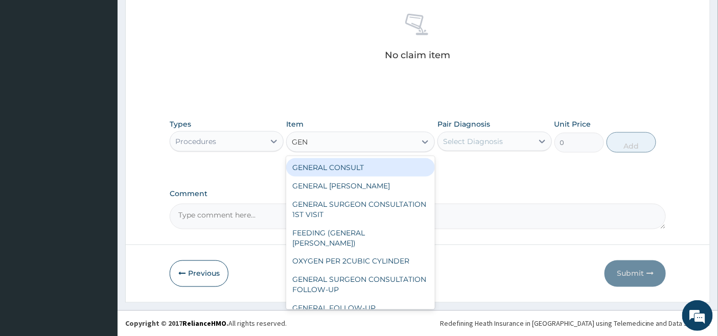
type input "GENE"
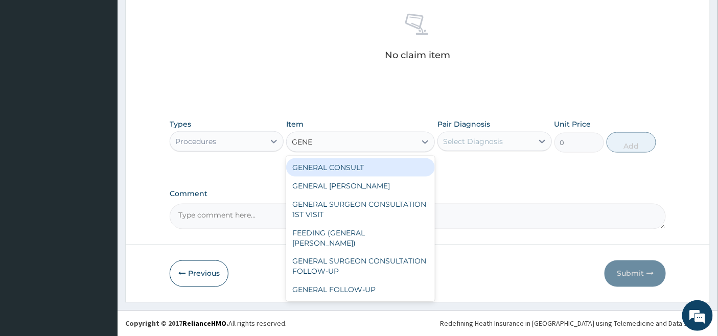
click at [402, 162] on div "GENERAL CONSULT" at bounding box center [360, 167] width 149 height 18
type input "5000"
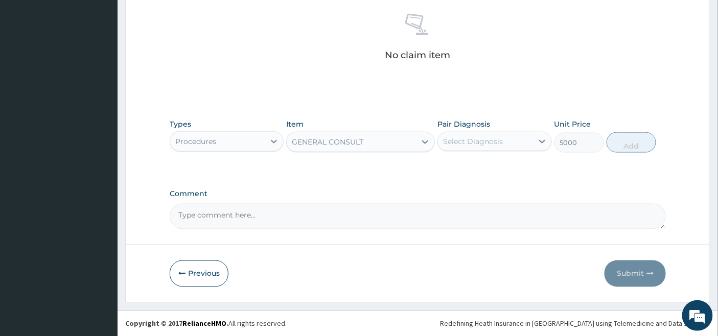
click at [499, 120] on div "Pair Diagnosis Select Diagnosis" at bounding box center [494, 136] width 114 height 34
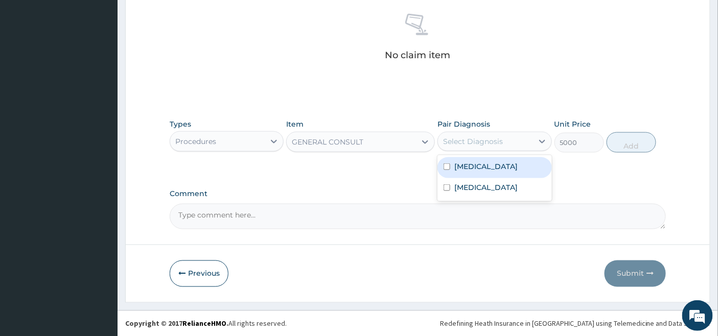
click at [496, 137] on div "Select Diagnosis" at bounding box center [473, 141] width 60 height 10
click at [476, 168] on label "Malaria" at bounding box center [485, 166] width 63 height 10
checkbox input "true"
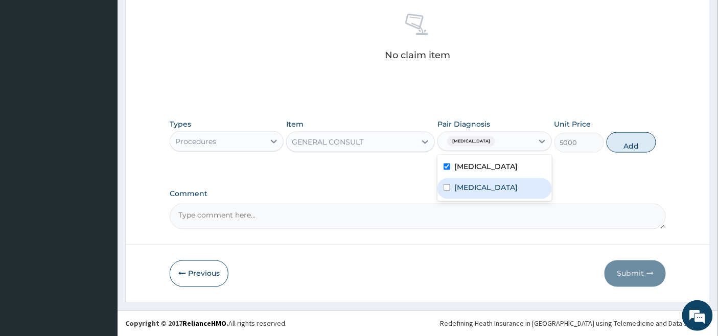
click at [464, 187] on label "Bacteremia" at bounding box center [485, 187] width 63 height 10
checkbox input "true"
click at [632, 143] on button "Add" at bounding box center [632, 142] width 50 height 20
type input "0"
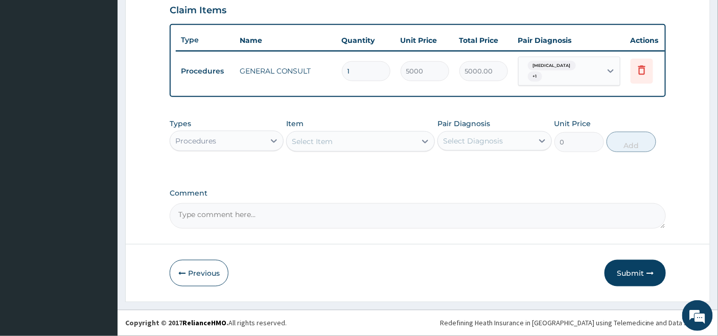
scroll to position [359, 0]
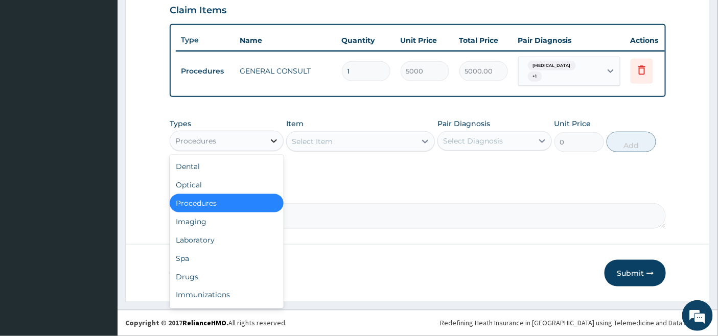
click at [271, 136] on icon at bounding box center [274, 141] width 10 height 10
click at [226, 234] on div "Laboratory" at bounding box center [227, 240] width 114 height 18
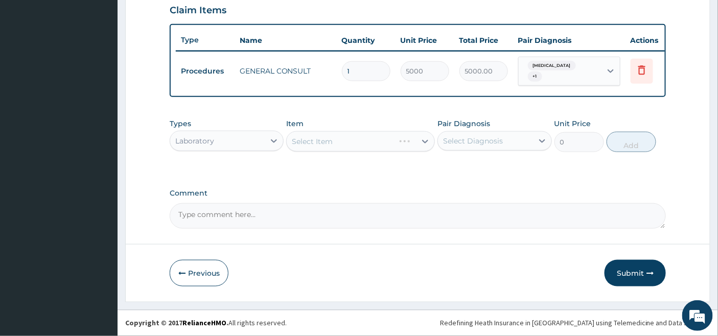
click at [409, 140] on div "Select Item" at bounding box center [360, 141] width 149 height 20
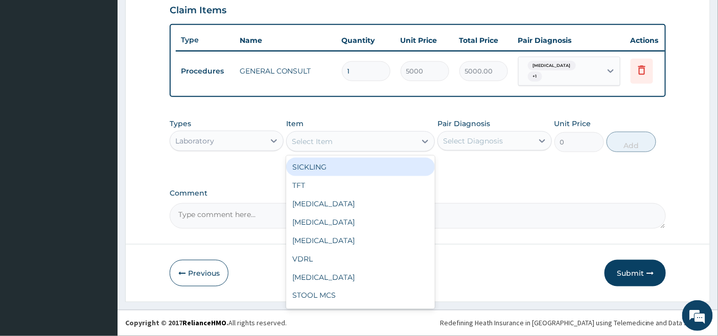
click at [409, 134] on div "Select Item" at bounding box center [351, 141] width 129 height 16
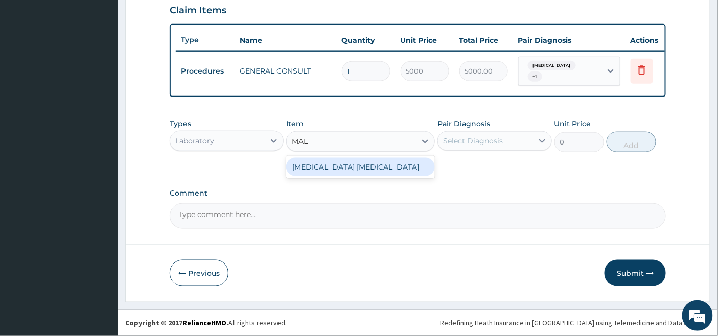
type input "MALA"
click at [379, 166] on div "MALARIA PARASITE" at bounding box center [360, 167] width 149 height 18
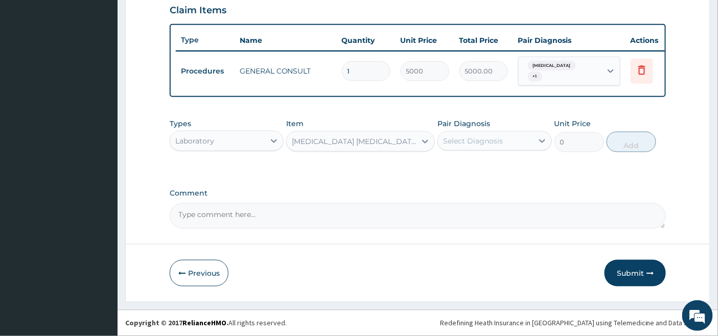
type input "2000"
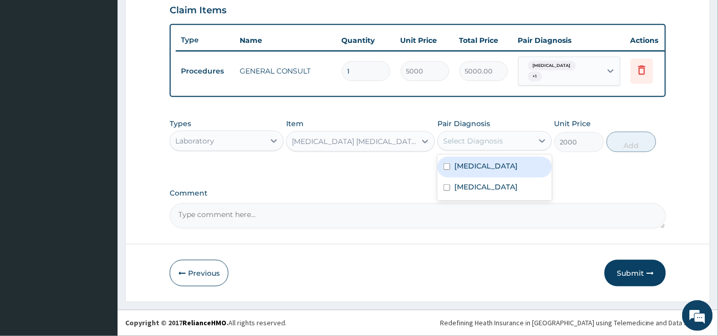
click at [510, 142] on div "Select Diagnosis" at bounding box center [485, 141] width 95 height 16
click at [457, 163] on label "Malaria" at bounding box center [485, 166] width 63 height 10
checkbox input "true"
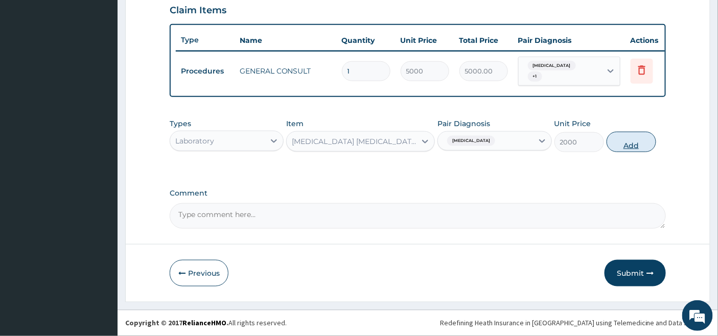
click at [628, 143] on button "Add" at bounding box center [632, 142] width 50 height 20
type input "0"
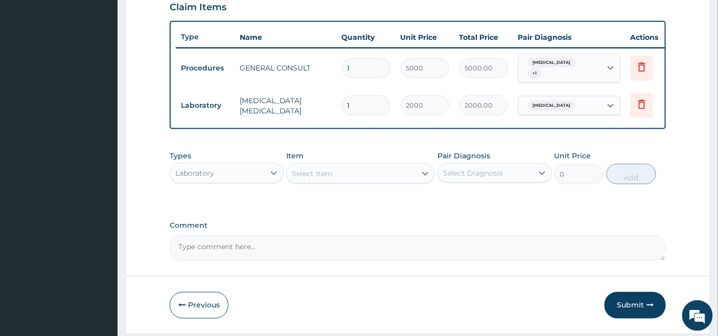
click at [351, 171] on div "Select Item" at bounding box center [351, 174] width 129 height 16
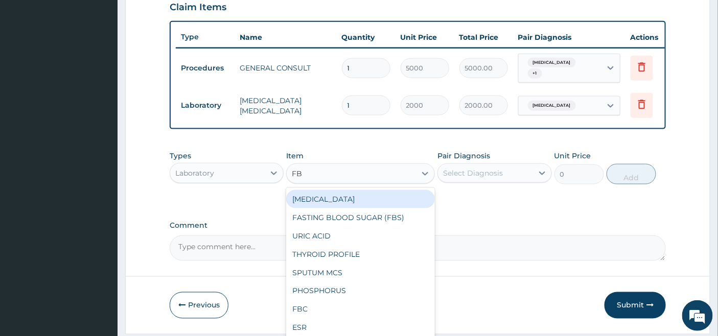
type input "FBC"
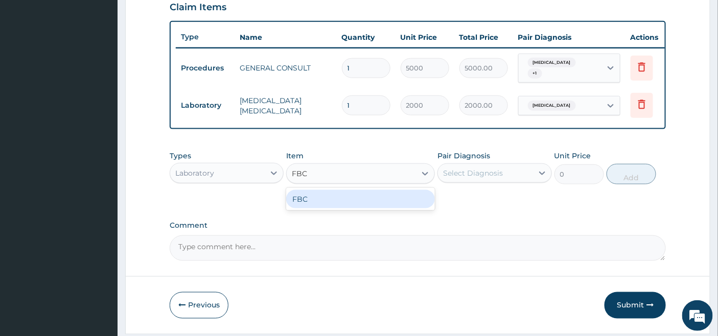
click at [343, 200] on div "FBC" at bounding box center [360, 199] width 149 height 18
type input "4500"
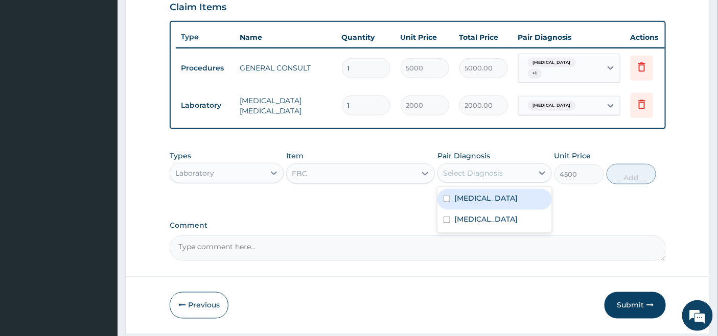
click at [469, 173] on div "Select Diagnosis" at bounding box center [473, 173] width 60 height 10
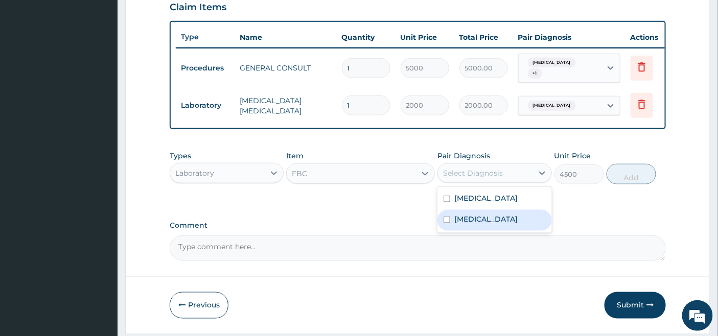
click at [458, 223] on label "[MEDICAL_DATA]" at bounding box center [485, 219] width 63 height 10
checkbox input "true"
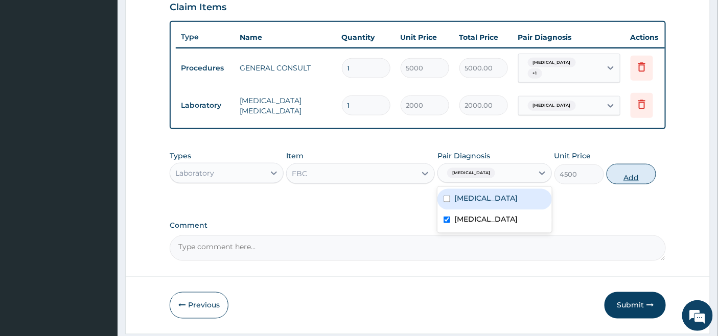
click at [630, 174] on button "Add" at bounding box center [632, 174] width 50 height 20
type input "0"
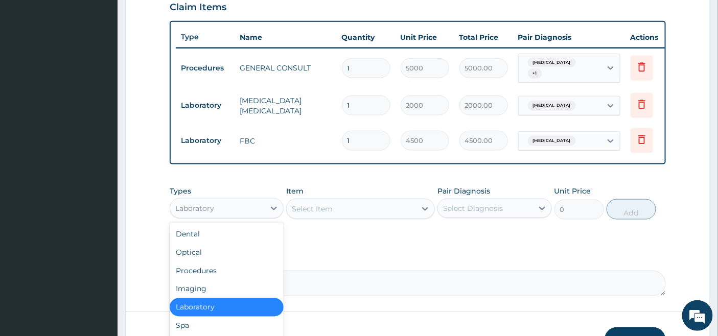
click at [259, 211] on div "Laboratory" at bounding box center [217, 208] width 95 height 16
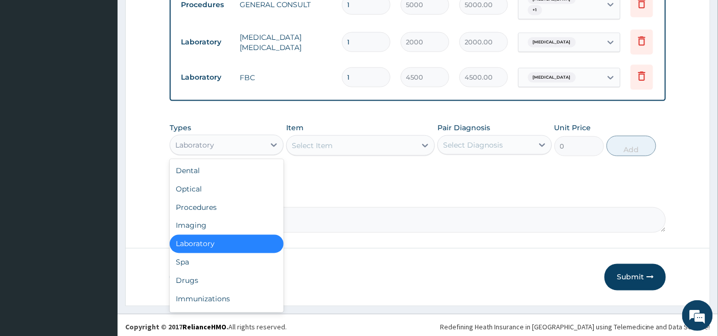
scroll to position [430, 0]
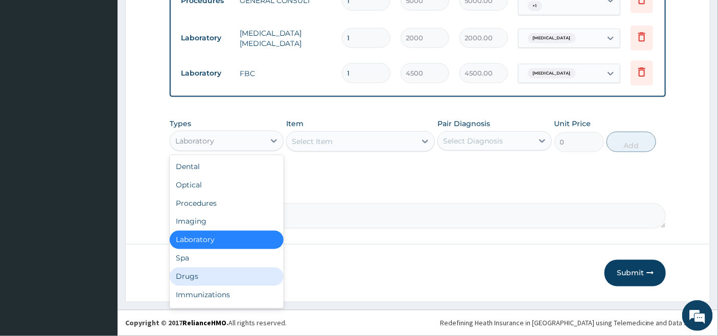
click at [198, 279] on div "Drugs" at bounding box center [227, 277] width 114 height 18
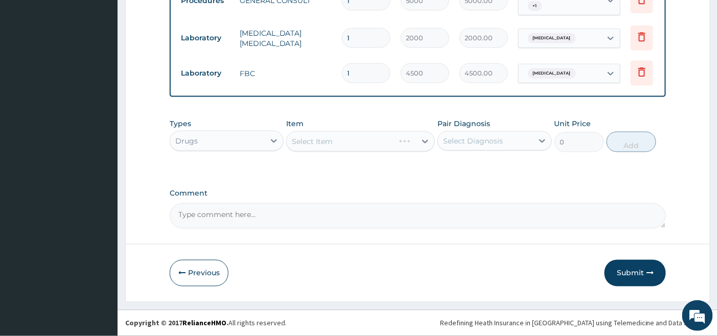
click at [399, 140] on div "Select Item" at bounding box center [360, 141] width 149 height 20
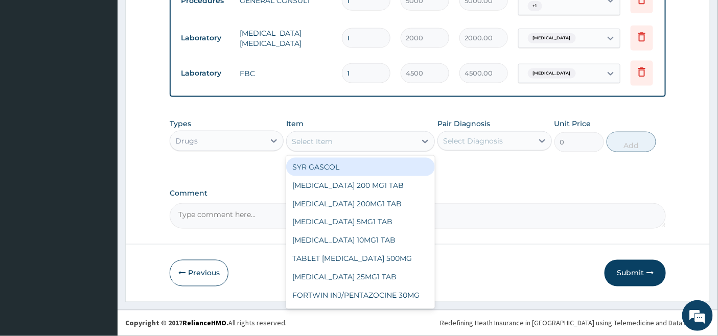
click at [399, 140] on div "Select Item" at bounding box center [351, 141] width 129 height 16
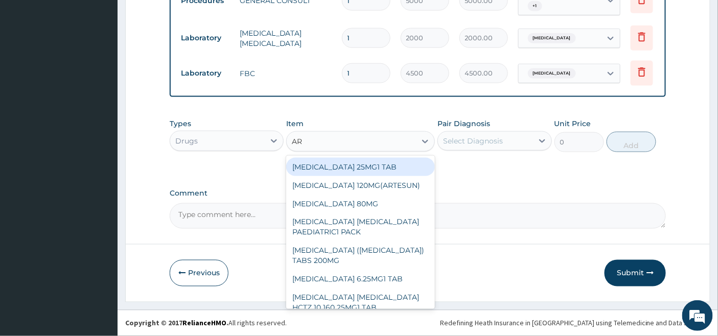
type input "ART"
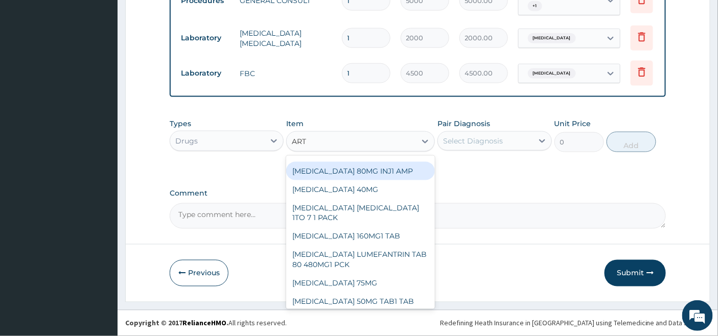
scroll to position [170, 0]
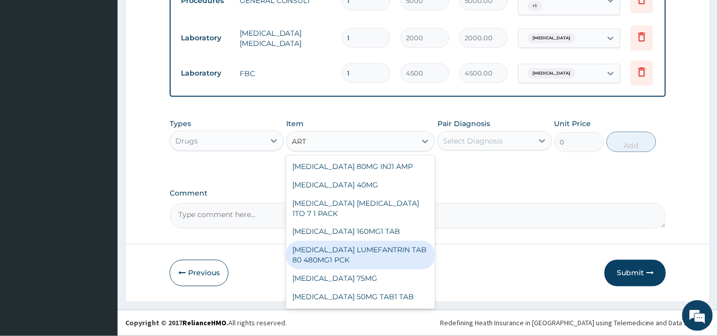
click at [361, 251] on div "ARTEMETHER LUMEFANTRIN TAB 80 480MG1 PCK" at bounding box center [360, 255] width 149 height 29
type input "2500"
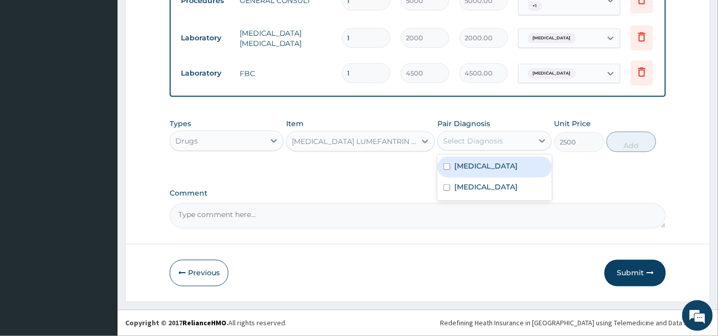
click at [510, 134] on div "Select Diagnosis" at bounding box center [485, 141] width 95 height 16
click at [496, 172] on div "[MEDICAL_DATA]" at bounding box center [494, 167] width 114 height 21
checkbox input "true"
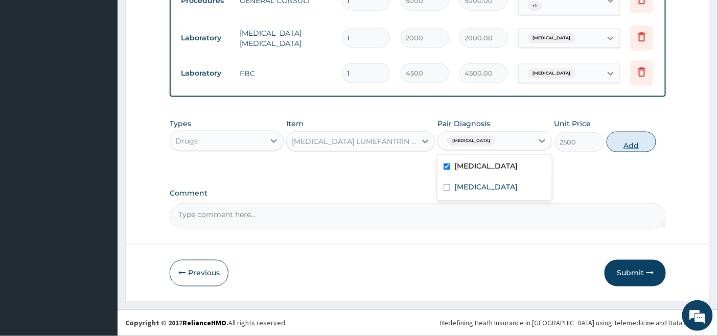
click at [642, 138] on button "Add" at bounding box center [632, 142] width 50 height 20
type input "0"
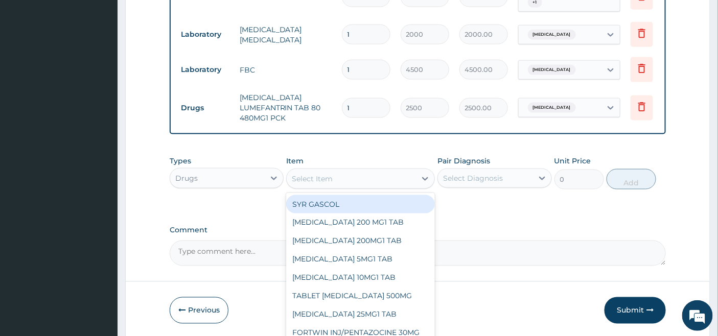
click at [387, 180] on div "Select Item" at bounding box center [351, 179] width 129 height 16
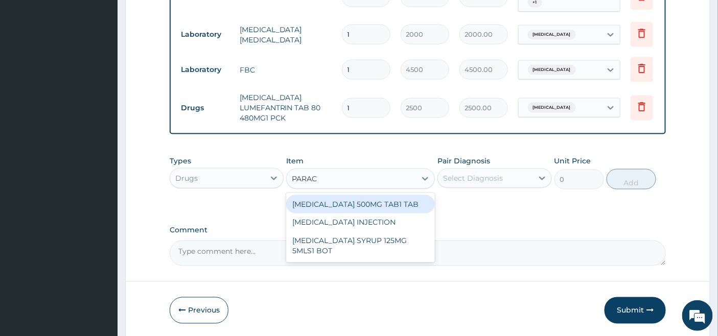
type input "PARACE"
click at [370, 208] on div "PARACETAMOL 500MG TAB1 TAB" at bounding box center [360, 204] width 149 height 18
type input "50"
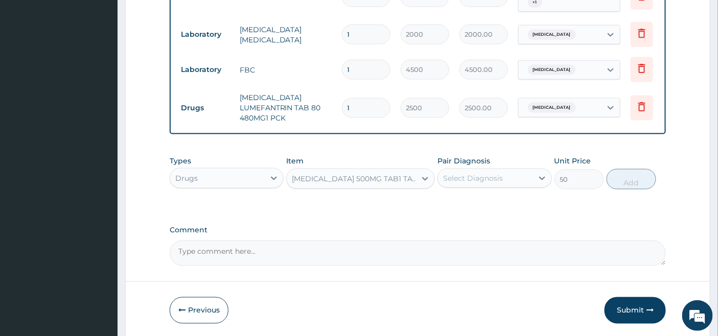
click at [475, 182] on div "Select Diagnosis" at bounding box center [473, 178] width 60 height 10
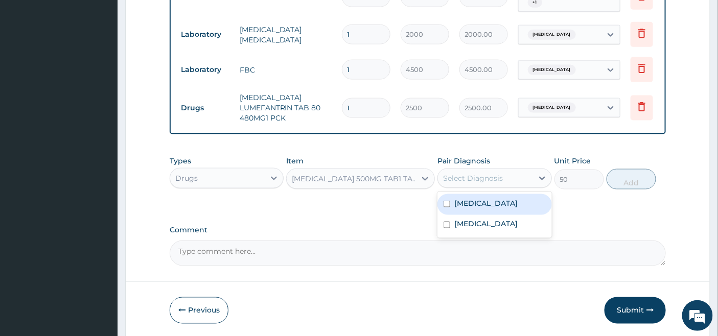
drag, startPoint x: 471, startPoint y: 196, endPoint x: 458, endPoint y: 268, distance: 73.2
click at [469, 203] on div "Malaria Bacteremia" at bounding box center [494, 215] width 114 height 46
drag, startPoint x: 458, startPoint y: 206, endPoint x: 450, endPoint y: 213, distance: 10.9
click at [455, 207] on label "[MEDICAL_DATA]" at bounding box center [485, 203] width 63 height 10
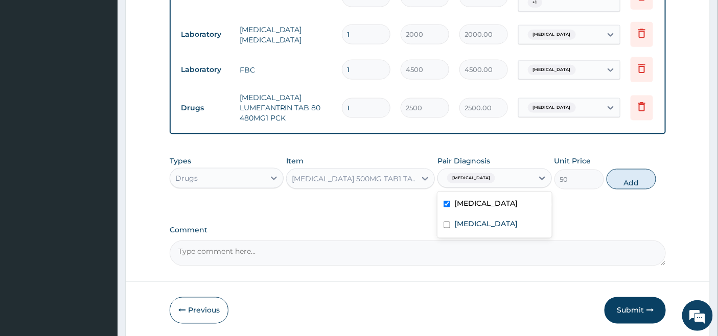
click at [447, 215] on div "[MEDICAL_DATA]" at bounding box center [494, 204] width 114 height 21
checkbox input "false"
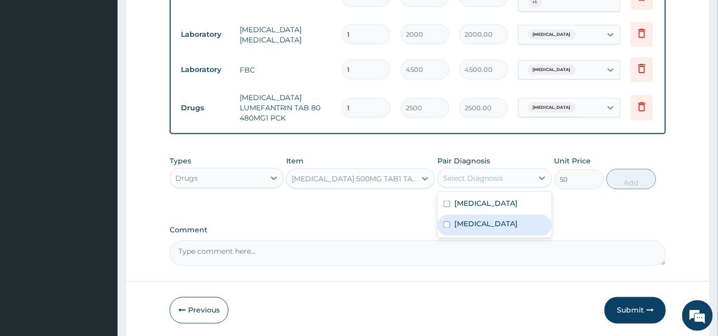
click at [466, 229] on label "[MEDICAL_DATA]" at bounding box center [485, 224] width 63 height 10
checkbox input "true"
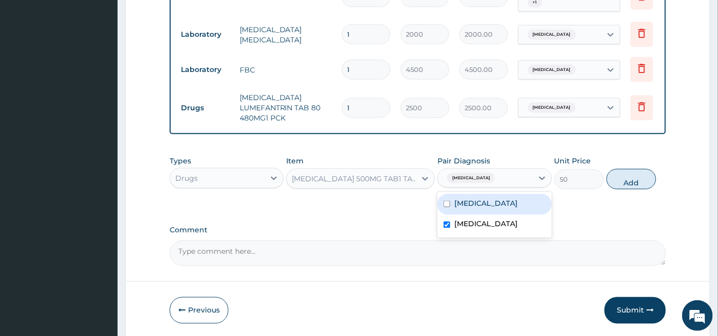
click at [458, 214] on div "[MEDICAL_DATA]" at bounding box center [494, 204] width 114 height 21
checkbox input "true"
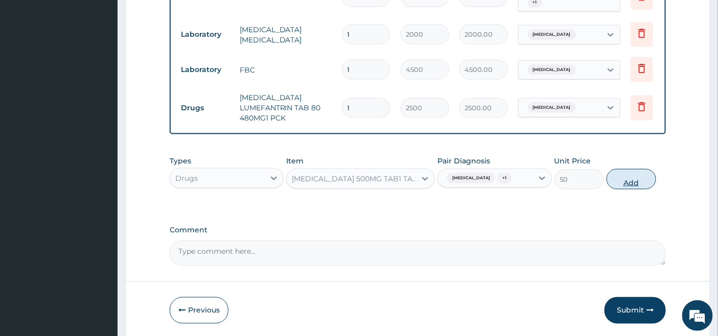
click at [645, 182] on button "Add" at bounding box center [632, 179] width 50 height 20
type input "0"
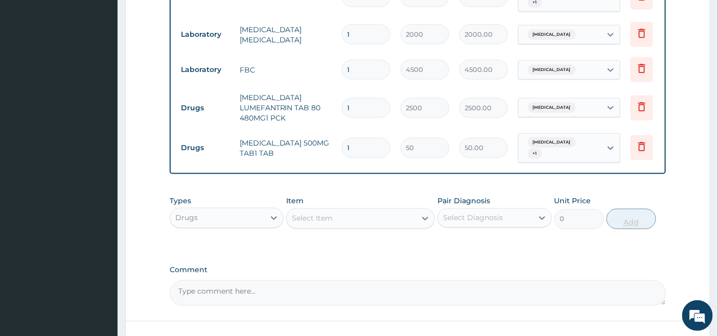
type input "18"
type input "900.00"
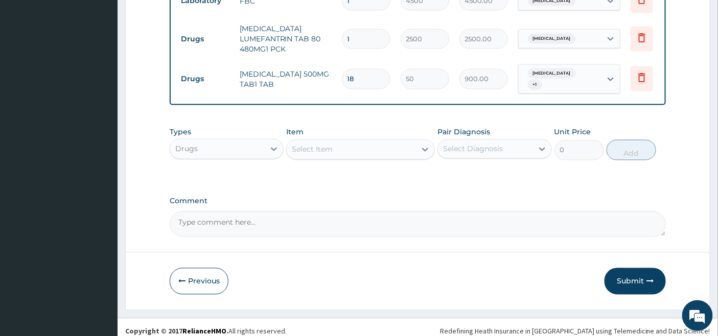
scroll to position [507, 0]
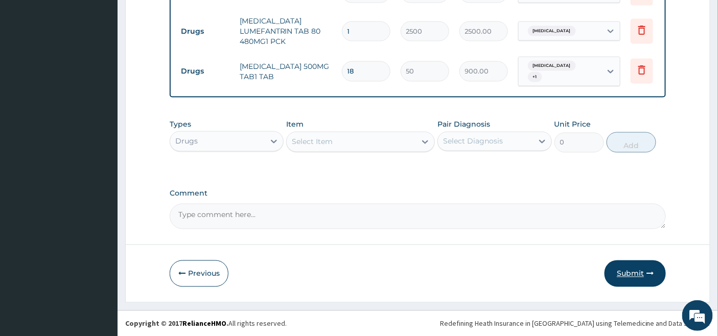
type input "18"
click at [628, 271] on button "Submit" at bounding box center [635, 274] width 61 height 27
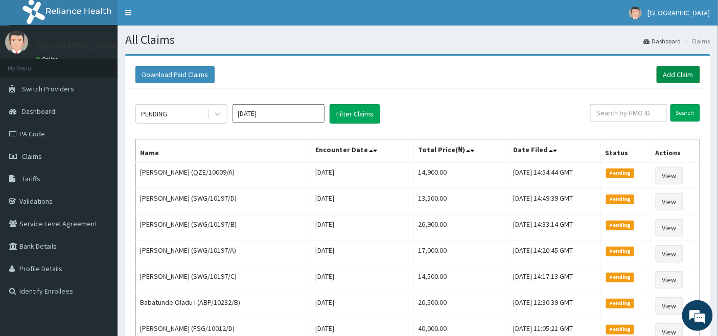
click at [676, 75] on link "Add Claim" at bounding box center [678, 74] width 43 height 17
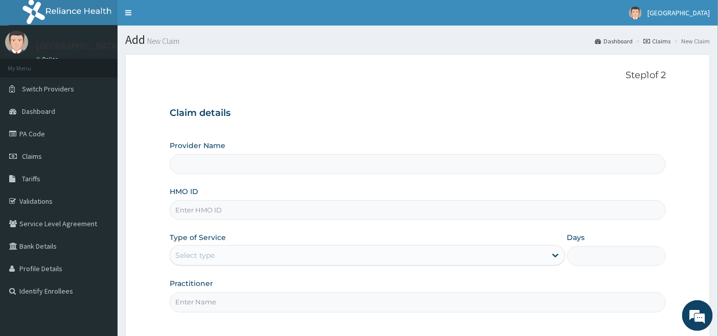
type input "[GEOGRAPHIC_DATA]"
click at [192, 200] on div "HMO ID" at bounding box center [418, 204] width 497 height 34
click at [203, 201] on input "HMO ID" at bounding box center [418, 210] width 497 height 20
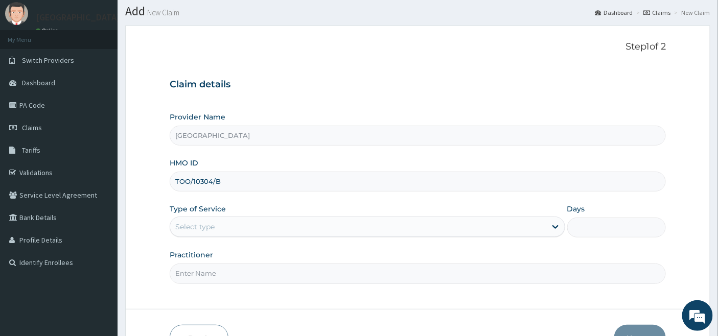
scroll to position [57, 0]
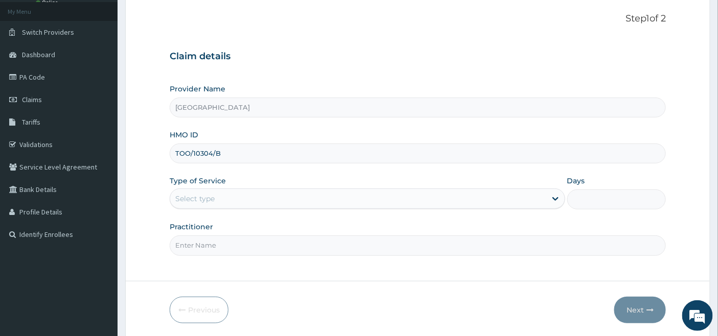
type input "TOO/10304/B"
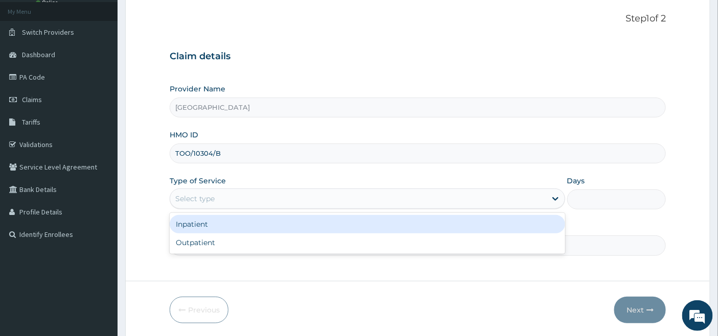
click at [217, 199] on div "Select type" at bounding box center [358, 199] width 376 height 16
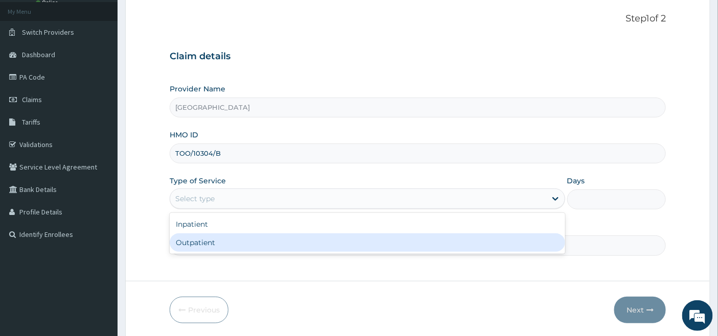
click at [218, 243] on div "Outpatient" at bounding box center [368, 243] width 396 height 18
type input "1"
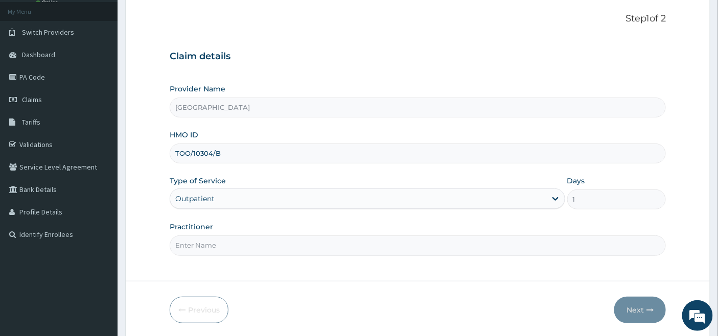
click at [218, 243] on input "Practitioner" at bounding box center [418, 246] width 497 height 20
type input "[PERSON_NAME]"
click at [629, 309] on button "Next" at bounding box center [640, 310] width 52 height 27
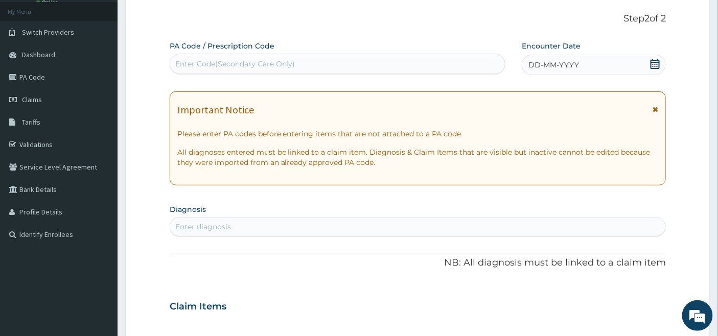
click at [652, 62] on icon at bounding box center [655, 64] width 9 height 10
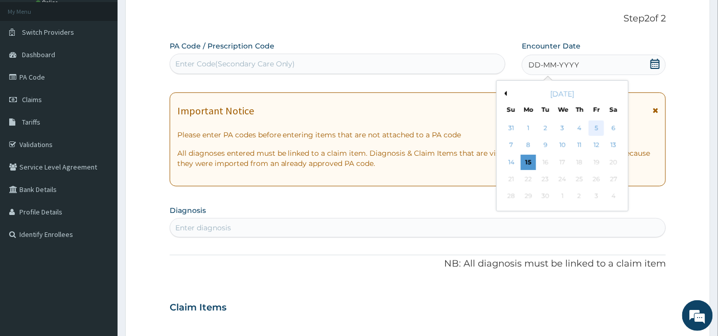
click at [598, 128] on div "5" at bounding box center [596, 128] width 15 height 15
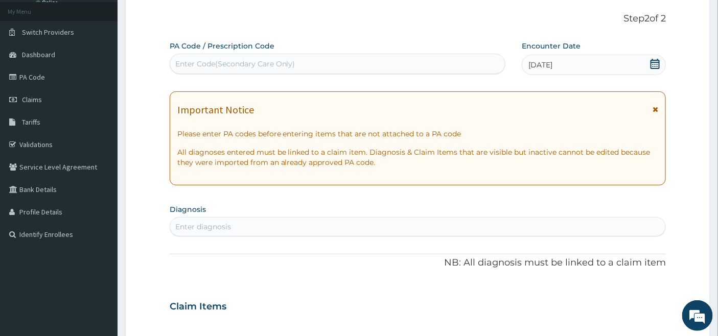
click at [208, 231] on div "Enter diagnosis" at bounding box center [203, 227] width 56 height 10
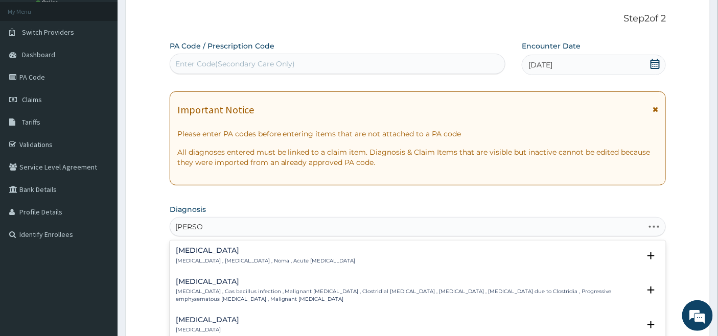
type input "GANGLI"
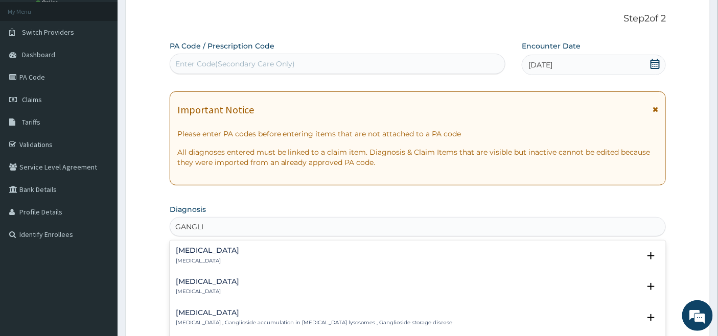
click at [201, 250] on h4 "[MEDICAL_DATA]" at bounding box center [207, 251] width 63 height 8
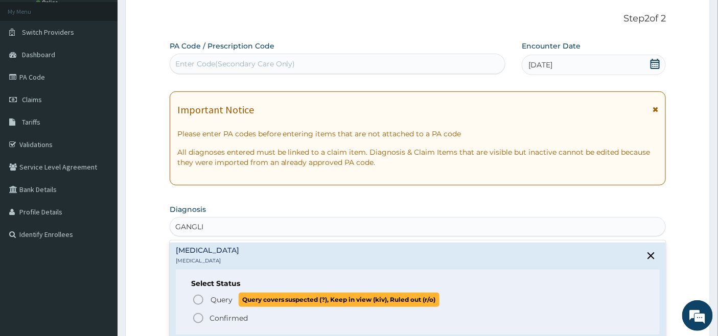
click at [200, 298] on icon "status option query" at bounding box center [198, 300] width 12 height 12
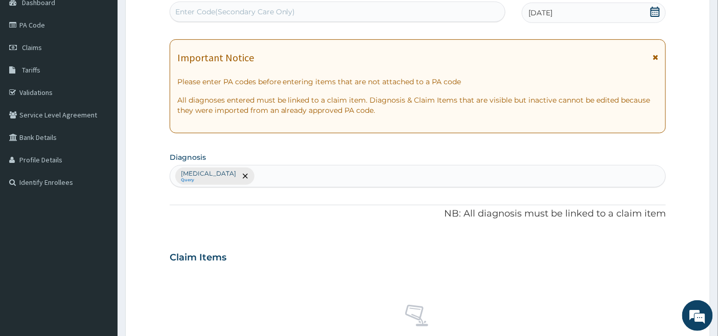
scroll to position [340, 0]
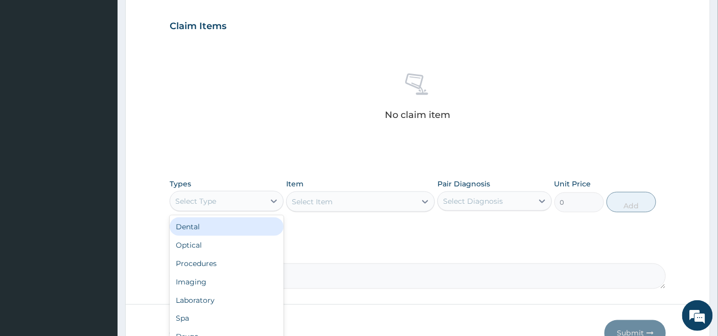
drag, startPoint x: 269, startPoint y: 200, endPoint x: 262, endPoint y: 202, distance: 7.0
click at [267, 200] on div at bounding box center [274, 201] width 18 height 18
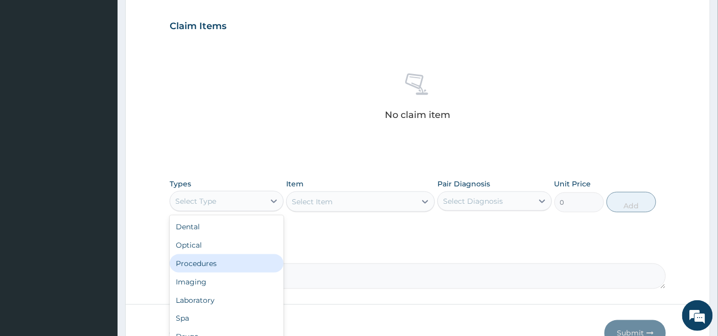
click at [210, 266] on div "Procedures" at bounding box center [227, 264] width 114 height 18
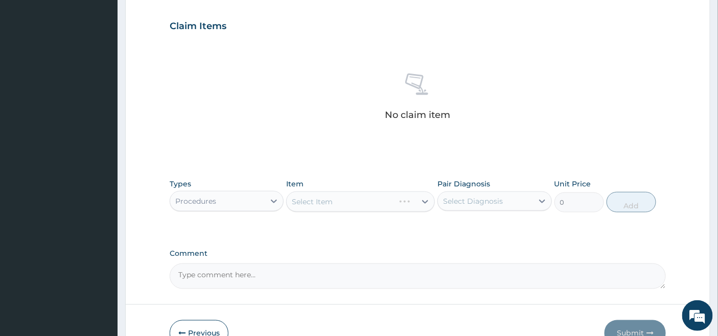
click at [406, 201] on div "Select Item" at bounding box center [360, 202] width 149 height 20
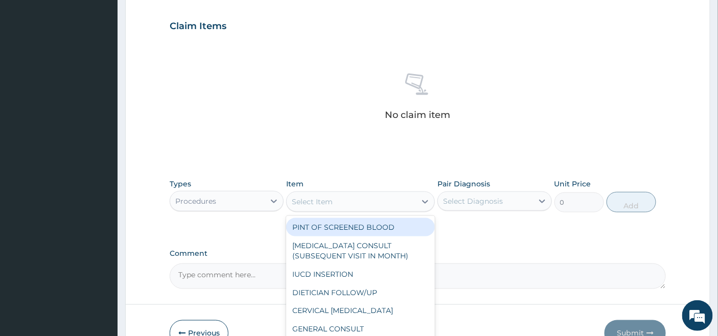
click at [411, 200] on div "Select Item" at bounding box center [351, 202] width 129 height 16
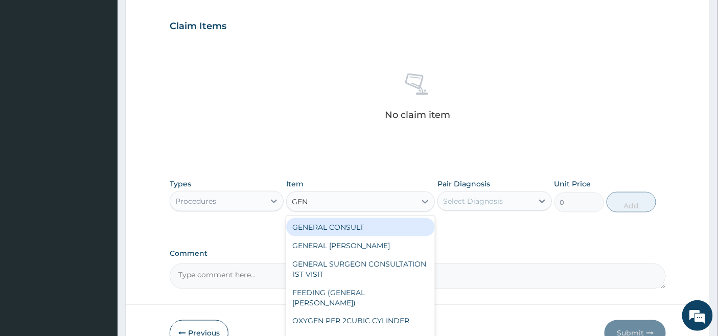
type input "GENE"
click at [417, 229] on div "GENERAL CONSULT" at bounding box center [360, 227] width 149 height 18
type input "5000"
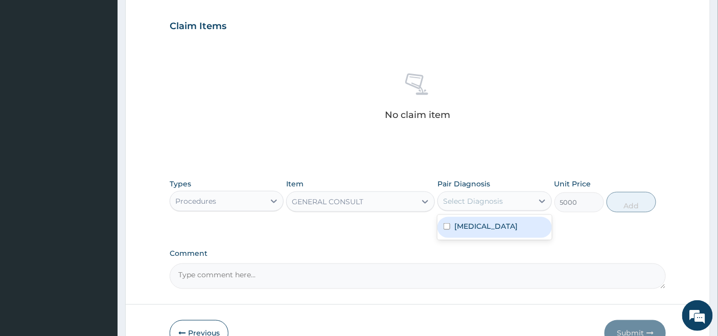
click at [462, 196] on div "Select Diagnosis" at bounding box center [473, 201] width 60 height 10
click at [454, 227] on label "[MEDICAL_DATA]" at bounding box center [485, 226] width 63 height 10
checkbox input "true"
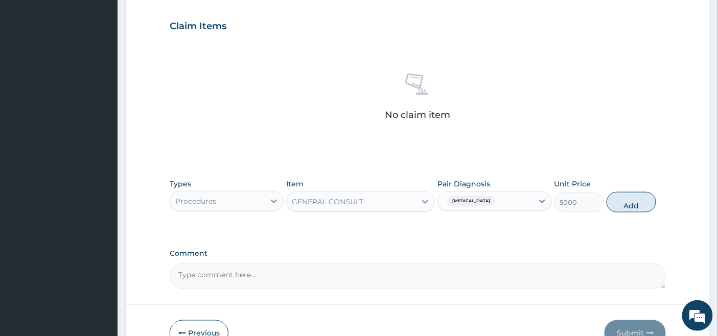
click at [635, 200] on button "Add" at bounding box center [632, 202] width 50 height 20
type input "0"
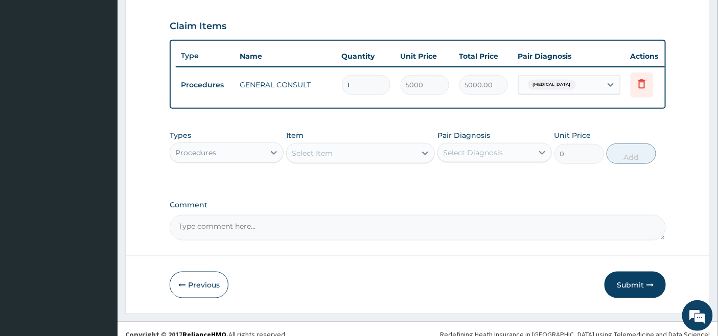
scroll to position [359, 0]
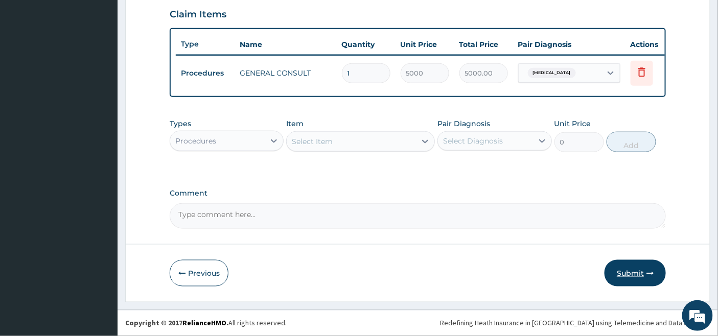
click at [626, 271] on button "Submit" at bounding box center [635, 273] width 61 height 27
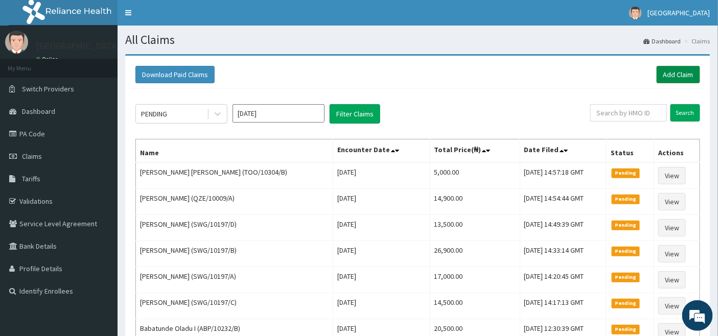
click at [680, 73] on link "Add Claim" at bounding box center [678, 74] width 43 height 17
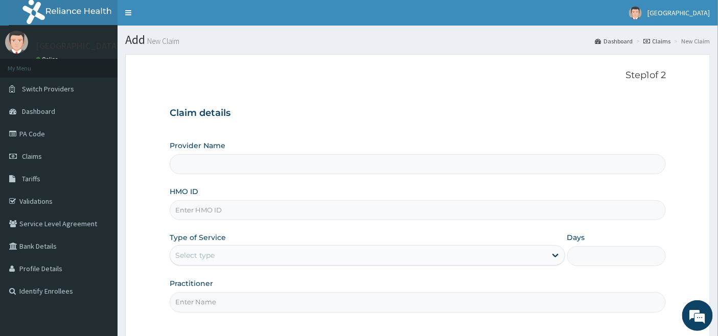
type input "[GEOGRAPHIC_DATA]"
click at [223, 206] on input "HMO ID" at bounding box center [418, 210] width 497 height 20
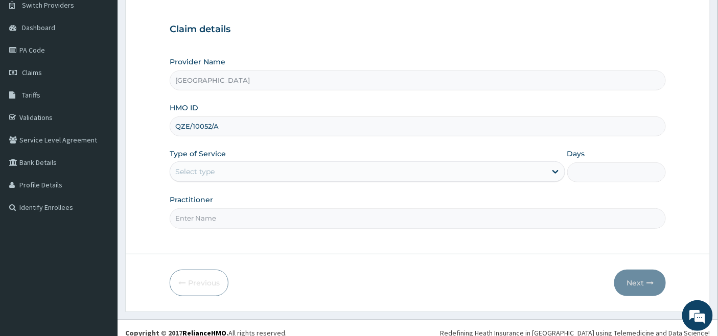
scroll to position [94, 0]
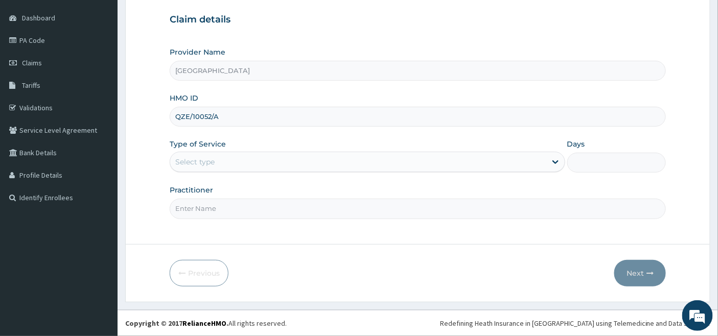
type input "QZE/10052/A"
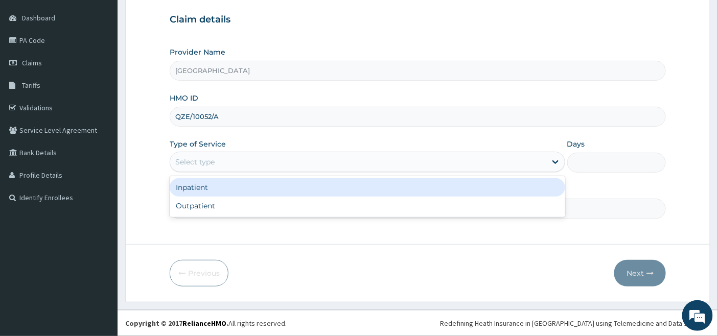
click at [227, 154] on div "Select type" at bounding box center [358, 162] width 376 height 16
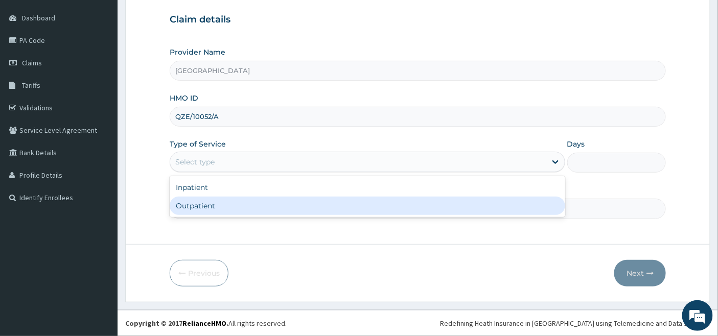
click at [198, 208] on div "Outpatient" at bounding box center [368, 206] width 396 height 18
type input "1"
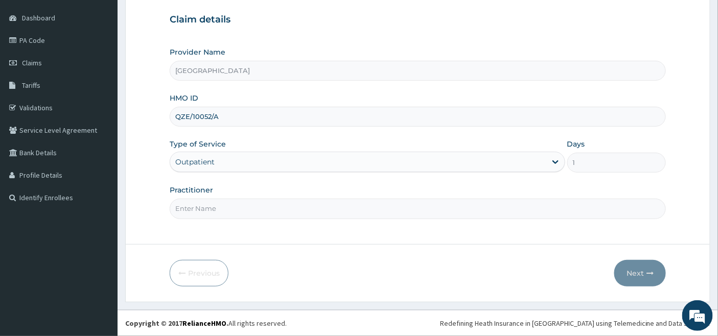
click at [211, 206] on input "Practitioner" at bounding box center [418, 209] width 497 height 20
click at [221, 209] on input "[PERSON_NAME]" at bounding box center [418, 209] width 497 height 20
type input "[PERSON_NAME]"
click at [630, 268] on button "Next" at bounding box center [640, 273] width 52 height 27
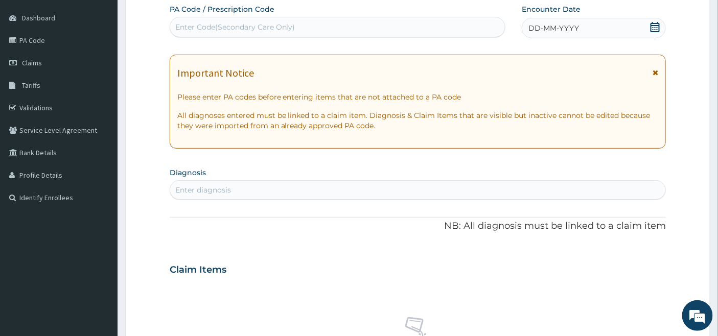
click at [290, 29] on div "Enter Code(Secondary Care Only)" at bounding box center [235, 27] width 120 height 10
paste input "PA/21778E"
type input "PA/21778E"
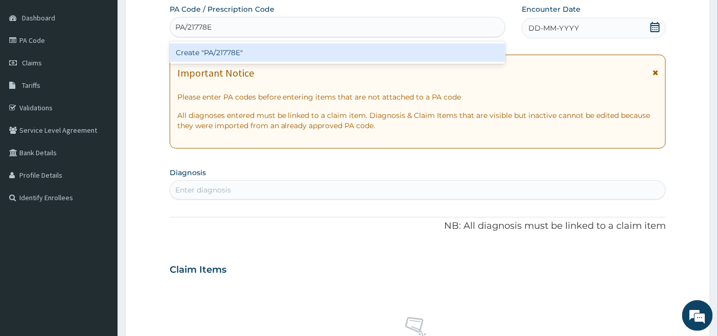
click at [261, 52] on div "Create "PA/21778E"" at bounding box center [338, 52] width 336 height 18
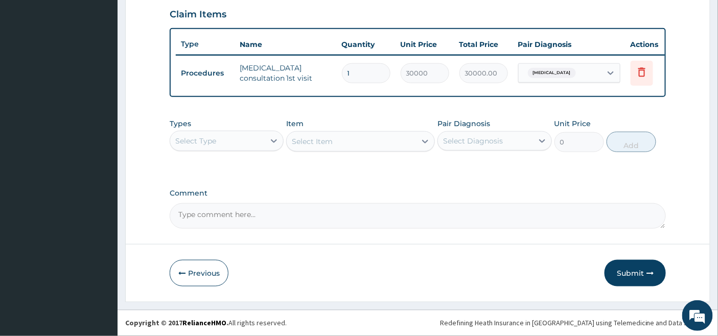
scroll to position [359, 0]
click at [627, 273] on button "Submit" at bounding box center [635, 273] width 61 height 27
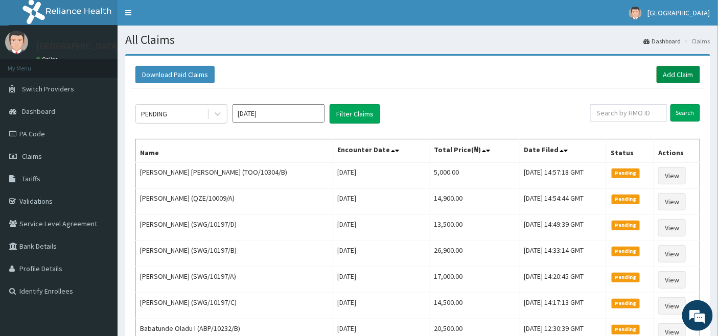
click at [679, 74] on link "Add Claim" at bounding box center [678, 74] width 43 height 17
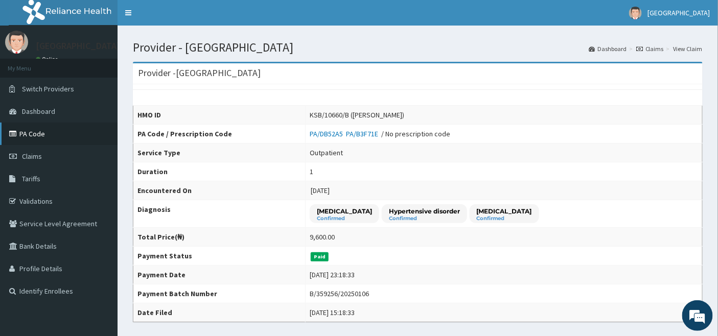
click at [37, 131] on link "PA Code" at bounding box center [59, 134] width 118 height 22
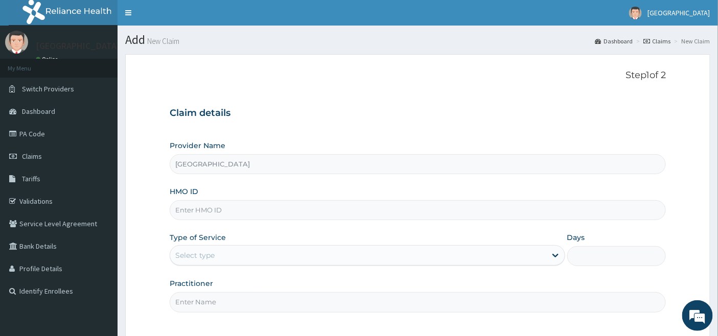
click at [230, 213] on input "HMO ID" at bounding box center [418, 210] width 497 height 20
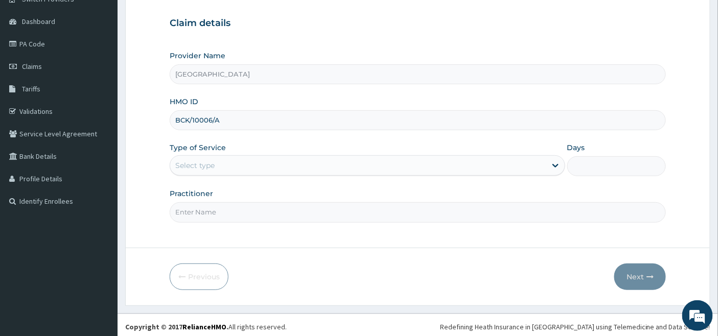
scroll to position [94, 0]
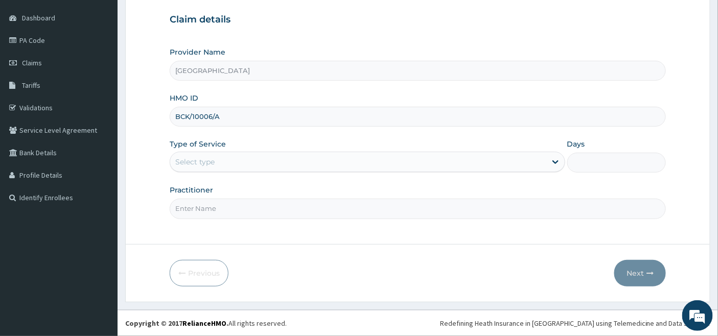
type input "BCK/10006/A"
click at [250, 154] on div "Select type" at bounding box center [358, 162] width 376 height 16
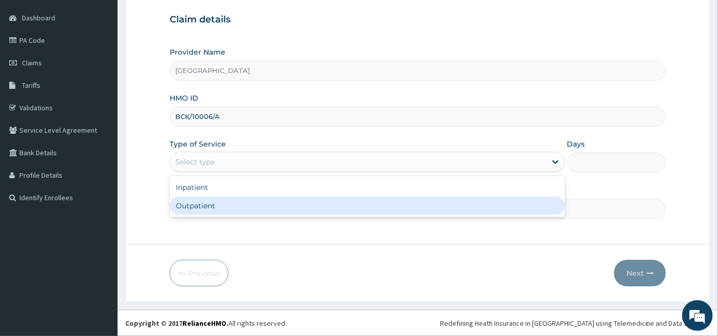
click at [245, 200] on div "Outpatient" at bounding box center [368, 206] width 396 height 18
type input "1"
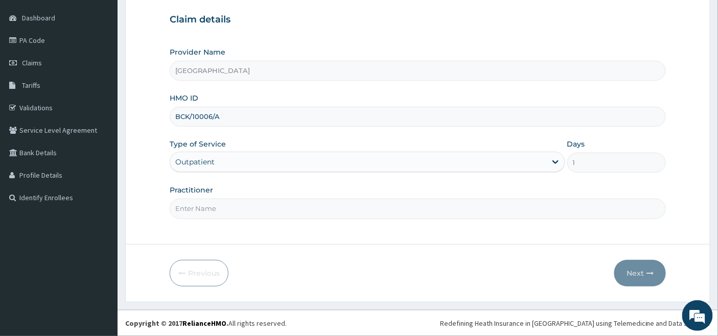
click at [243, 202] on input "Practitioner" at bounding box center [418, 209] width 497 height 20
type input "[PERSON_NAME]"
click at [632, 274] on button "Next" at bounding box center [640, 273] width 52 height 27
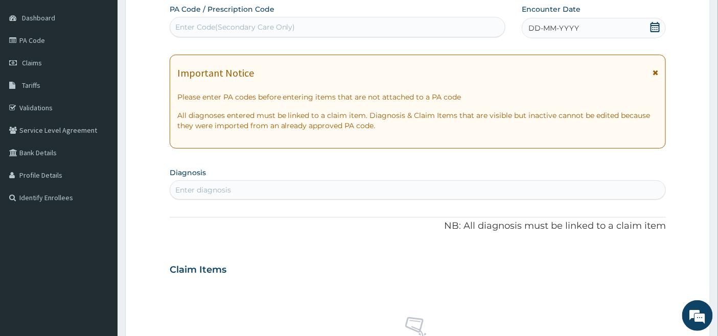
drag, startPoint x: 654, startPoint y: 24, endPoint x: 644, endPoint y: 34, distance: 14.5
click at [654, 24] on icon at bounding box center [655, 27] width 10 height 10
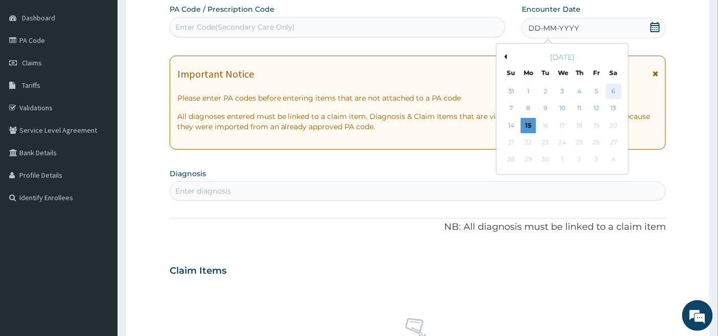
click at [612, 95] on div "6" at bounding box center [613, 91] width 15 height 15
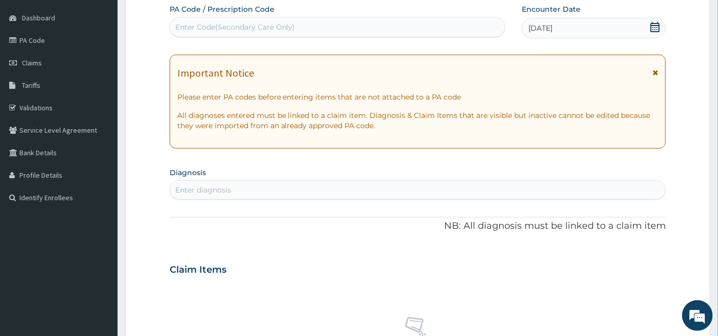
click at [195, 187] on div "Enter diagnosis" at bounding box center [203, 190] width 56 height 10
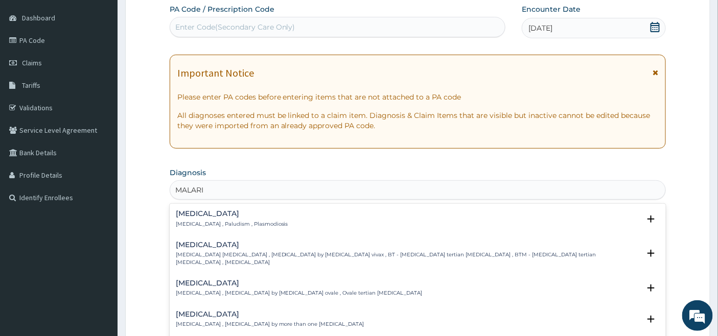
type input "[MEDICAL_DATA]"
click at [199, 217] on h4 "[MEDICAL_DATA]" at bounding box center [232, 214] width 112 height 8
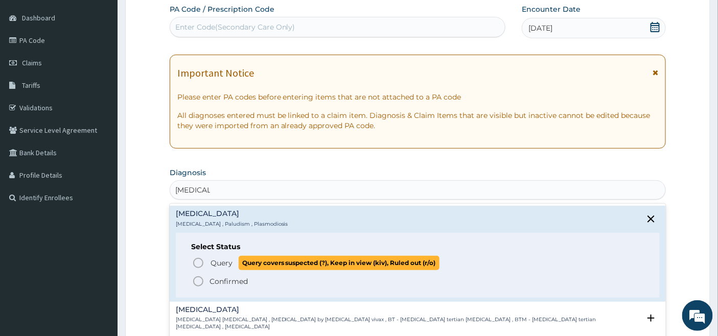
click at [198, 265] on icon "status option query" at bounding box center [198, 263] width 12 height 12
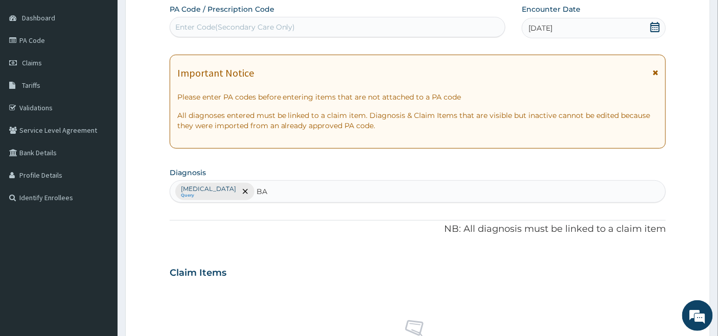
type input "B"
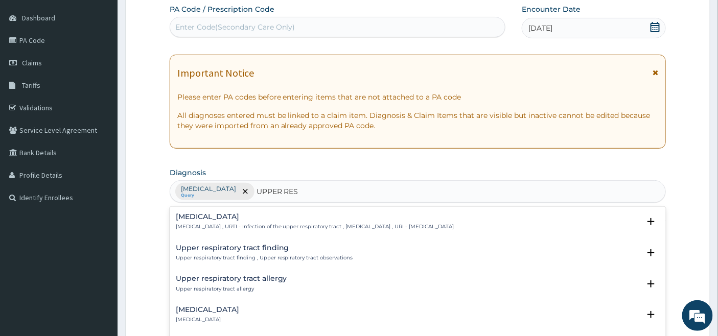
type input "UPPER RESP"
click at [242, 218] on h4 "[MEDICAL_DATA]" at bounding box center [315, 217] width 279 height 8
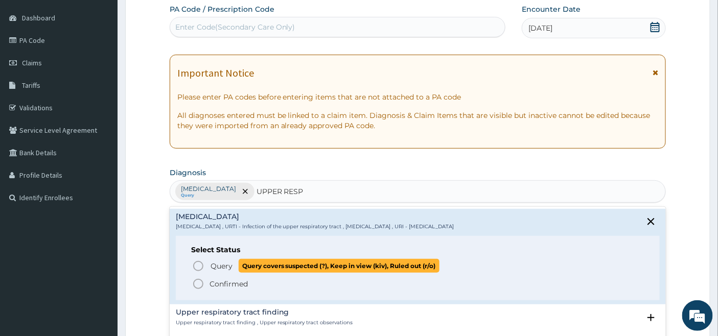
click at [198, 267] on icon "status option query" at bounding box center [198, 266] width 12 height 12
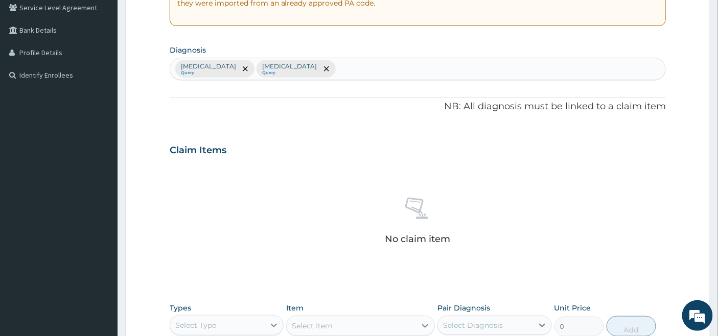
scroll to position [377, 0]
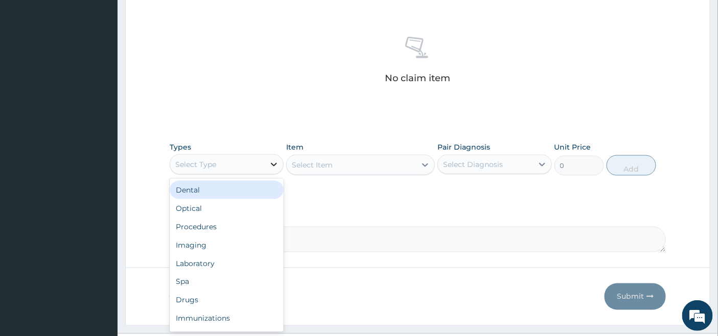
click at [271, 165] on icon at bounding box center [274, 164] width 10 height 10
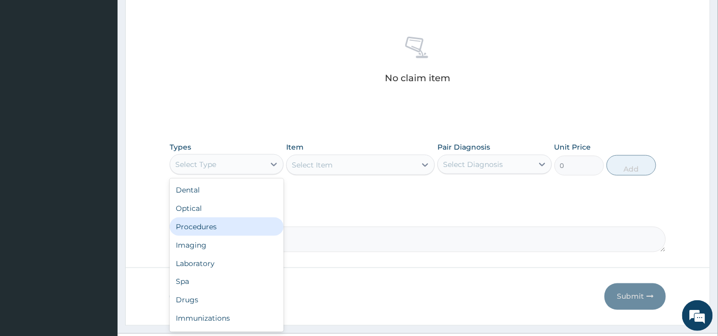
click at [229, 228] on div "Procedures" at bounding box center [227, 227] width 114 height 18
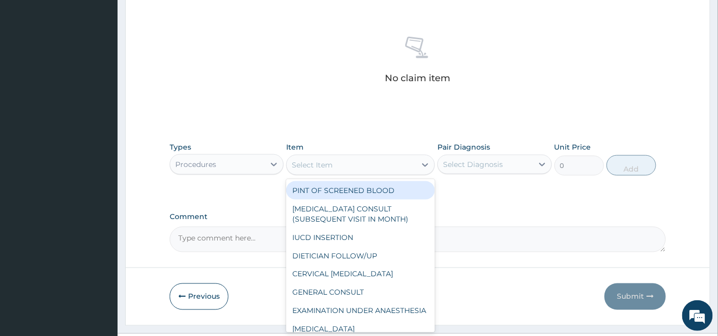
click at [405, 168] on div "Select Item" at bounding box center [351, 165] width 129 height 16
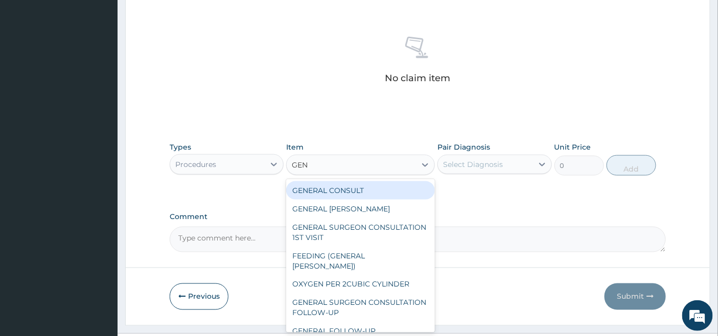
type input "GENE"
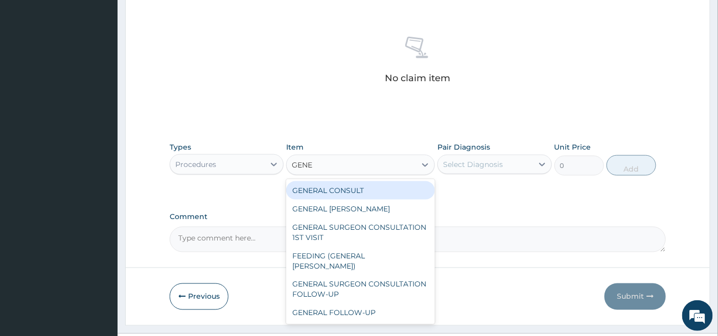
click at [391, 193] on div "GENERAL CONSULT" at bounding box center [360, 190] width 149 height 18
type input "5000"
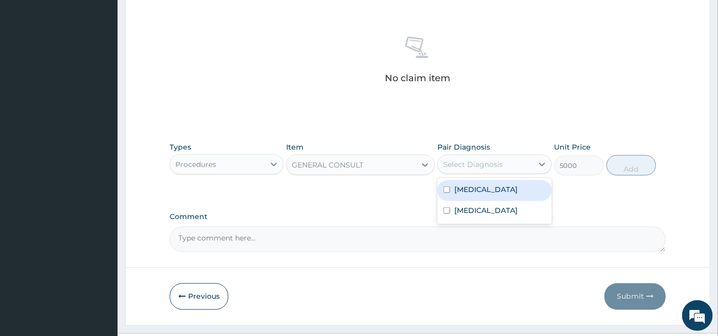
click at [506, 161] on div "Select Diagnosis" at bounding box center [485, 164] width 95 height 16
drag, startPoint x: 465, startPoint y: 192, endPoint x: 455, endPoint y: 212, distance: 21.9
click at [460, 193] on label "[MEDICAL_DATA]" at bounding box center [485, 189] width 63 height 10
checkbox input "true"
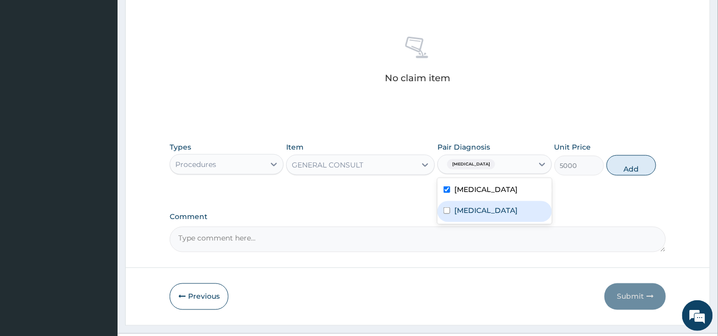
click at [460, 212] on label "[MEDICAL_DATA]" at bounding box center [485, 210] width 63 height 10
checkbox input "true"
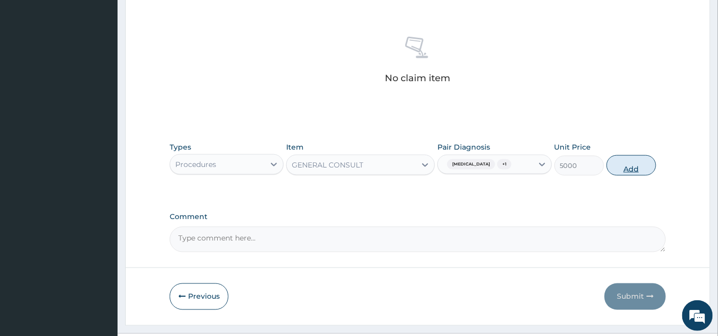
click at [638, 164] on button "Add" at bounding box center [632, 165] width 50 height 20
type input "0"
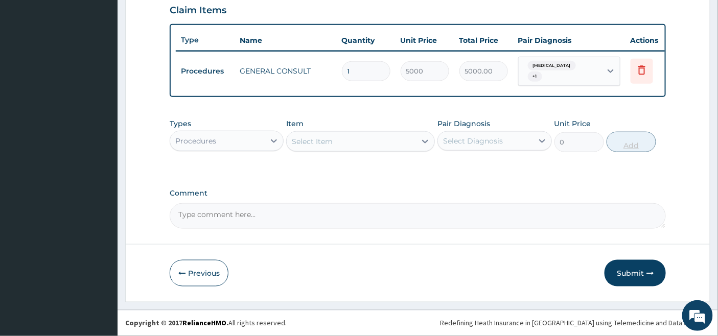
scroll to position [359, 0]
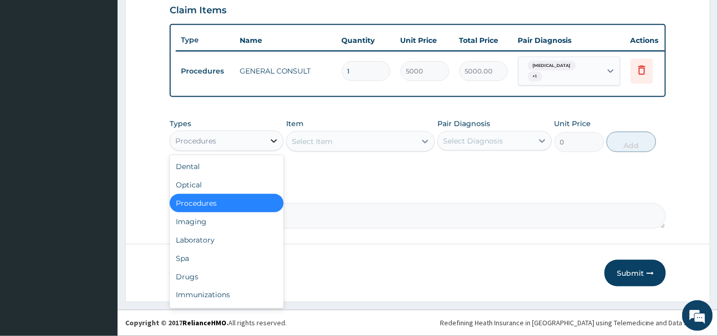
click at [265, 143] on div at bounding box center [274, 141] width 18 height 18
click at [227, 234] on div "Laboratory" at bounding box center [227, 240] width 114 height 18
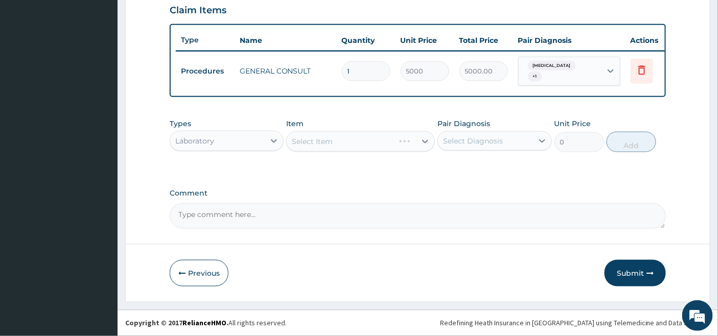
click at [395, 138] on div "Select Item" at bounding box center [360, 141] width 149 height 20
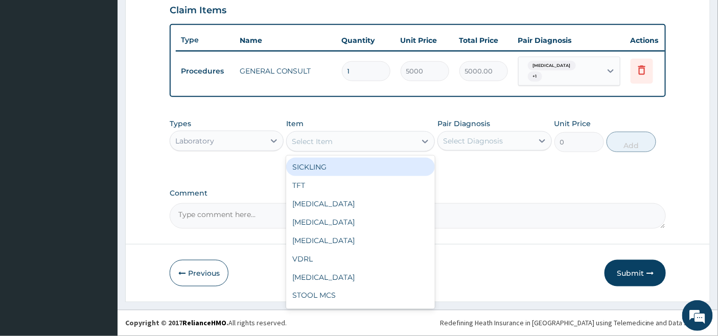
click at [389, 143] on div "Select Item" at bounding box center [351, 141] width 129 height 16
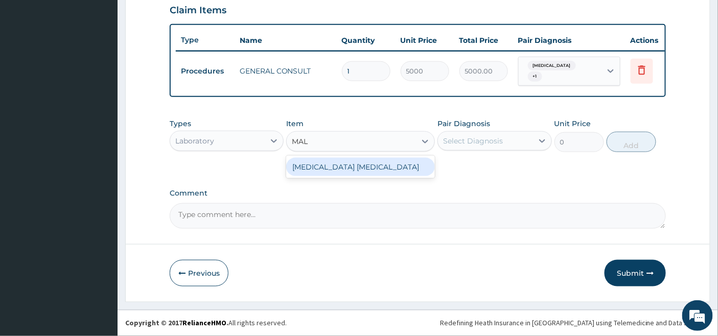
type input "MALA"
click at [380, 163] on div "[MEDICAL_DATA] [MEDICAL_DATA]" at bounding box center [360, 167] width 149 height 18
type input "2000"
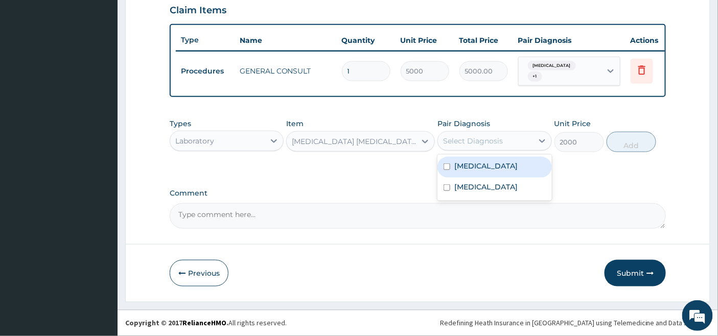
click at [487, 134] on div "Select Diagnosis" at bounding box center [485, 141] width 95 height 16
click at [448, 167] on input "checkbox" at bounding box center [447, 167] width 7 height 7
checkbox input "true"
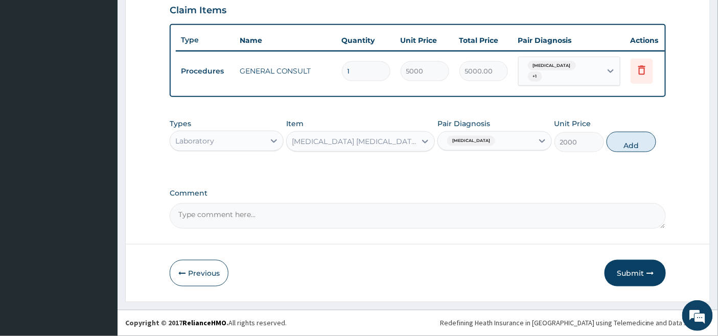
drag, startPoint x: 642, startPoint y: 139, endPoint x: 592, endPoint y: 146, distance: 51.0
click at [640, 140] on button "Add" at bounding box center [632, 142] width 50 height 20
type input "0"
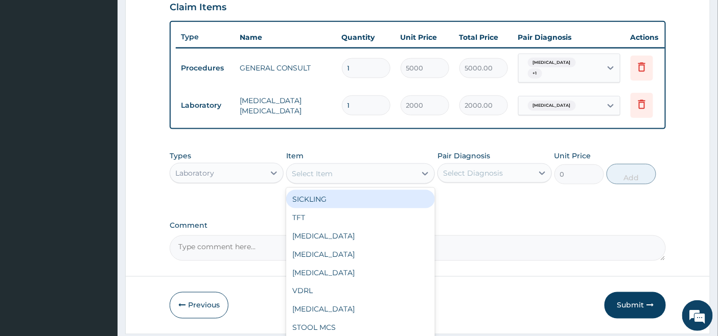
click at [321, 177] on div "Select Item" at bounding box center [312, 174] width 41 height 10
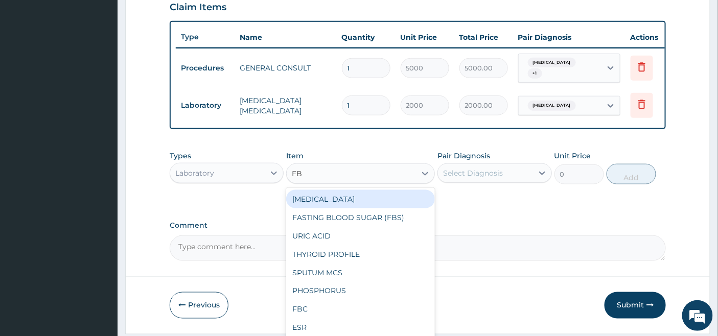
type input "FBC"
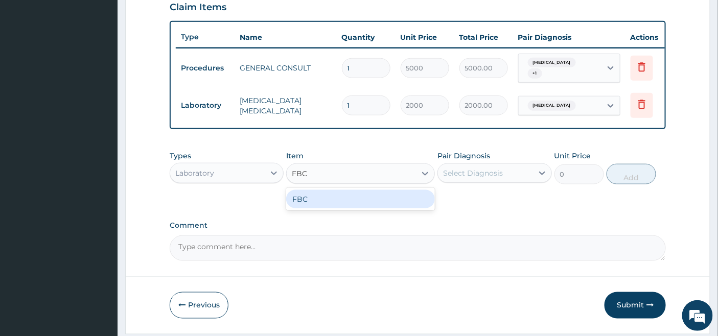
click at [340, 207] on div "FBC" at bounding box center [360, 199] width 149 height 18
type input "4500"
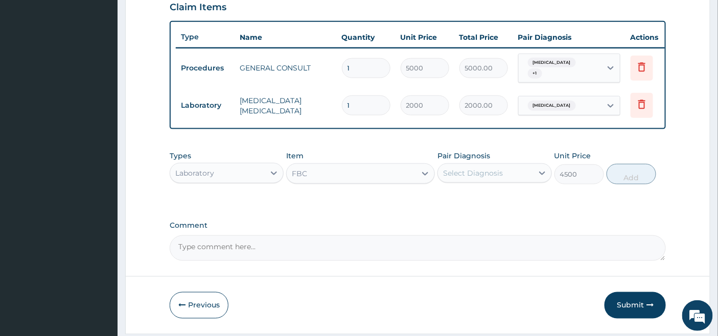
click at [467, 176] on div "Select Diagnosis" at bounding box center [473, 173] width 60 height 10
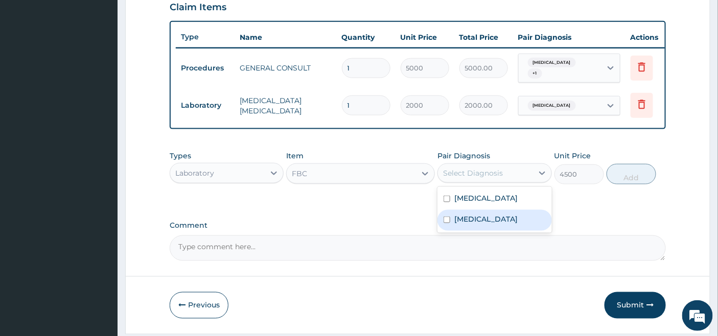
click at [469, 224] on label "Upper respiratory infection" at bounding box center [485, 219] width 63 height 10
checkbox input "true"
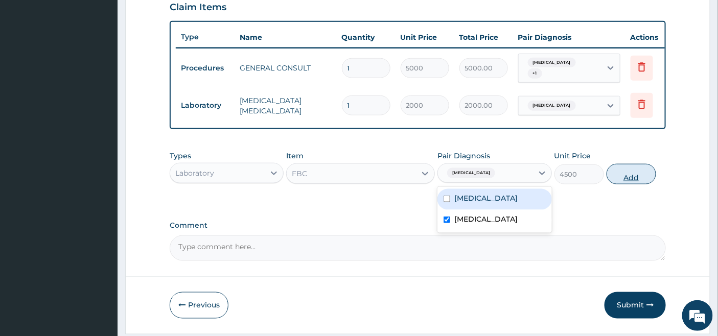
click at [623, 170] on button "Add" at bounding box center [632, 174] width 50 height 20
type input "0"
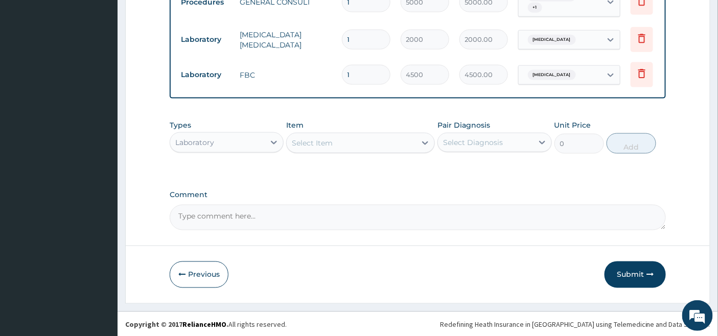
scroll to position [430, 0]
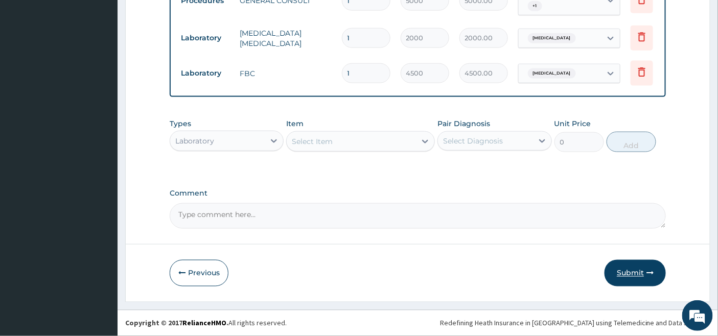
click at [628, 273] on button "Submit" at bounding box center [635, 273] width 61 height 27
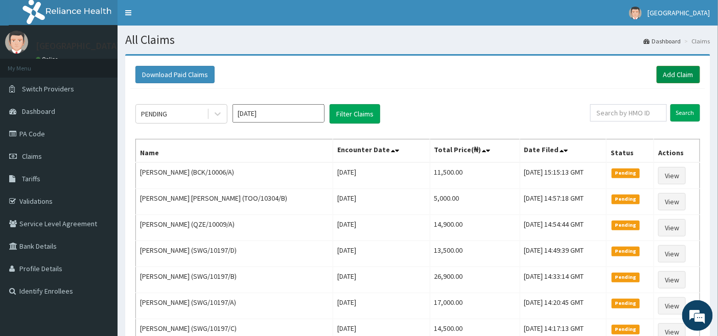
click at [673, 70] on link "Add Claim" at bounding box center [678, 74] width 43 height 17
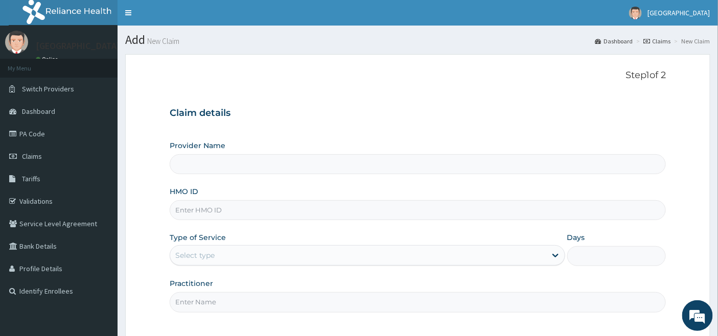
type input "[GEOGRAPHIC_DATA]"
click at [192, 205] on input "HMO ID" at bounding box center [418, 210] width 497 height 20
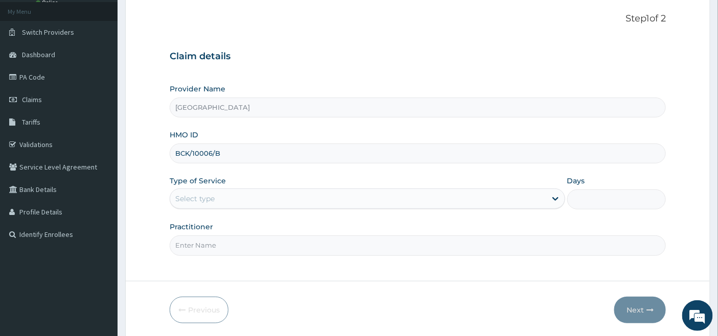
type input "BCK/10006/B"
click at [193, 199] on div "Select type" at bounding box center [194, 199] width 39 height 10
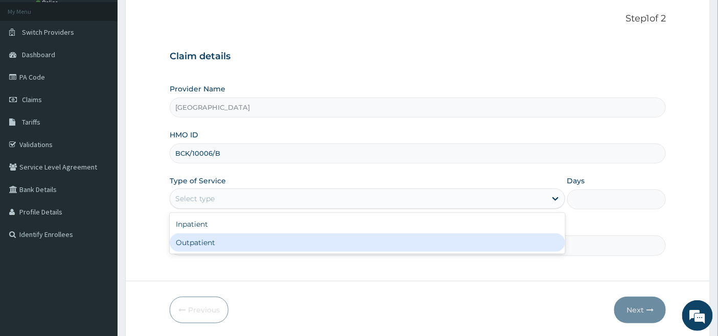
click at [188, 236] on div "Outpatient" at bounding box center [368, 243] width 396 height 18
type input "1"
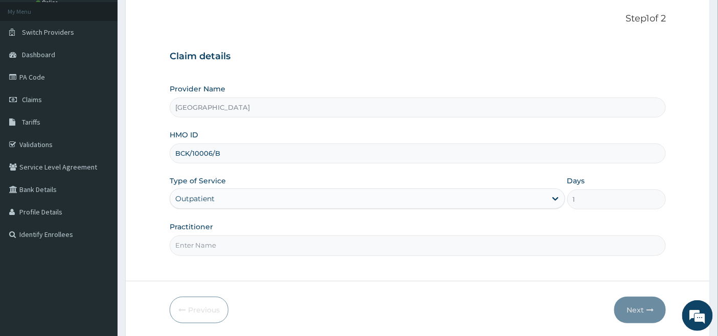
click at [201, 241] on input "Practitioner" at bounding box center [418, 246] width 497 height 20
type input "[PERSON_NAME]"
click at [635, 308] on button "Next" at bounding box center [640, 310] width 52 height 27
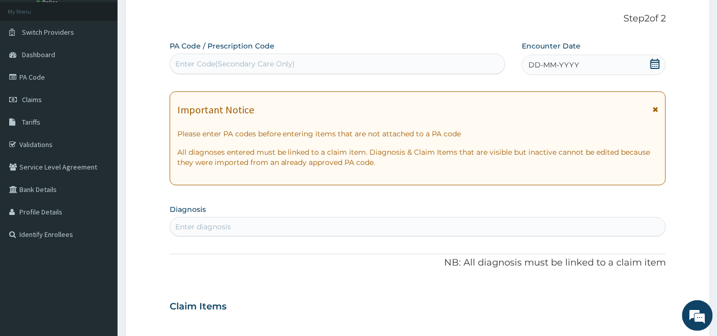
click at [258, 61] on div "Enter Code(Secondary Care Only)" at bounding box center [235, 64] width 120 height 10
paste input "PA/60B06D"
type input "PA/60B06D"
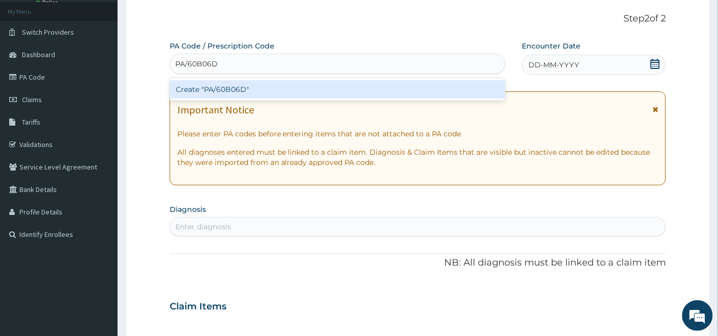
click at [256, 91] on div "Create "PA/60B06D"" at bounding box center [338, 89] width 336 height 18
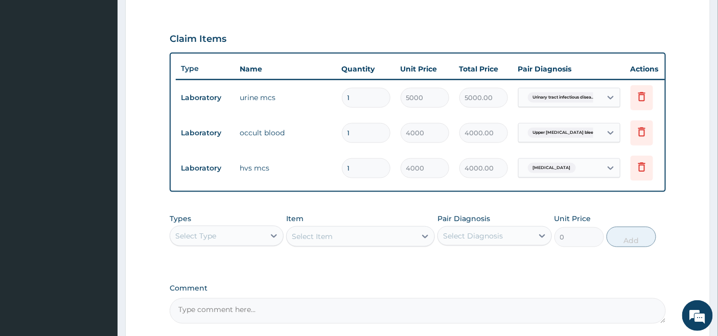
scroll to position [384, 0]
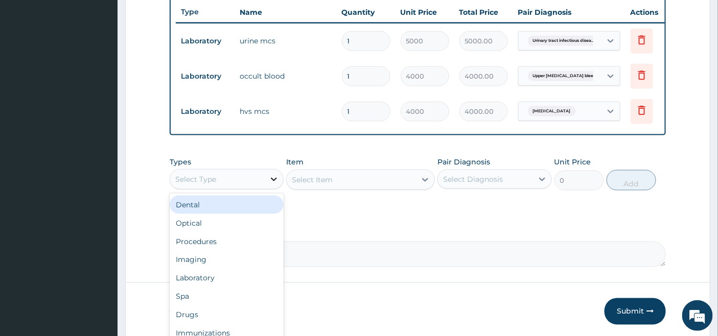
click at [277, 184] on icon at bounding box center [274, 179] width 10 height 10
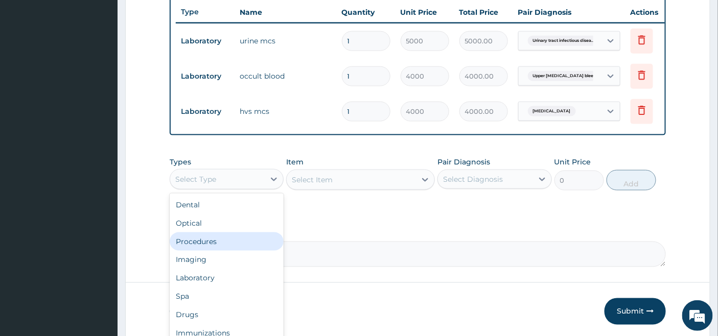
click at [198, 245] on div "Procedures" at bounding box center [227, 242] width 114 height 18
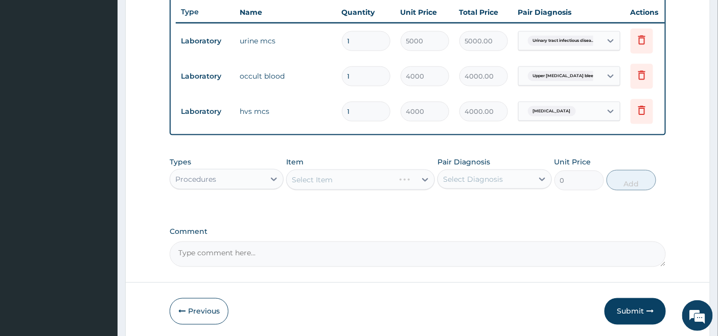
click at [399, 184] on div "Select Item" at bounding box center [360, 180] width 149 height 20
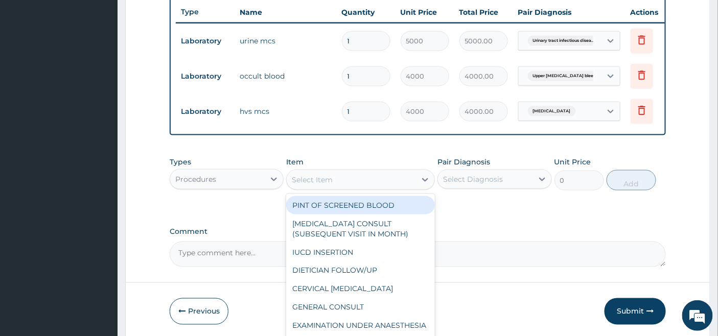
click at [401, 188] on div "Select Item" at bounding box center [351, 180] width 129 height 16
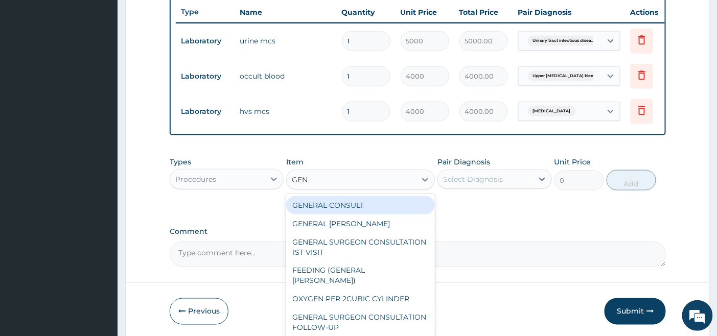
type input "GENE"
click at [387, 215] on div "GENERAL CONSULT" at bounding box center [360, 205] width 149 height 18
type input "5000"
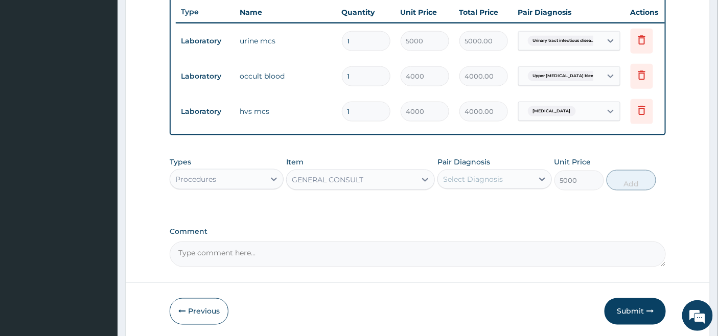
click at [474, 184] on div "Select Diagnosis" at bounding box center [473, 179] width 60 height 10
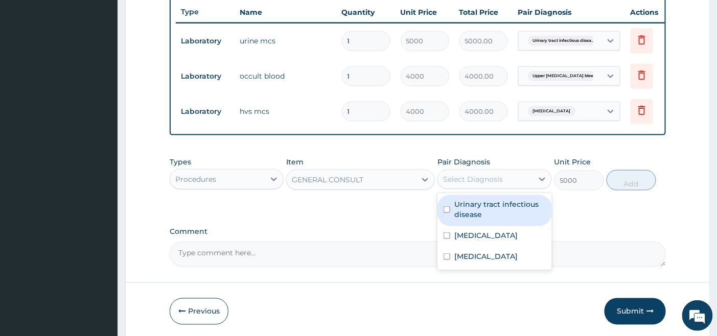
drag, startPoint x: 469, startPoint y: 223, endPoint x: 464, endPoint y: 232, distance: 9.6
click at [469, 220] on label "Urinary tract infectious disease" at bounding box center [499, 209] width 91 height 20
checkbox input "true"
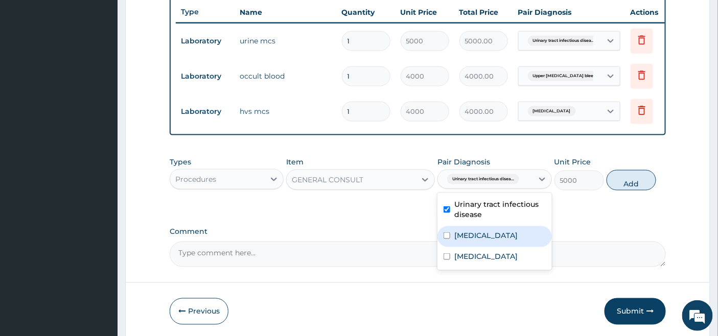
drag, startPoint x: 459, startPoint y: 249, endPoint x: 458, endPoint y: 292, distance: 43.4
click at [458, 241] on label "Upper gastrointestinal bleeding" at bounding box center [485, 235] width 63 height 10
checkbox input "true"
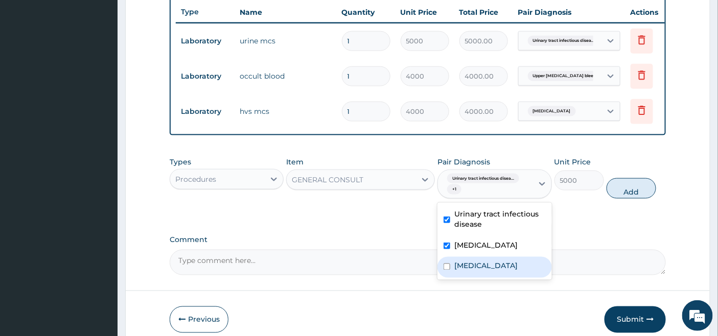
click at [458, 271] on label "Vaginal discharge" at bounding box center [485, 266] width 63 height 10
checkbox input "true"
click at [636, 198] on button "Add" at bounding box center [632, 188] width 50 height 20
type input "0"
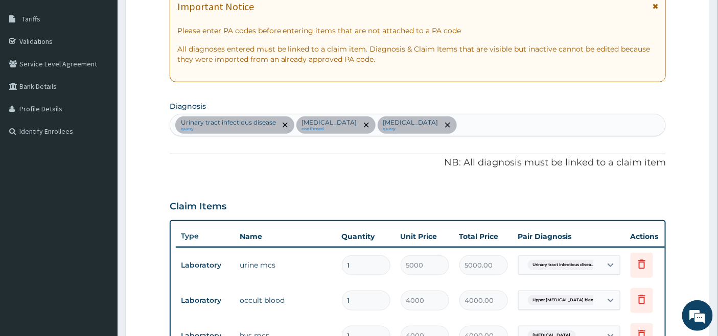
scroll to position [157, 0]
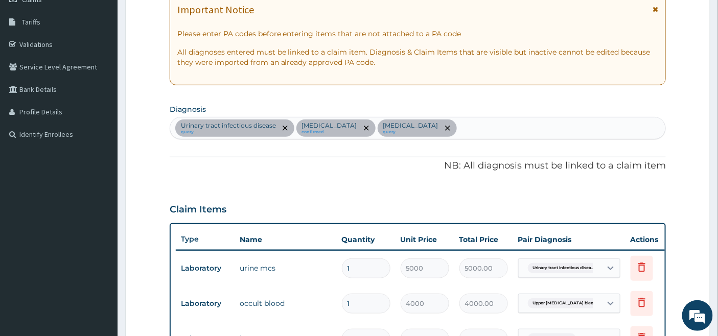
click at [508, 125] on div "Urinary tract infectious disease query Upper gastrointestinal bleeding confirme…" at bounding box center [418, 128] width 496 height 21
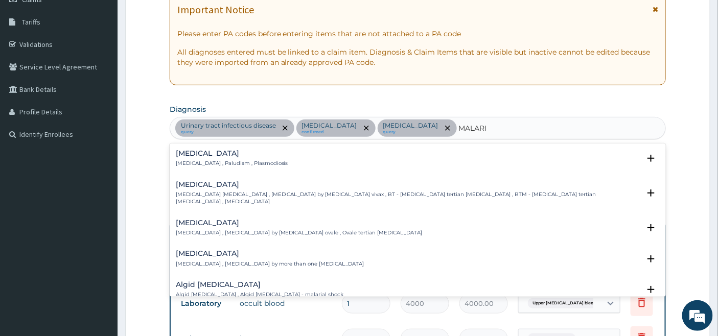
type input "MALARIA"
click at [198, 151] on h4 "Malaria" at bounding box center [232, 154] width 112 height 8
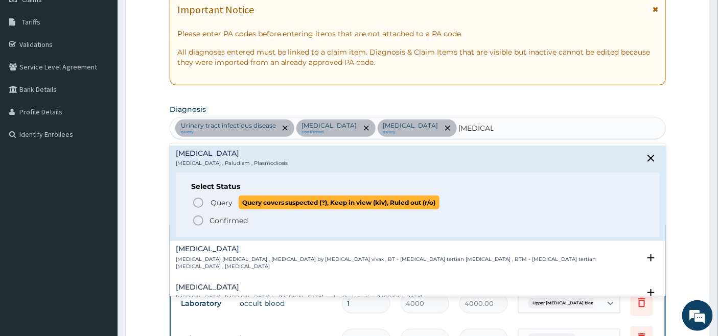
click at [194, 199] on icon "status option query" at bounding box center [198, 203] width 12 height 12
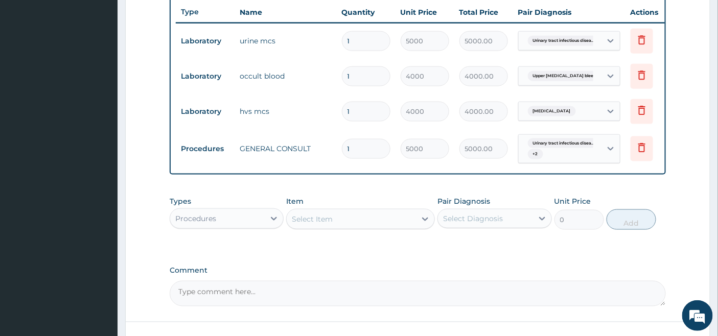
scroll to position [356, 0]
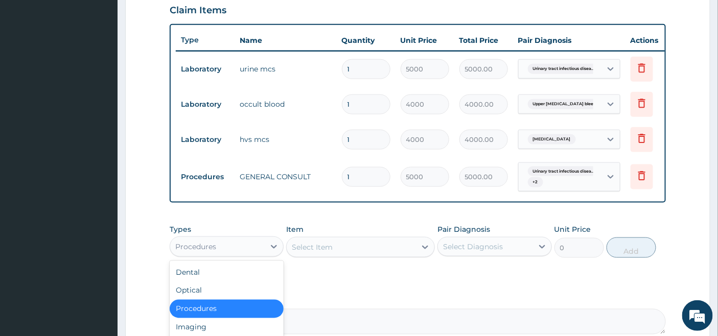
click at [261, 253] on div "Procedures" at bounding box center [217, 247] width 95 height 16
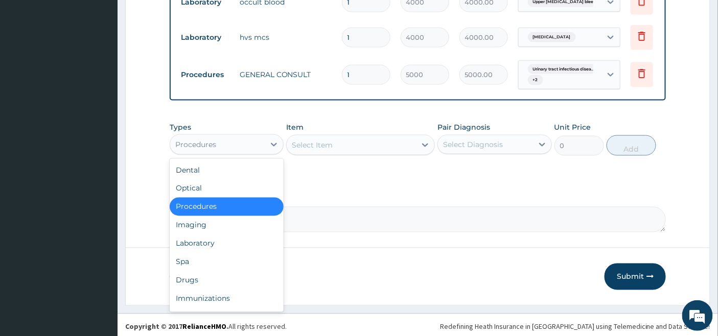
scroll to position [470, 0]
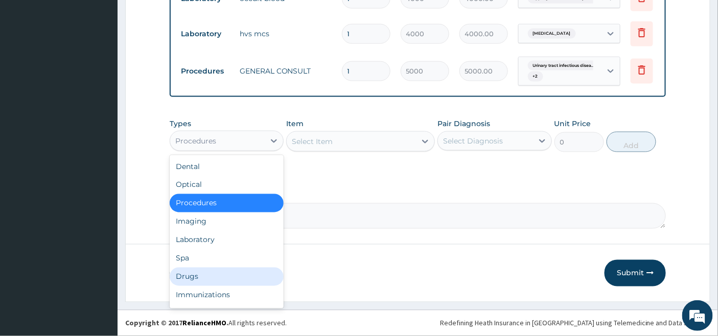
click at [200, 276] on div "Drugs" at bounding box center [227, 277] width 114 height 18
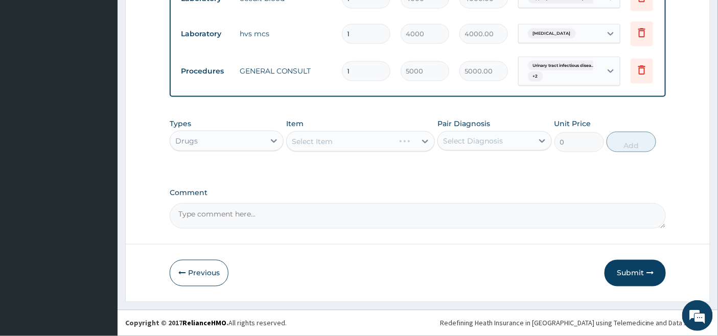
click at [396, 151] on div "Select Item" at bounding box center [360, 141] width 149 height 20
click at [412, 140] on div "Select Item" at bounding box center [360, 141] width 149 height 20
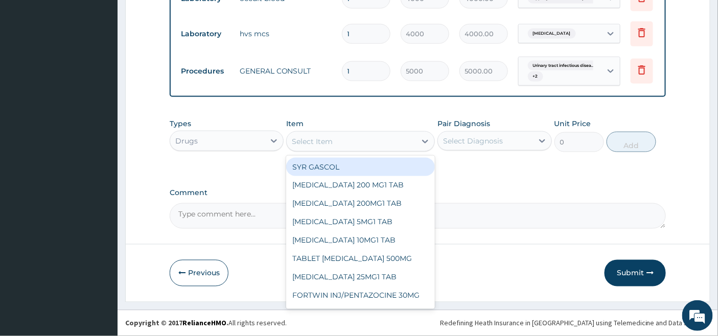
click at [407, 144] on div "Select Item" at bounding box center [351, 141] width 129 height 16
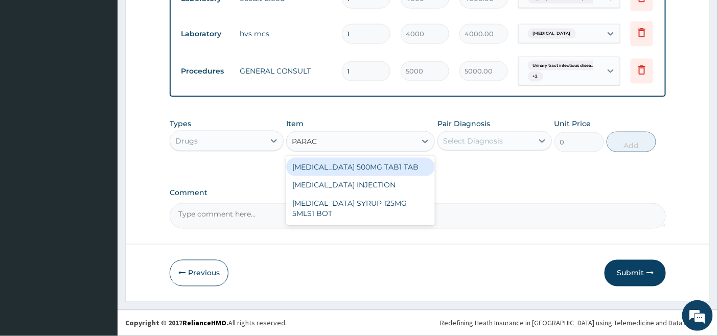
type input "PARACE"
click at [354, 171] on div "PARACETAMOL 500MG TAB1 TAB" at bounding box center [360, 167] width 149 height 18
type input "50"
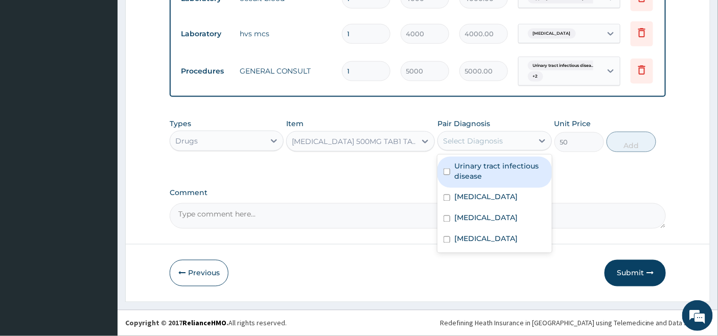
click at [460, 141] on div "Select Diagnosis" at bounding box center [473, 141] width 60 height 10
click at [460, 174] on label "Urinary tract infectious disease" at bounding box center [499, 171] width 91 height 20
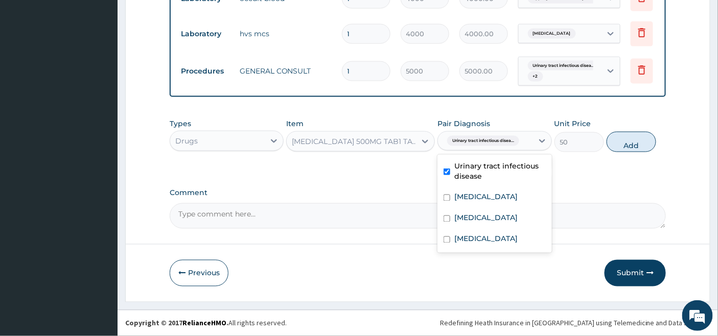
click at [460, 174] on label "Urinary tract infectious disease" at bounding box center [499, 171] width 91 height 20
checkbox input "false"
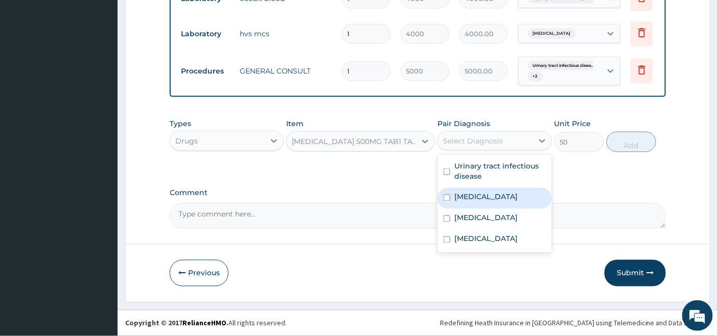
click at [460, 202] on label "Upper gastrointestinal bleeding" at bounding box center [485, 197] width 63 height 10
checkbox input "true"
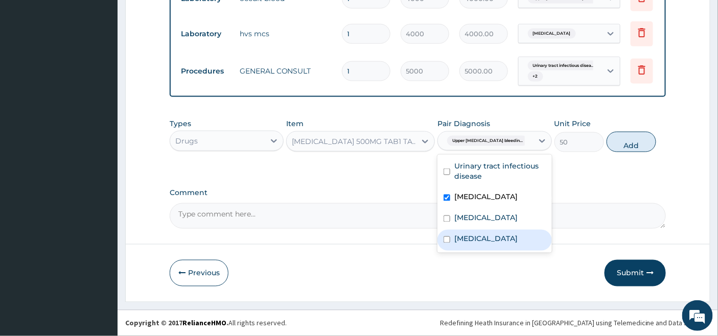
click at [457, 243] on div "Malaria" at bounding box center [494, 240] width 114 height 21
checkbox input "true"
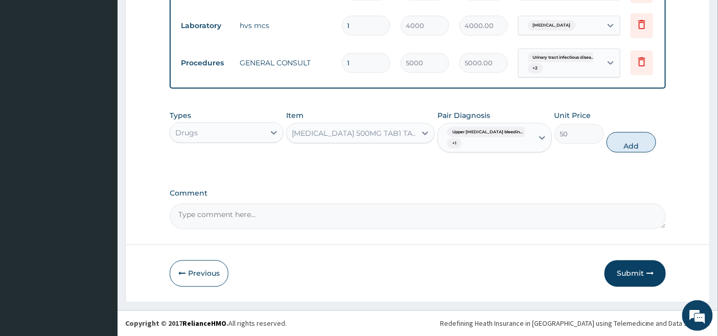
click at [633, 152] on button "Add" at bounding box center [632, 142] width 50 height 20
type input "0"
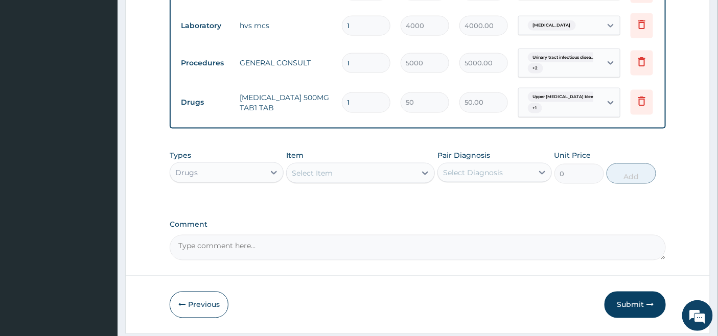
type input "18"
type input "900.00"
type input "18"
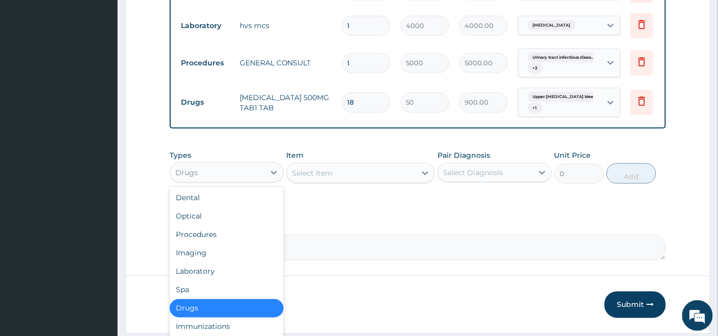
click at [246, 174] on div "Drugs" at bounding box center [217, 173] width 95 height 16
click at [217, 280] on div "Laboratory" at bounding box center [227, 272] width 114 height 18
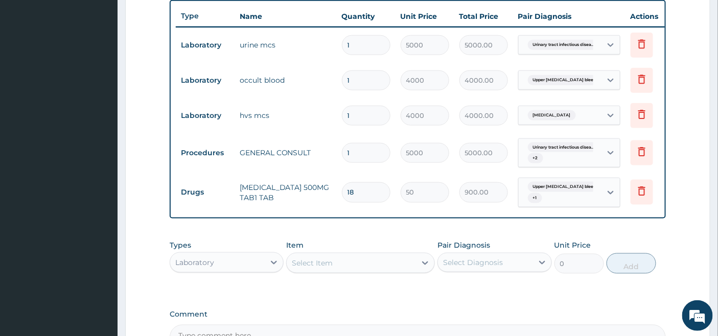
scroll to position [413, 0]
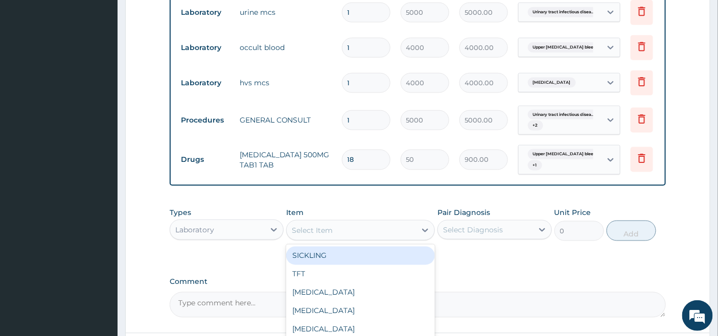
click at [325, 236] on div "Select Item" at bounding box center [312, 230] width 41 height 10
type input "URIN"
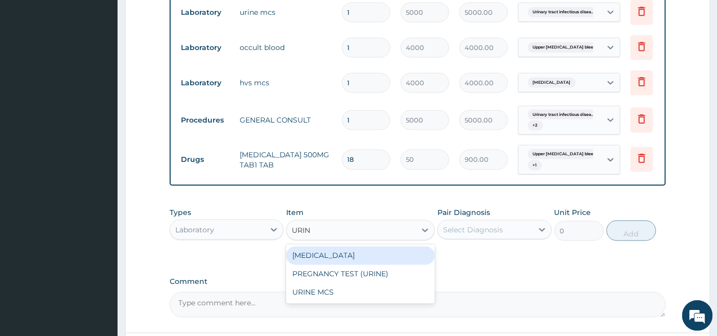
click at [330, 260] on div "URINALYSIS" at bounding box center [360, 256] width 149 height 18
type input "2000"
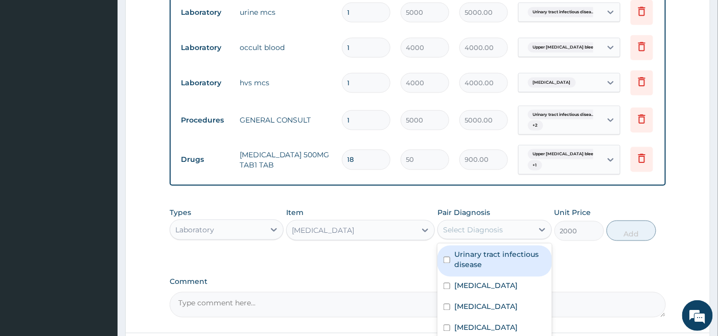
click at [464, 230] on div "Select Diagnosis" at bounding box center [485, 230] width 95 height 16
drag, startPoint x: 469, startPoint y: 272, endPoint x: 468, endPoint y: 265, distance: 7.8
click at [468, 270] on label "Urinary tract infectious disease" at bounding box center [499, 260] width 91 height 20
checkbox input "true"
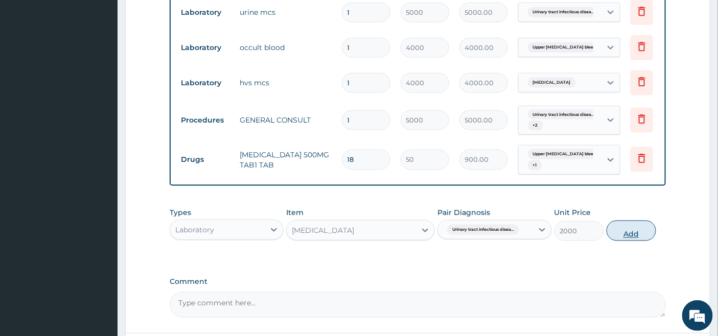
click at [640, 241] on button "Add" at bounding box center [632, 231] width 50 height 20
type input "0"
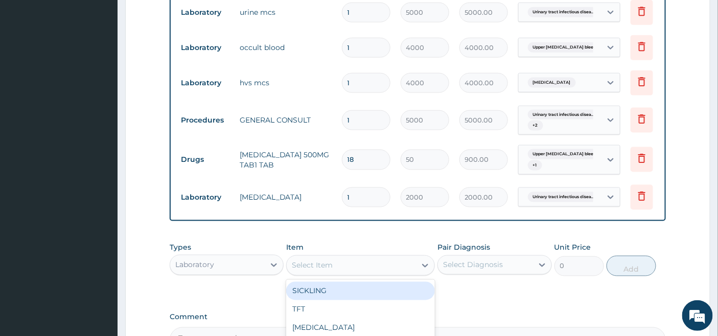
click at [349, 268] on div "Select Item" at bounding box center [351, 266] width 129 height 16
type input "FBC"
click at [335, 292] on div "FBC" at bounding box center [360, 291] width 149 height 18
type input "4500"
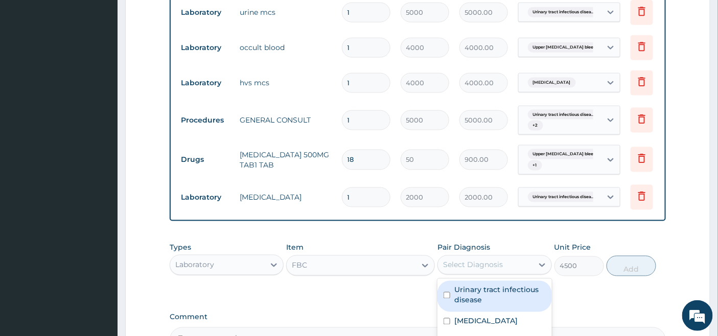
click at [471, 270] on div "Select Diagnosis" at bounding box center [473, 265] width 60 height 10
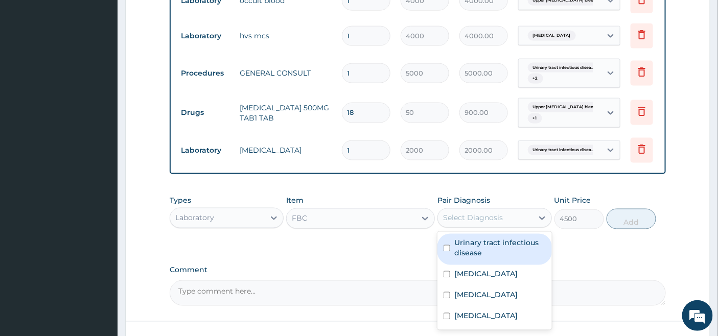
scroll to position [545, 0]
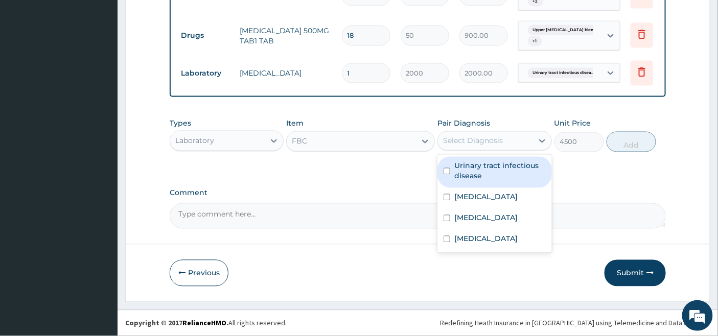
click at [447, 172] on input "checkbox" at bounding box center [447, 171] width 7 height 7
checkbox input "true"
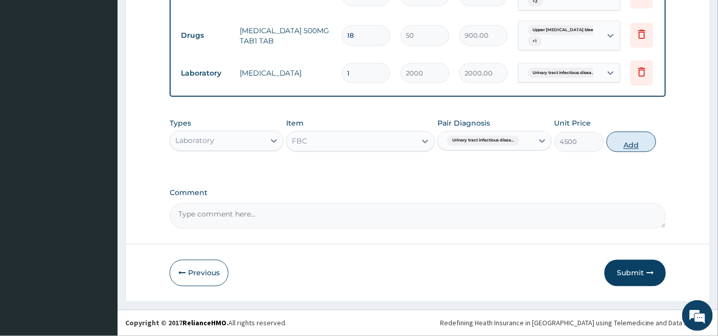
click at [631, 138] on button "Add" at bounding box center [632, 142] width 50 height 20
type input "0"
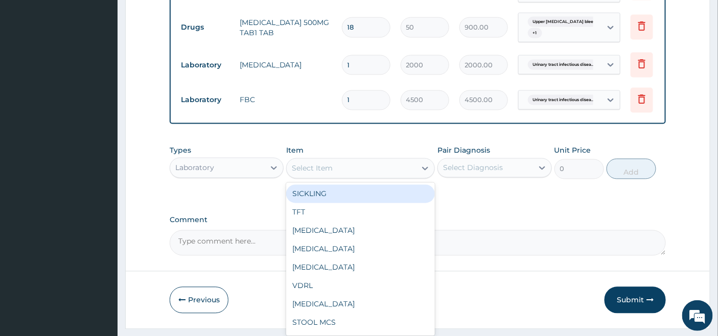
click at [356, 177] on div "Select Item" at bounding box center [351, 168] width 129 height 16
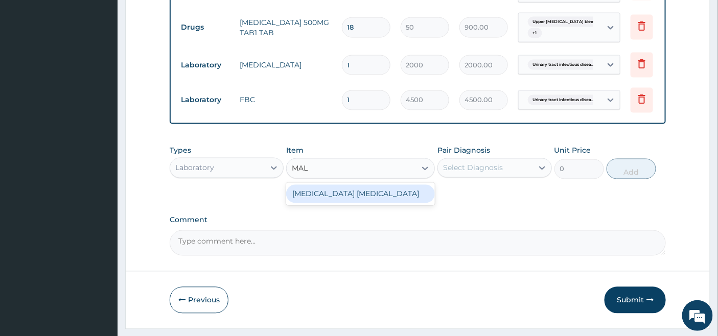
type input "MALA"
click at [388, 203] on div "MALARIA PARASITE" at bounding box center [360, 194] width 149 height 18
type input "2000"
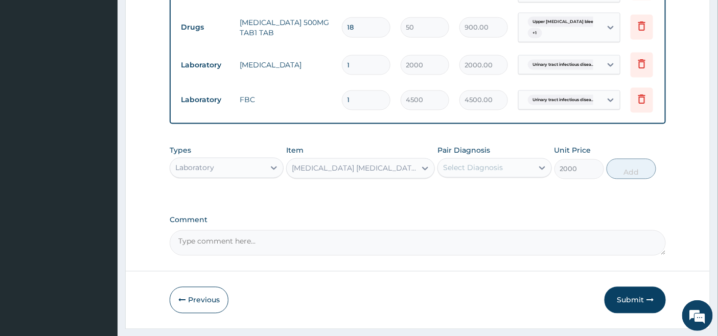
click at [466, 173] on div "Select Diagnosis" at bounding box center [473, 168] width 60 height 10
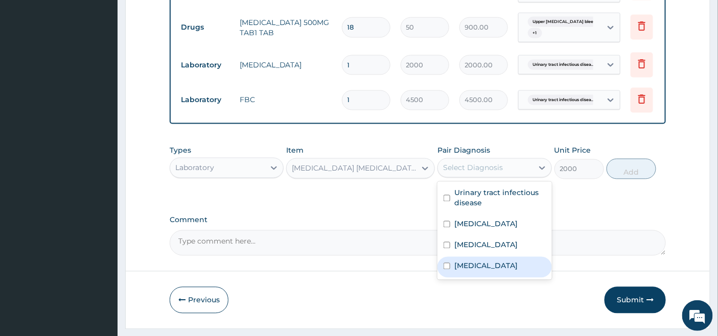
click at [467, 271] on label "Malaria" at bounding box center [485, 266] width 63 height 10
checkbox input "true"
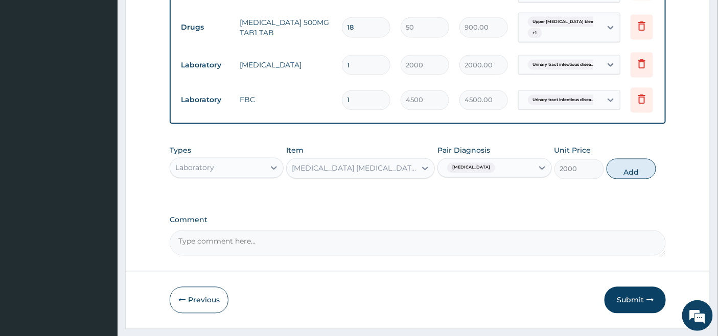
click at [641, 179] on button "Add" at bounding box center [632, 169] width 50 height 20
type input "0"
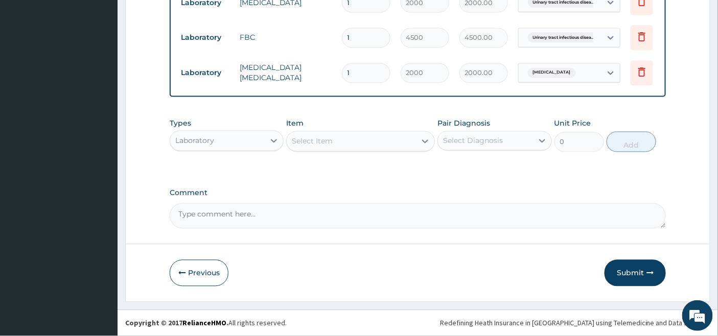
scroll to position [616, 0]
click at [630, 271] on button "Submit" at bounding box center [635, 273] width 61 height 27
